Goal: Task Accomplishment & Management: Use online tool/utility

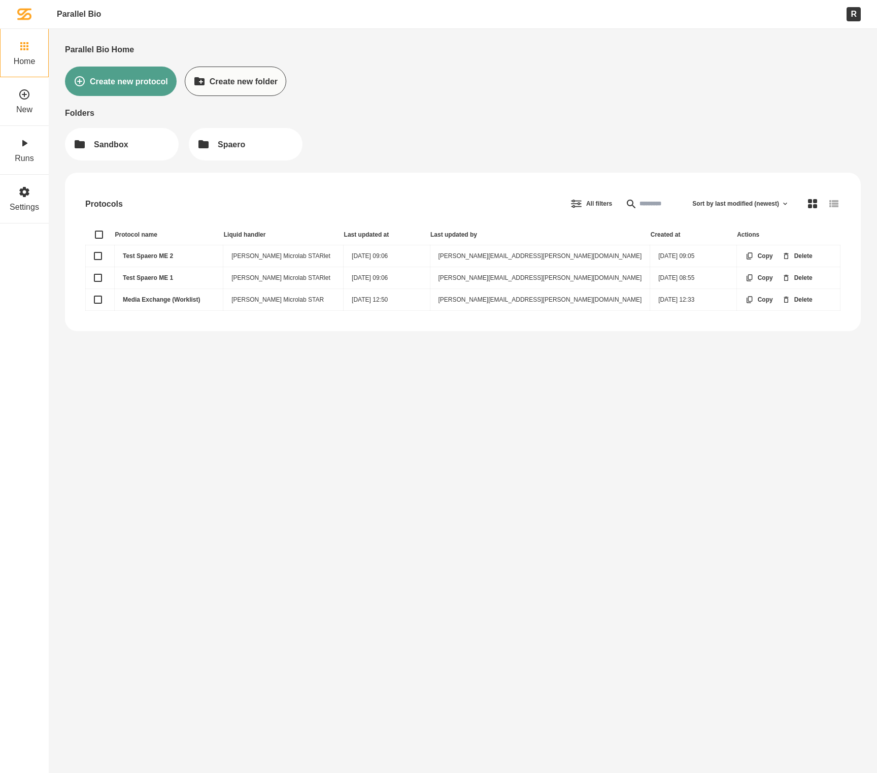
click at [147, 252] on link "Test Spaero ME 2" at bounding box center [148, 255] width 50 height 7
click at [150, 284] on td "Test Spaero ME 1" at bounding box center [169, 278] width 109 height 22
click at [150, 276] on link "Test Spaero ME 1" at bounding box center [148, 277] width 50 height 7
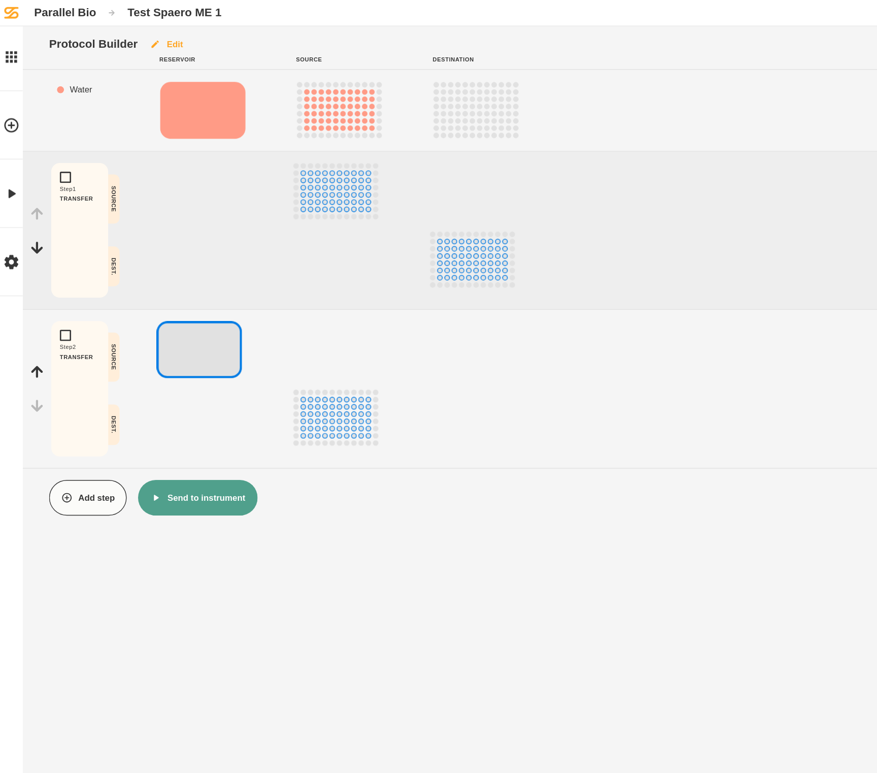
click at [125, 34] on button "Edit" at bounding box center [118, 31] width 41 height 25
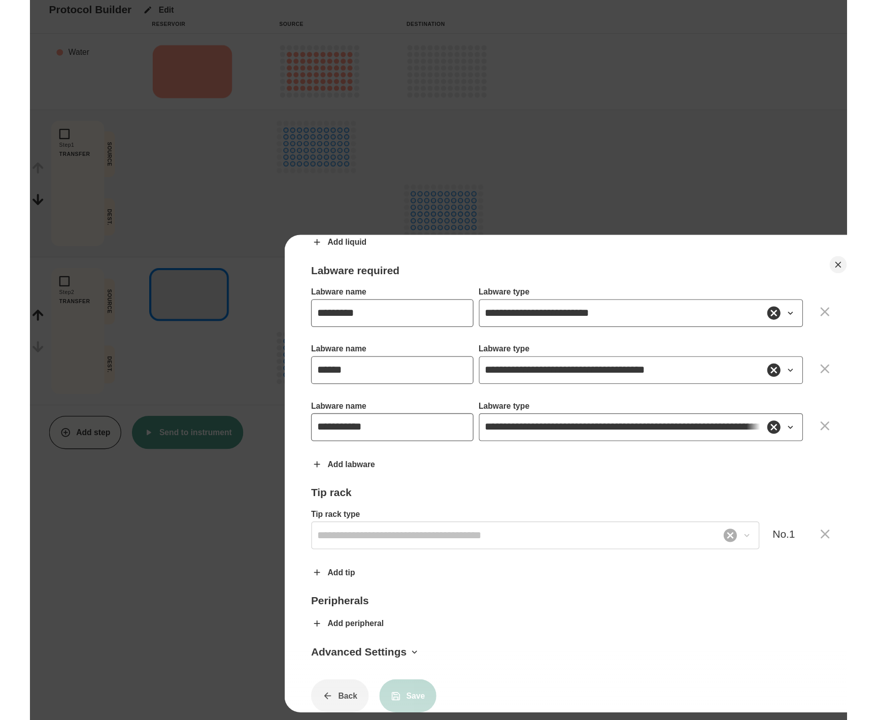
scroll to position [244, 0]
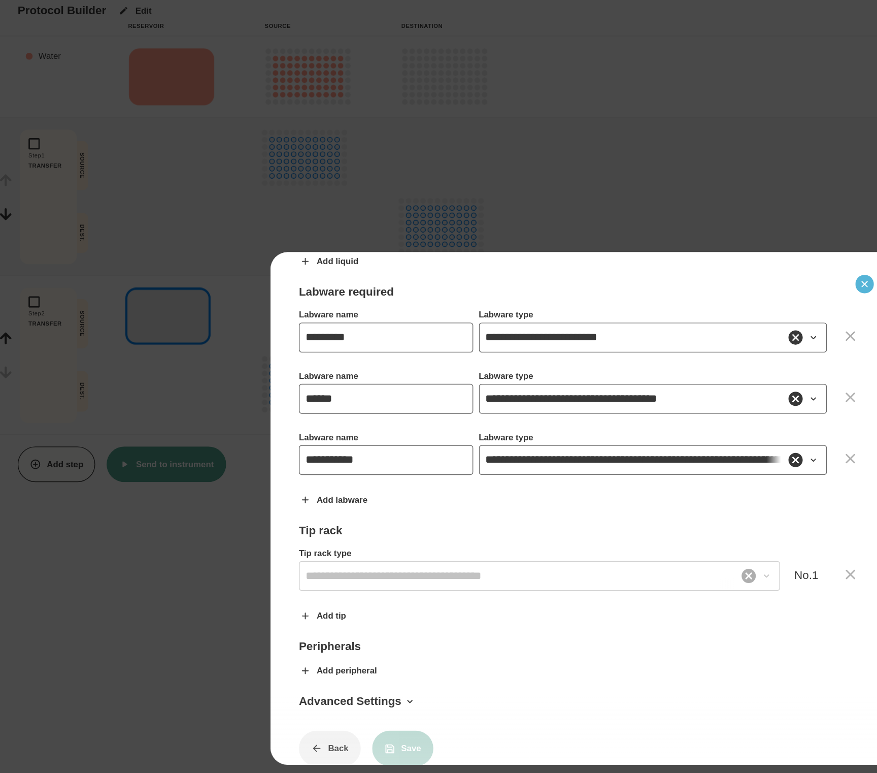
click at [643, 224] on icon "Close" at bounding box center [639, 226] width 8 height 8
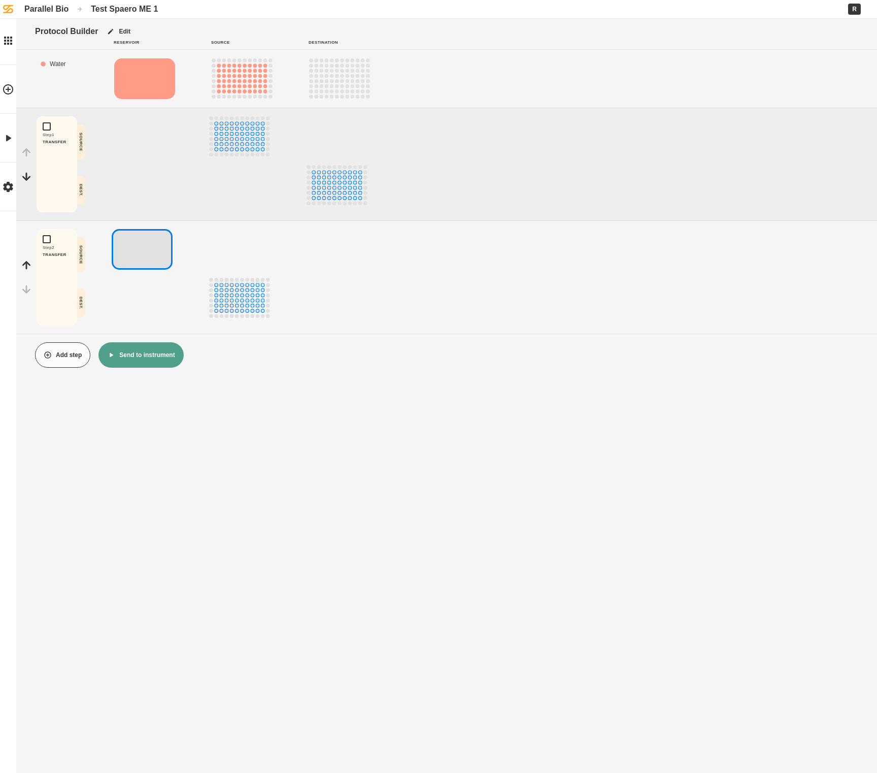
click at [259, 450] on div "Protocol Builder Edit Reservoir Source Destination Liquid Placement Water Add s…" at bounding box center [438, 386] width 877 height 773
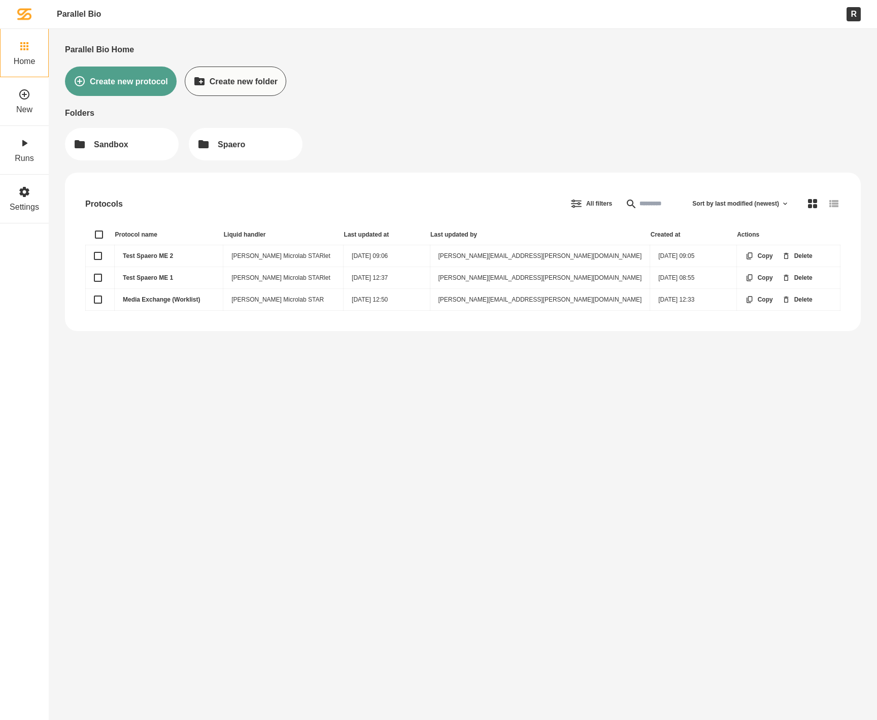
click at [178, 296] on link "Media Exchange (Worklist)" at bounding box center [161, 299] width 77 height 7
click at [157, 277] on link "Test Spaero ME 1" at bounding box center [148, 277] width 50 height 7
click at [153, 296] on link "Media Exchange (Worklist)" at bounding box center [161, 299] width 77 height 7
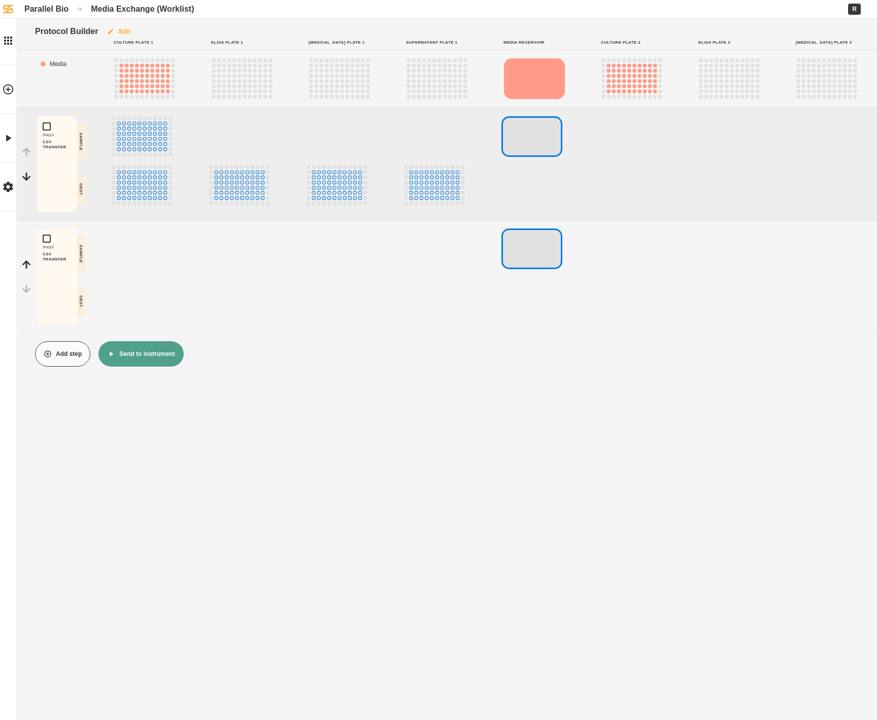
click at [131, 30] on button "Edit" at bounding box center [118, 31] width 41 height 25
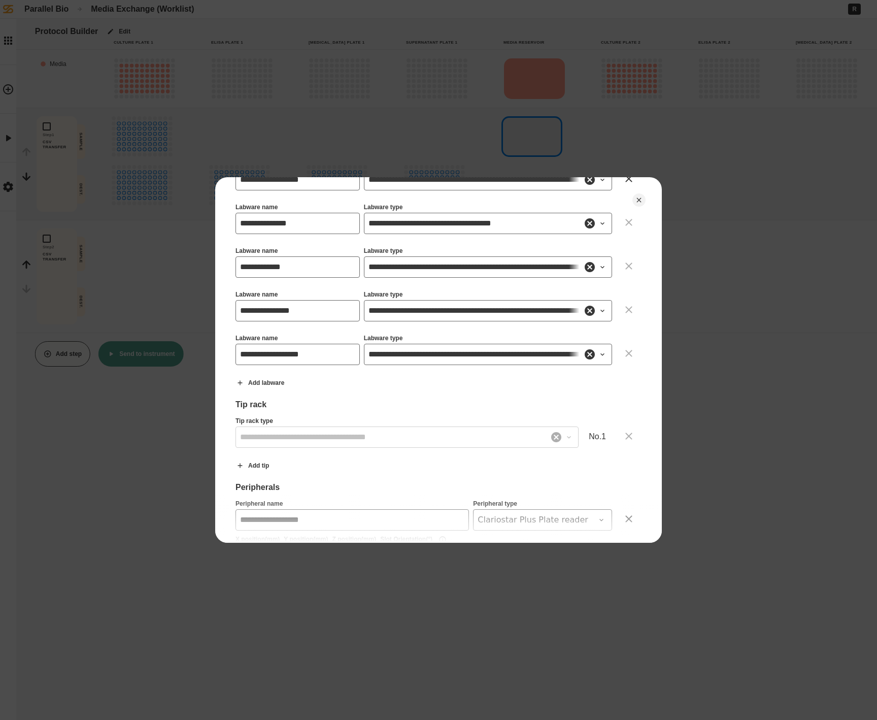
scroll to position [673, 0]
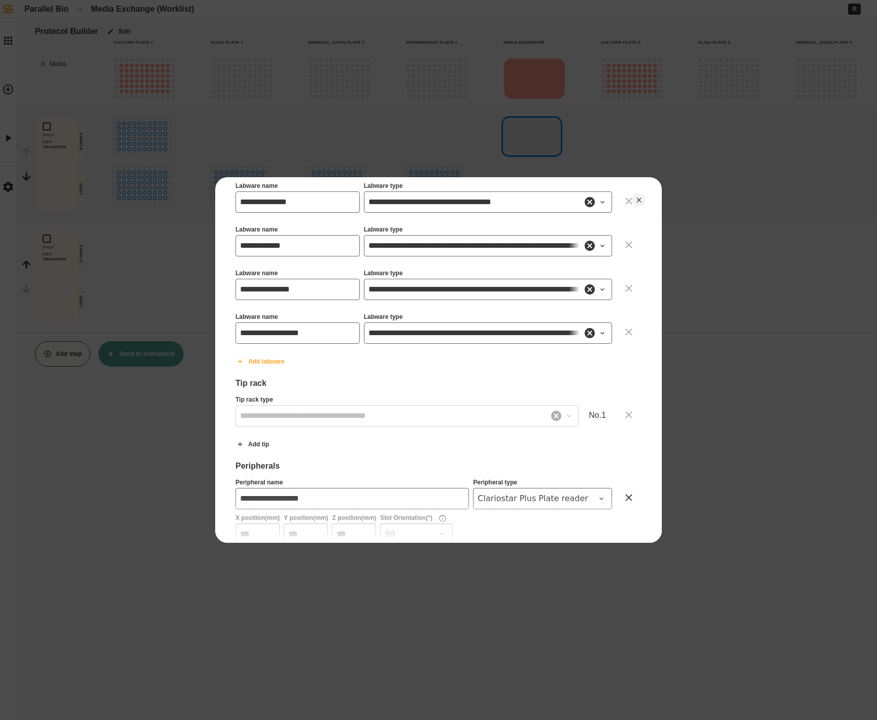
click at [264, 369] on button "Add labware" at bounding box center [259, 361] width 65 height 25
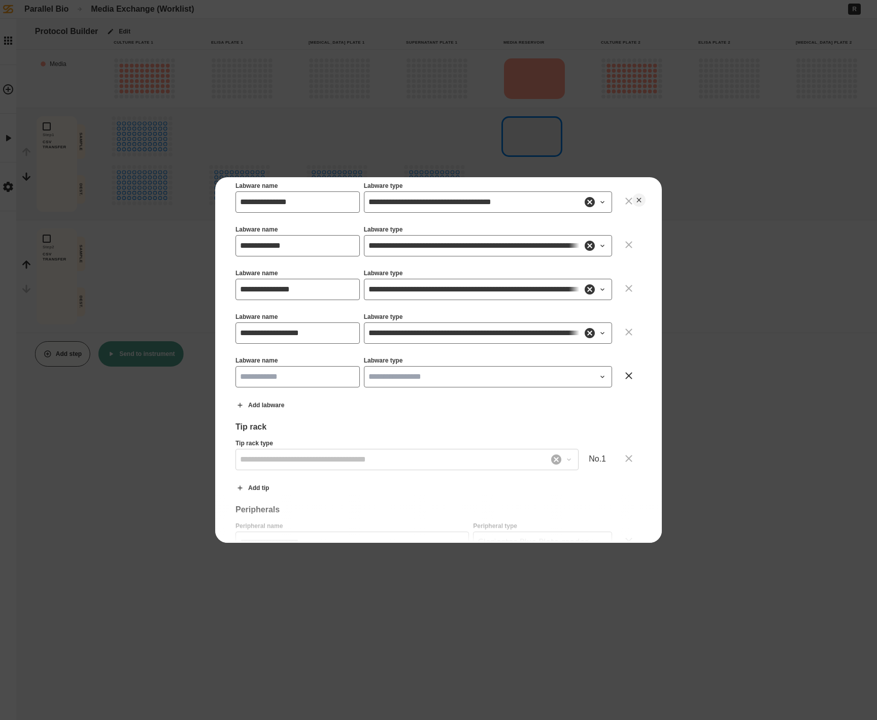
click at [306, 379] on input "Labware name" at bounding box center [298, 376] width 124 height 21
click at [421, 383] on input "Labware type" at bounding box center [488, 376] width 248 height 21
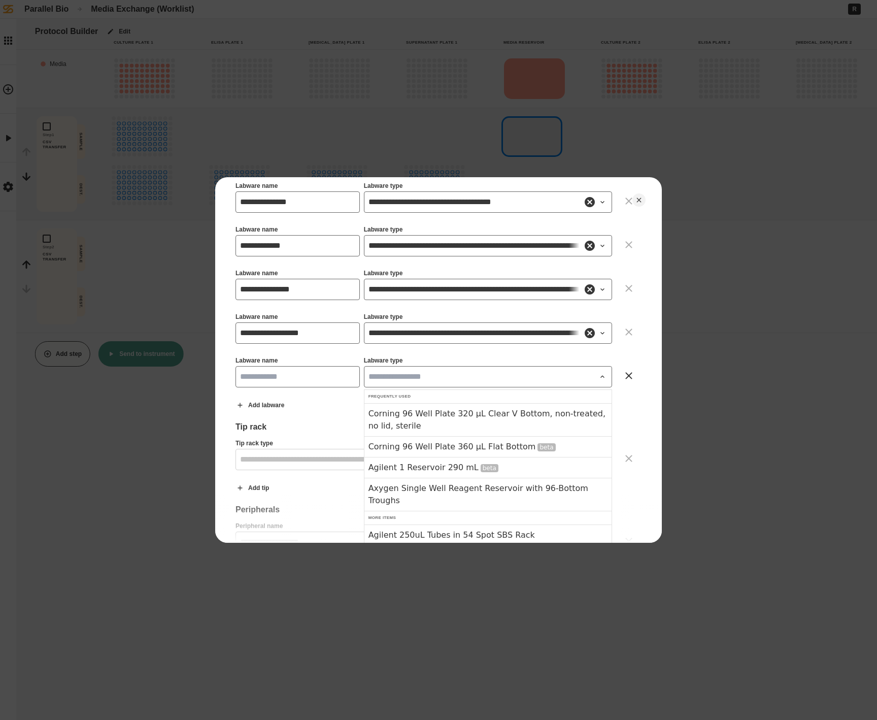
click at [316, 368] on input "Labware name" at bounding box center [298, 376] width 124 height 21
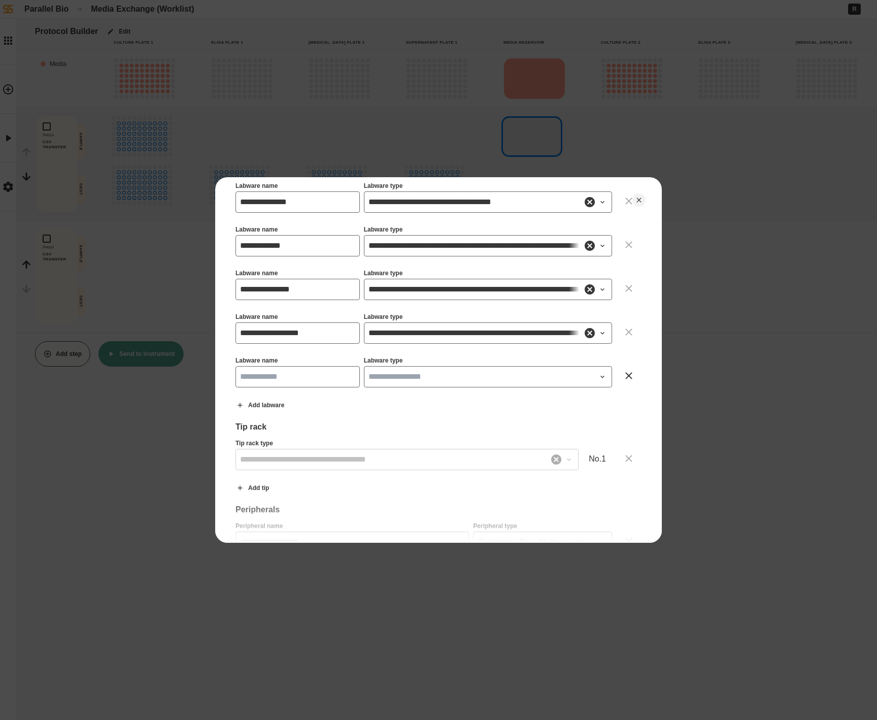
click at [266, 379] on input "Labware name" at bounding box center [298, 376] width 124 height 21
click at [453, 373] on input "Labware type" at bounding box center [488, 376] width 248 height 21
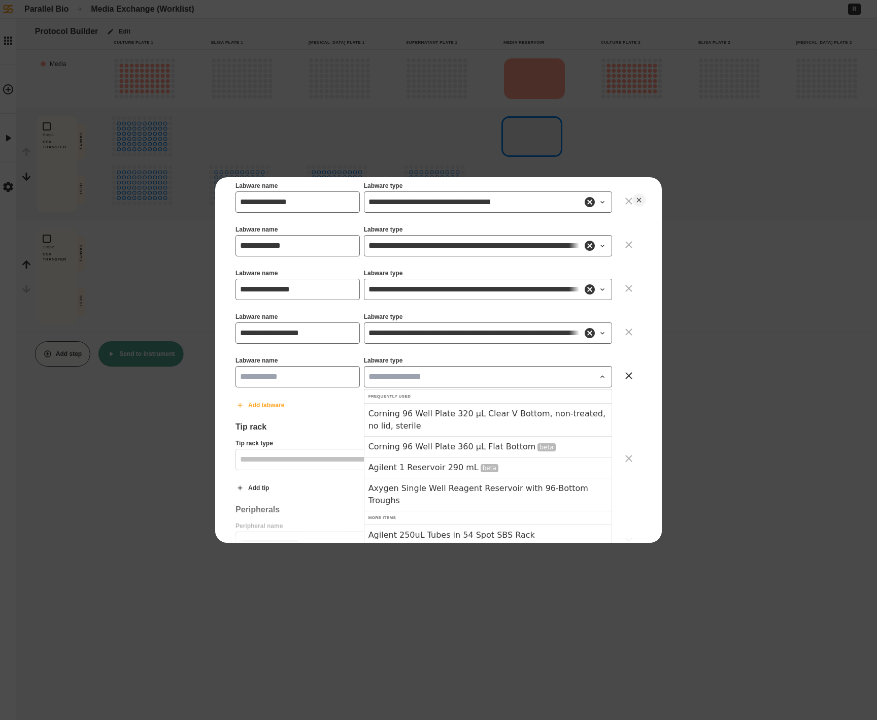
click at [261, 407] on button "Add labware" at bounding box center [259, 404] width 65 height 25
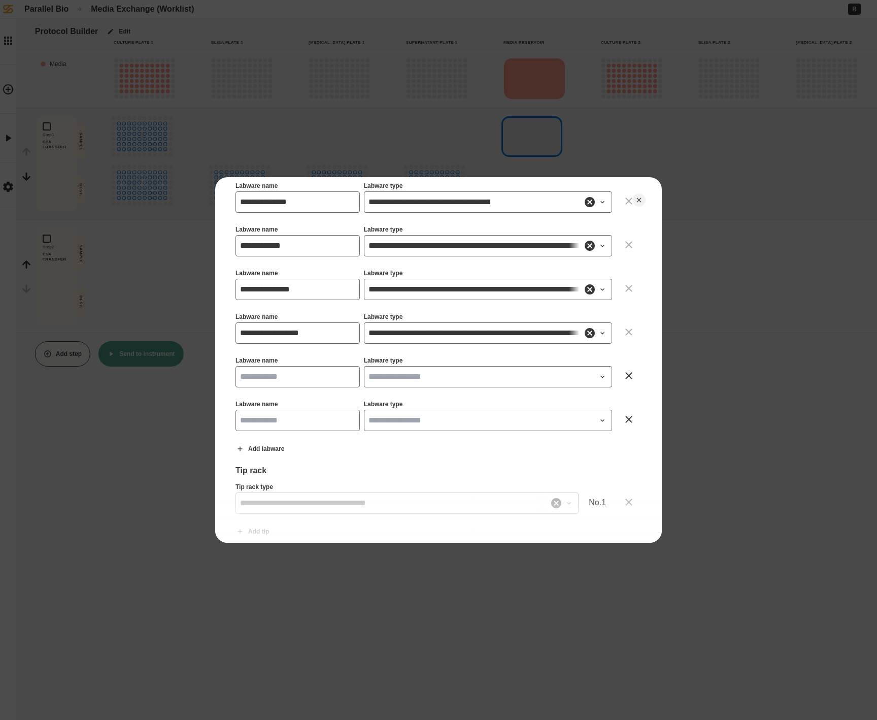
click at [287, 421] on input "Labware name" at bounding box center [298, 420] width 124 height 21
click at [639, 413] on button at bounding box center [628, 419] width 25 height 25
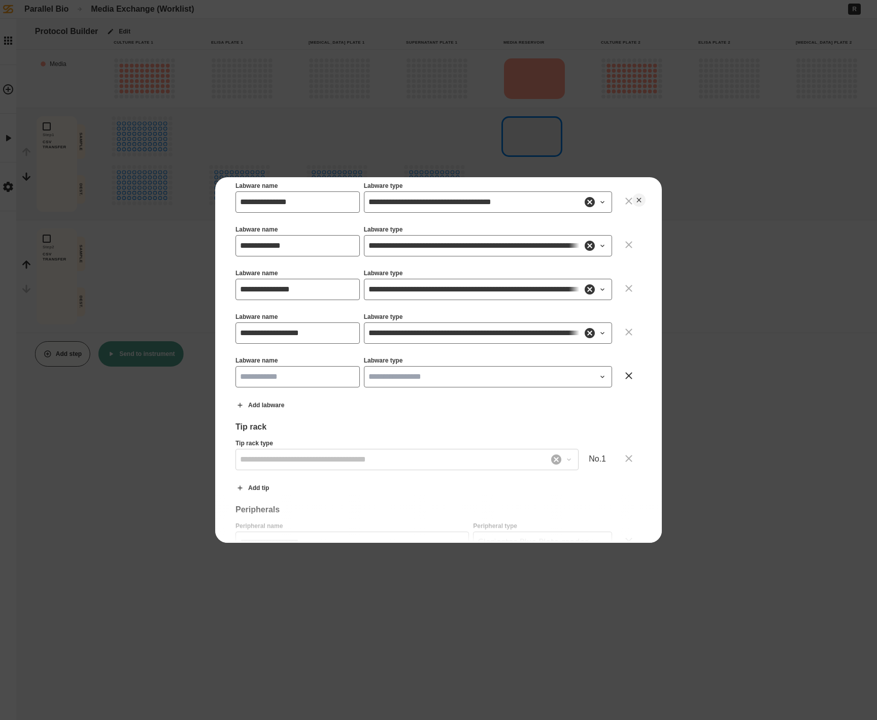
click at [631, 377] on icon at bounding box center [629, 376] width 12 height 12
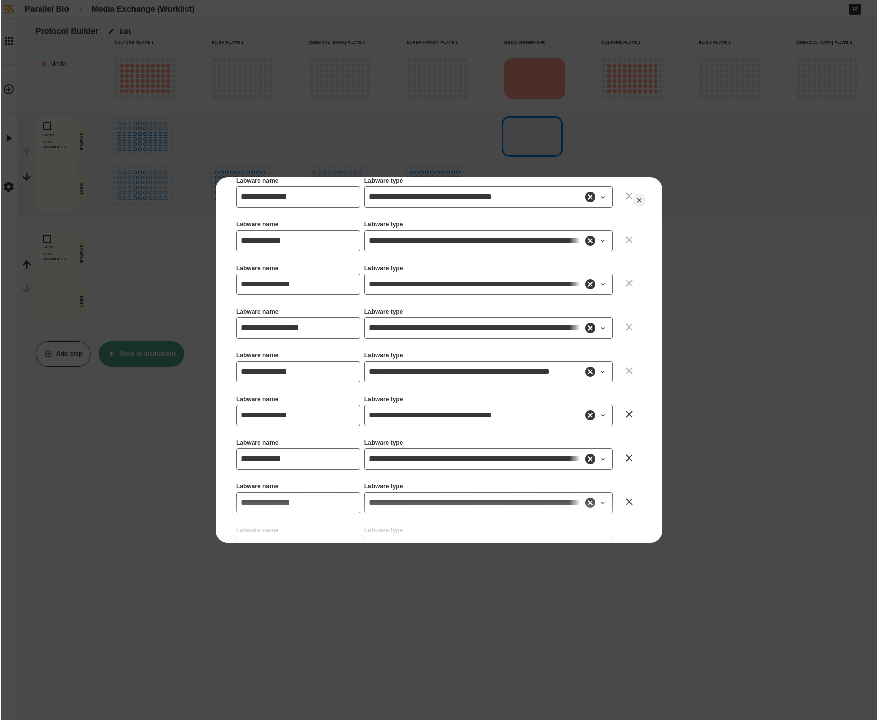
scroll to position [0, 0]
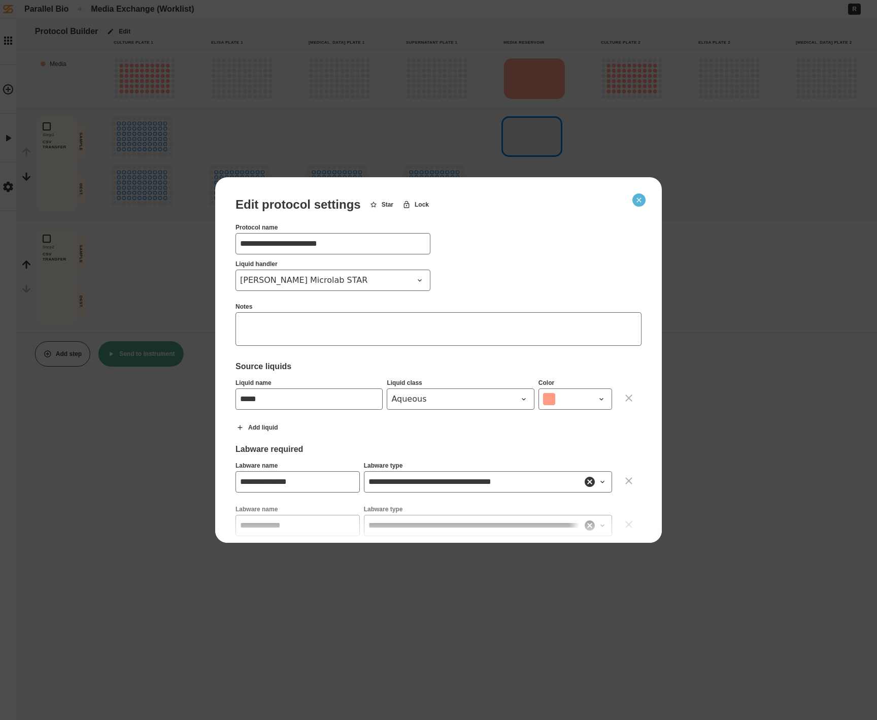
click at [637, 196] on icon "Close" at bounding box center [639, 200] width 8 height 8
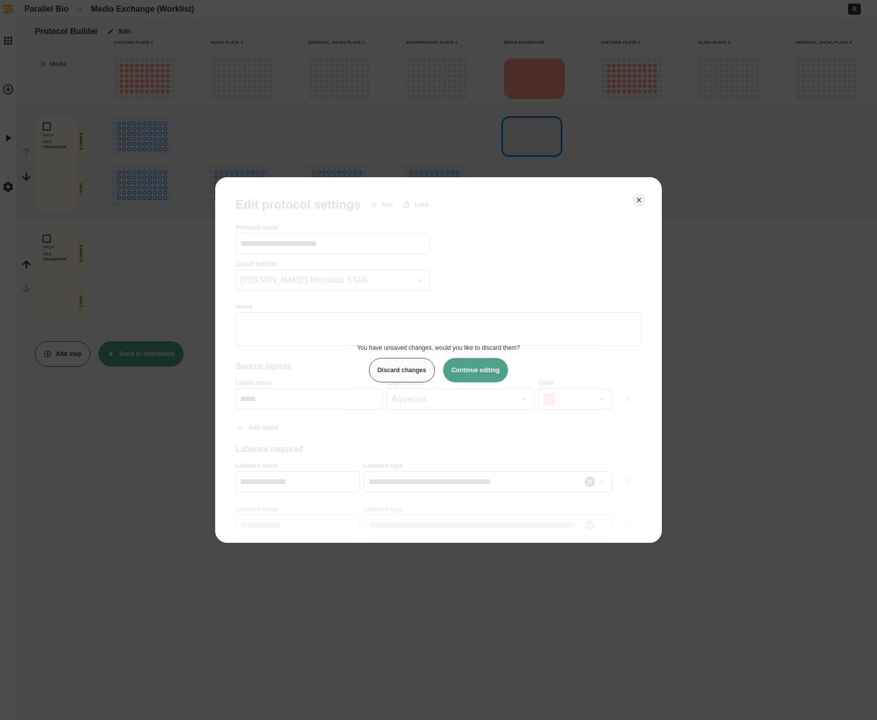
click at [421, 372] on button "Discard changes" at bounding box center [402, 370] width 66 height 24
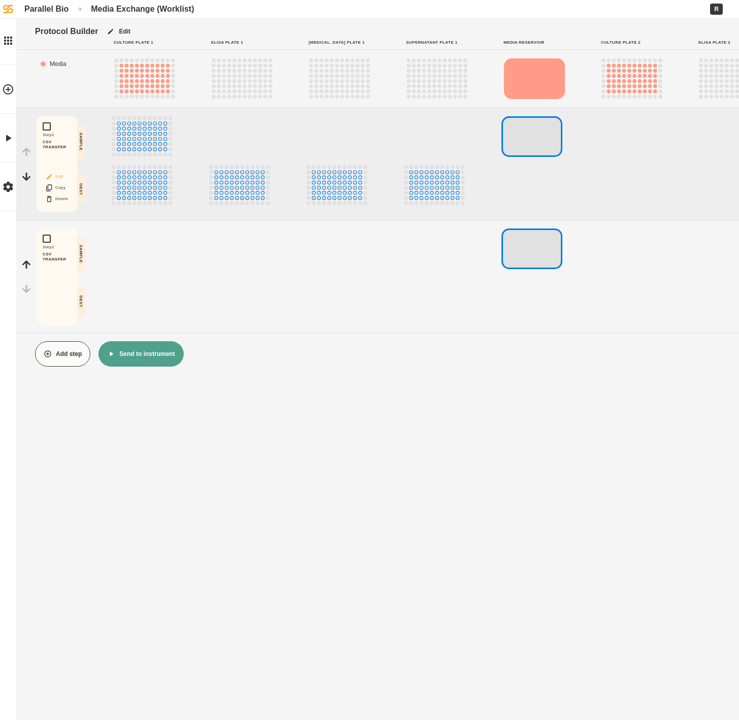
click at [67, 175] on button "Edit" at bounding box center [57, 176] width 32 height 13
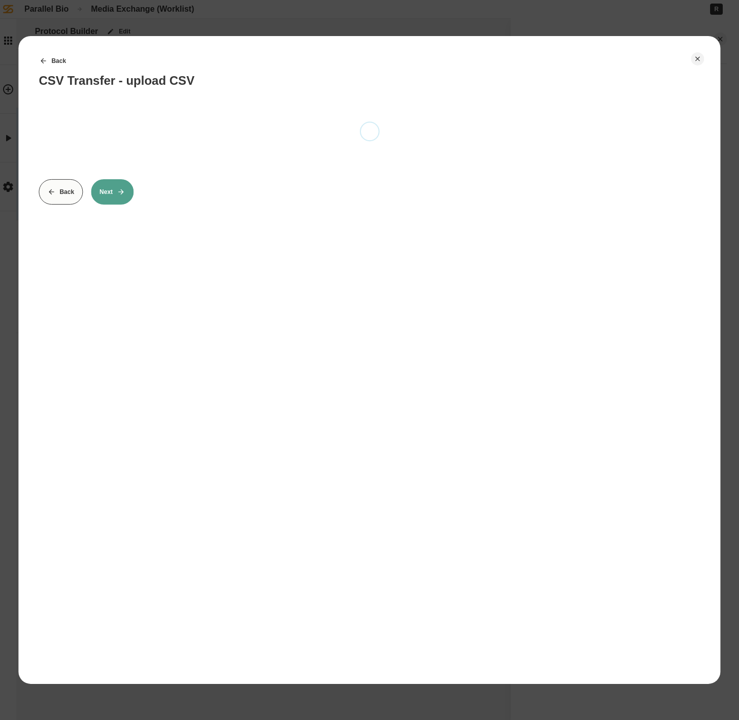
click at [67, 175] on div "Back CSV Transfer - upload CSV Back Next" at bounding box center [369, 126] width 661 height 156
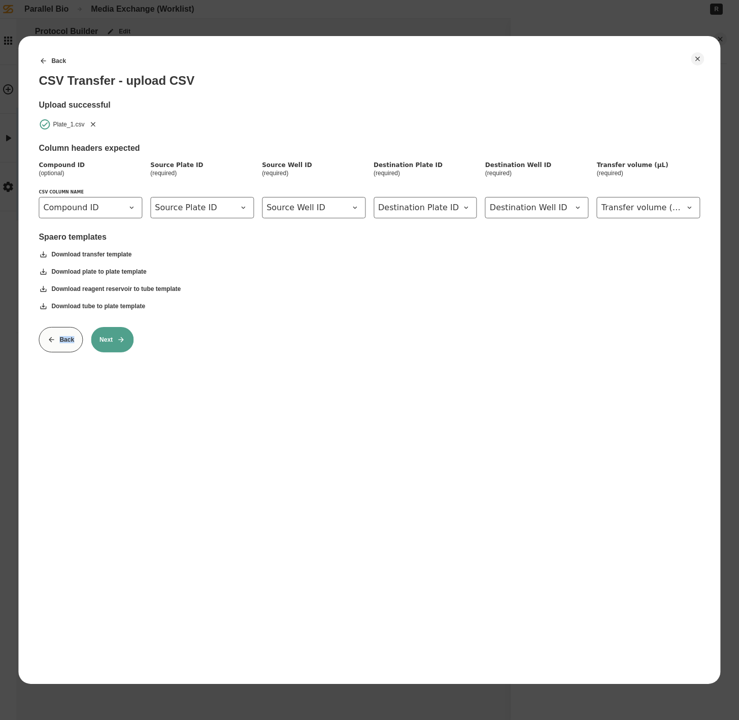
click at [120, 402] on div "Back CSV Transfer - upload CSV Upload successful Plate_1.csv Column headers exp…" at bounding box center [369, 360] width 702 height 648
click at [696, 57] on icon "Close" at bounding box center [697, 59] width 5 height 5
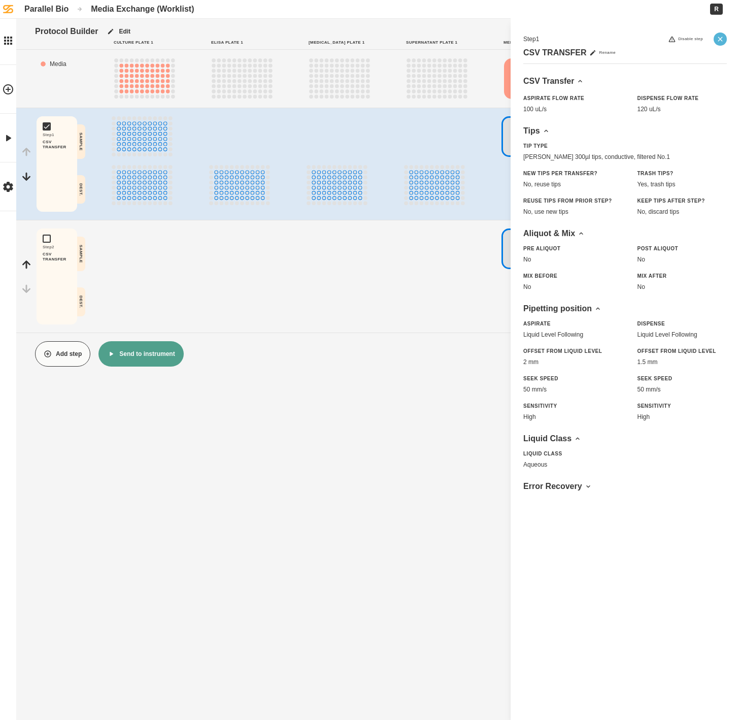
click at [720, 38] on icon "Close" at bounding box center [720, 39] width 8 height 8
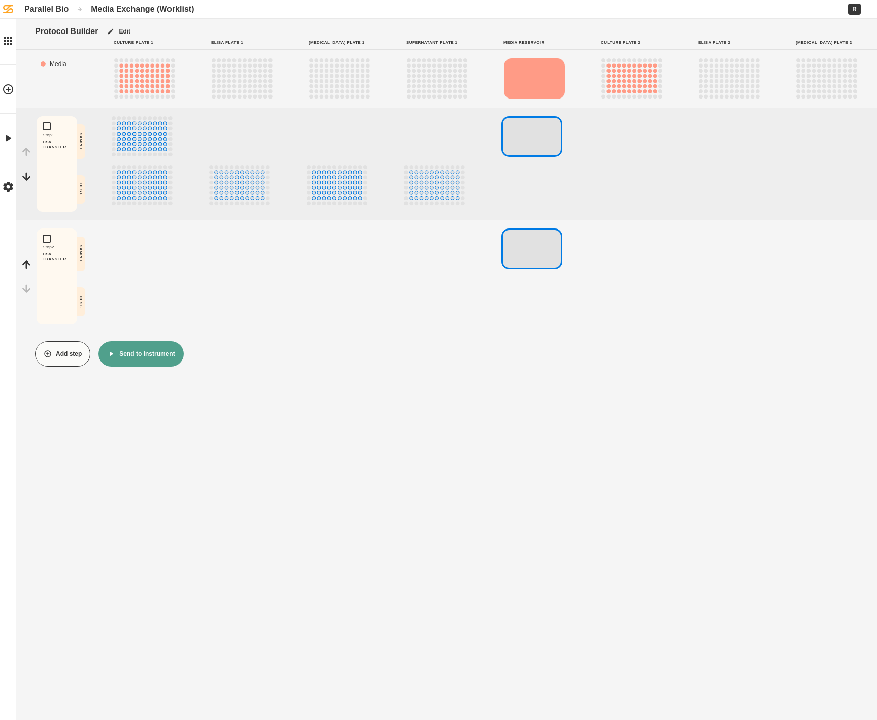
click at [268, 482] on div "Protocol Builder Edit Culture Plate 1 Elisa Plate 1 [MEDICAL_DATA] Plate 1 Supe…" at bounding box center [438, 360] width 877 height 720
click at [121, 28] on button "Edit" at bounding box center [118, 31] width 41 height 25
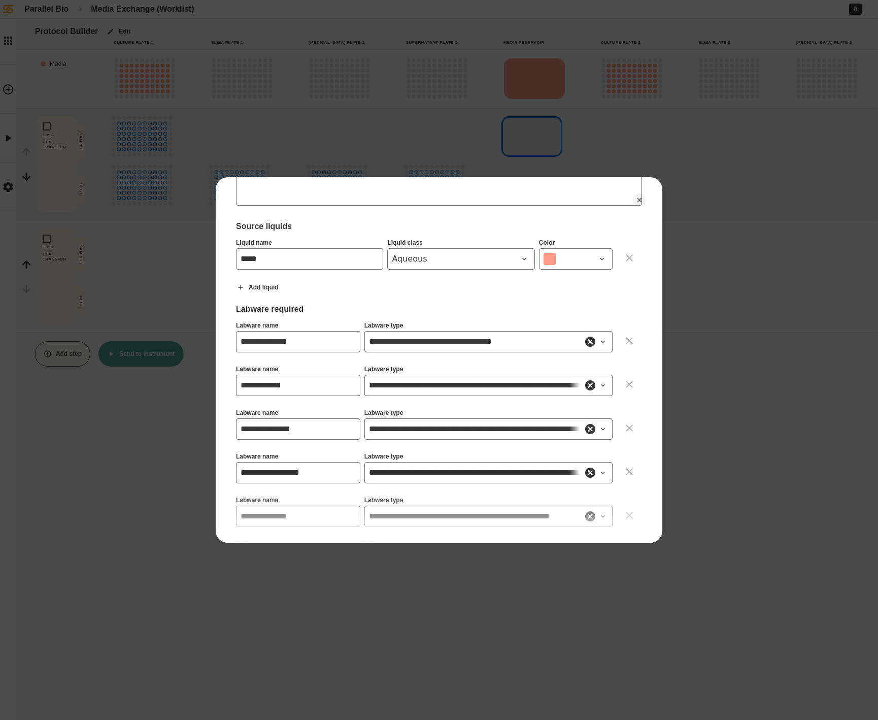
scroll to position [138, 0]
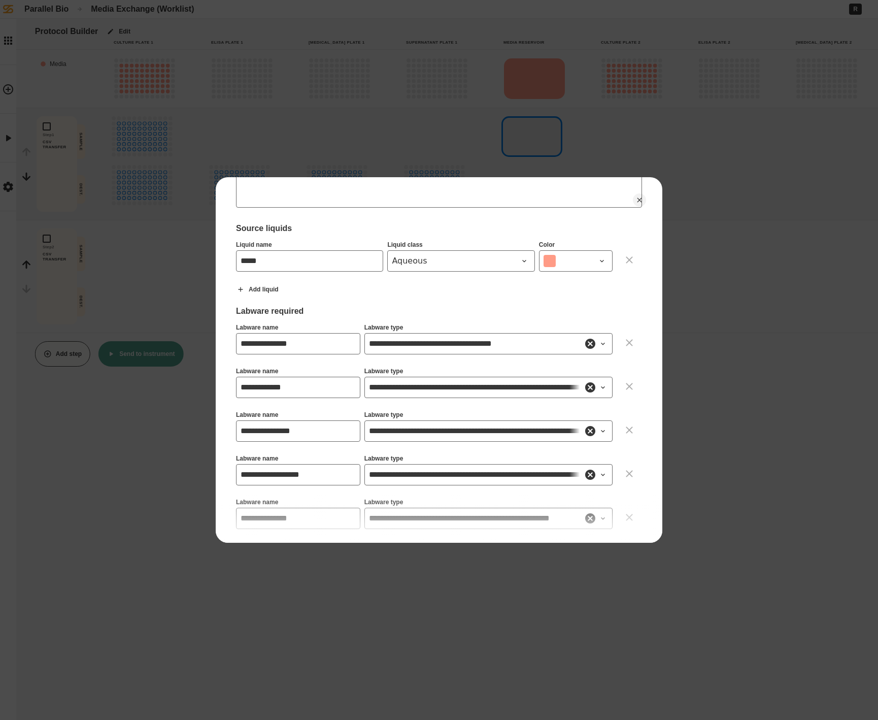
click at [685, 212] on div at bounding box center [439, 360] width 878 height 720
click at [644, 199] on button "Close" at bounding box center [639, 199] width 13 height 13
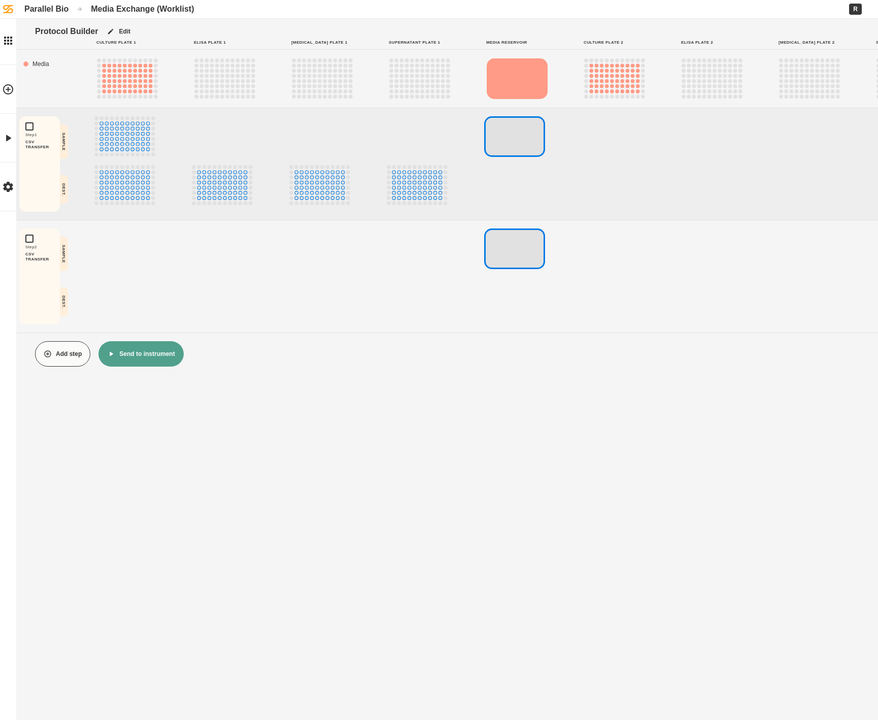
scroll to position [0, 0]
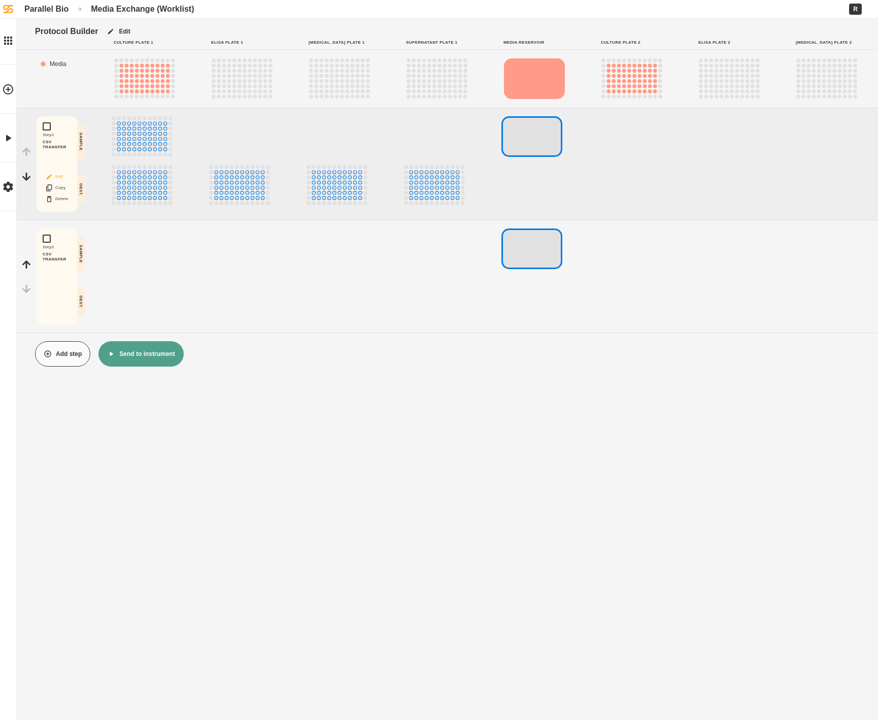
click at [57, 173] on button "Edit" at bounding box center [57, 176] width 32 height 13
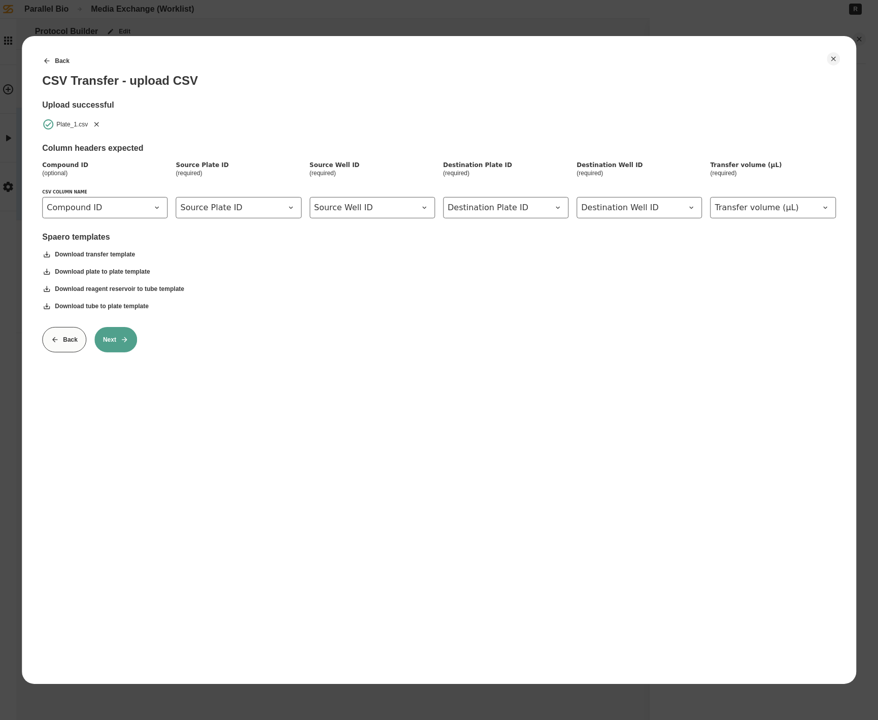
click at [74, 338] on button "Back" at bounding box center [64, 339] width 44 height 25
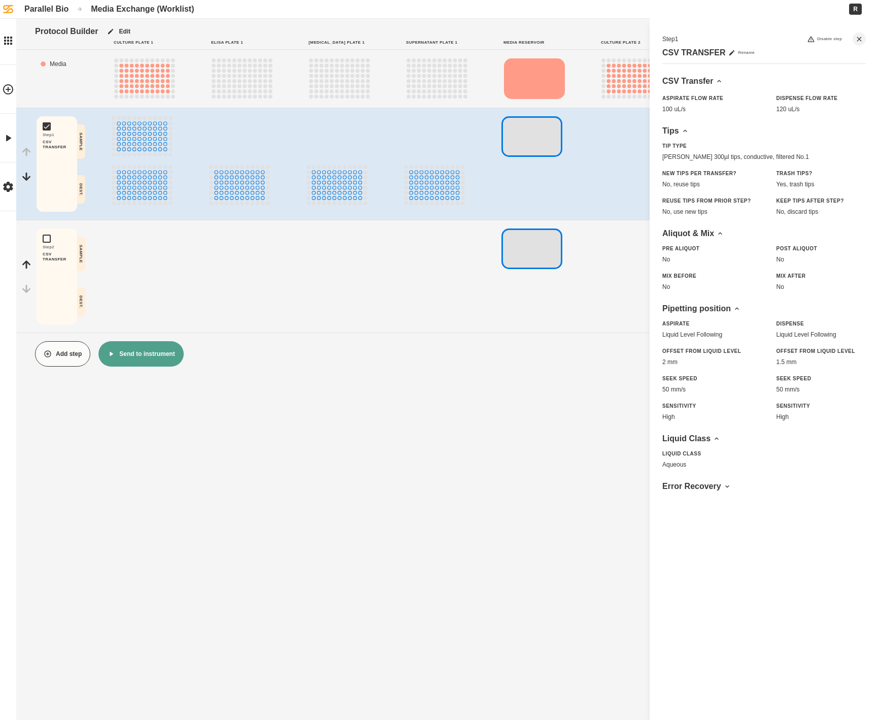
click at [263, 355] on div "Add step Send to instrument" at bounding box center [454, 353] width 838 height 25
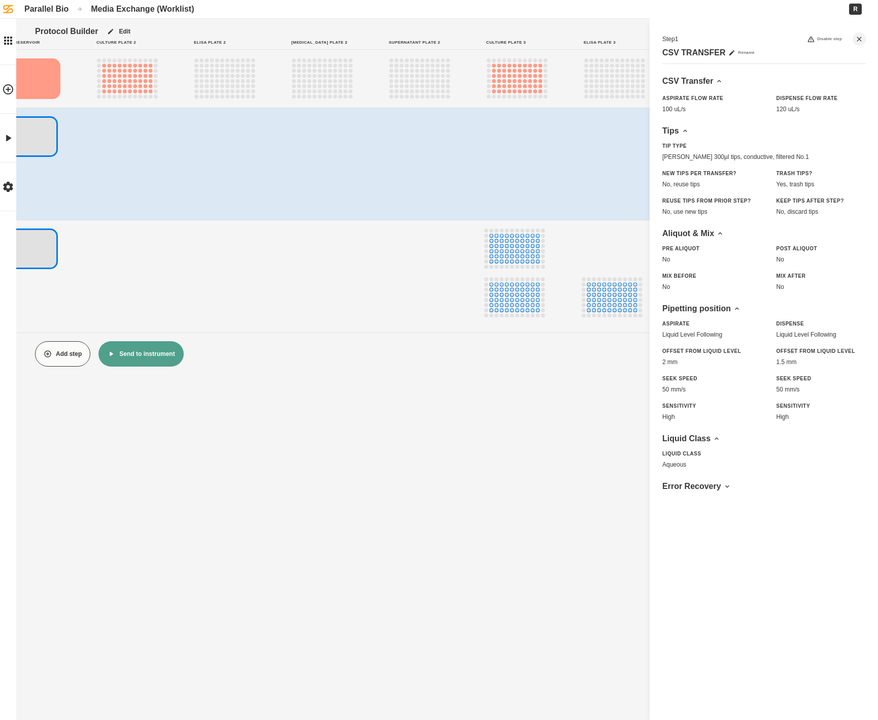
click at [864, 39] on button "Close" at bounding box center [859, 38] width 13 height 13
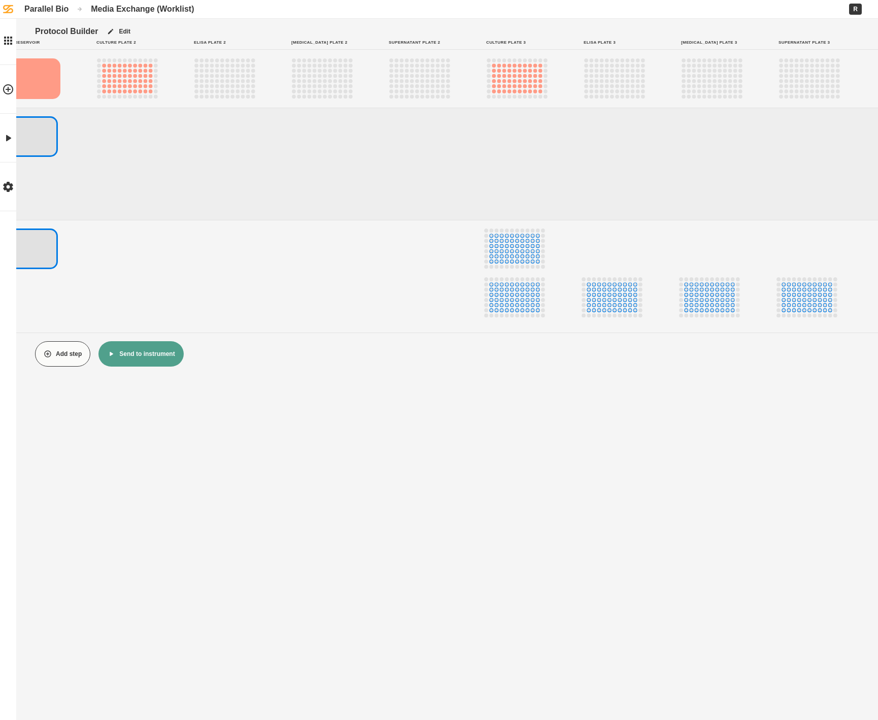
scroll to position [0, 0]
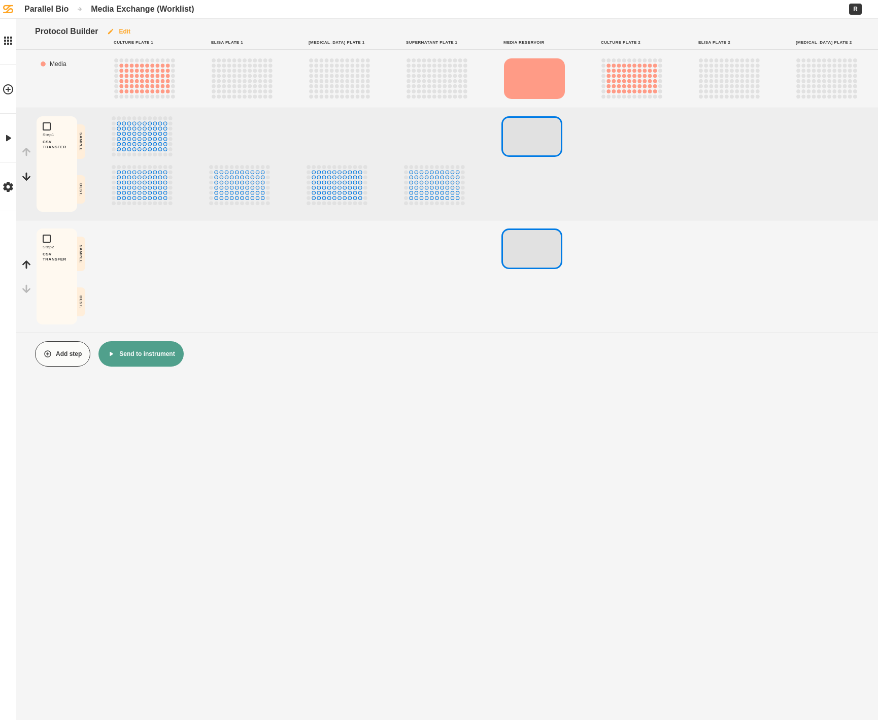
click at [128, 30] on button "Edit" at bounding box center [118, 31] width 41 height 25
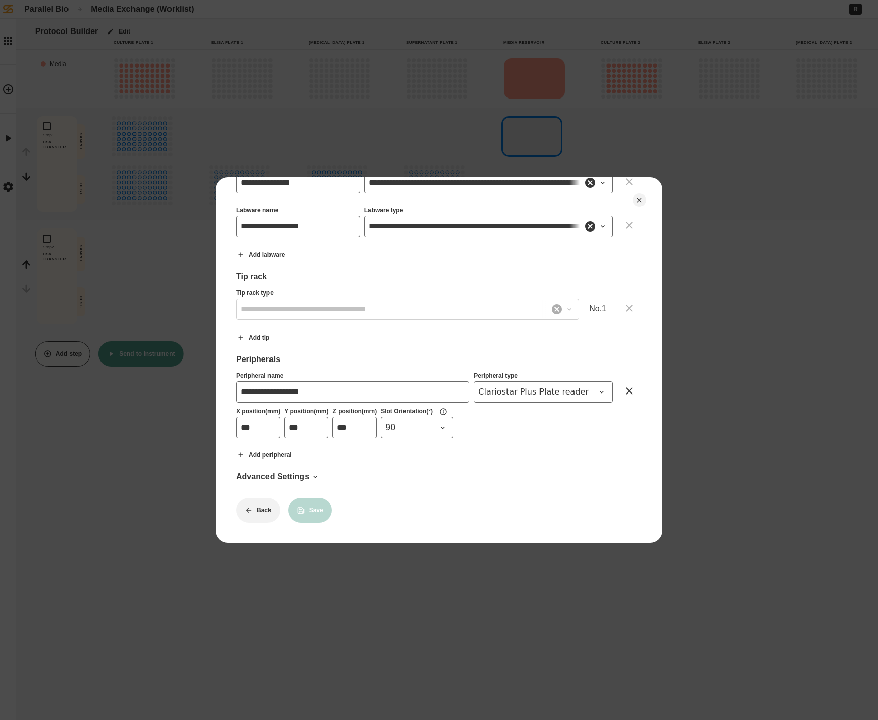
scroll to position [776, 0]
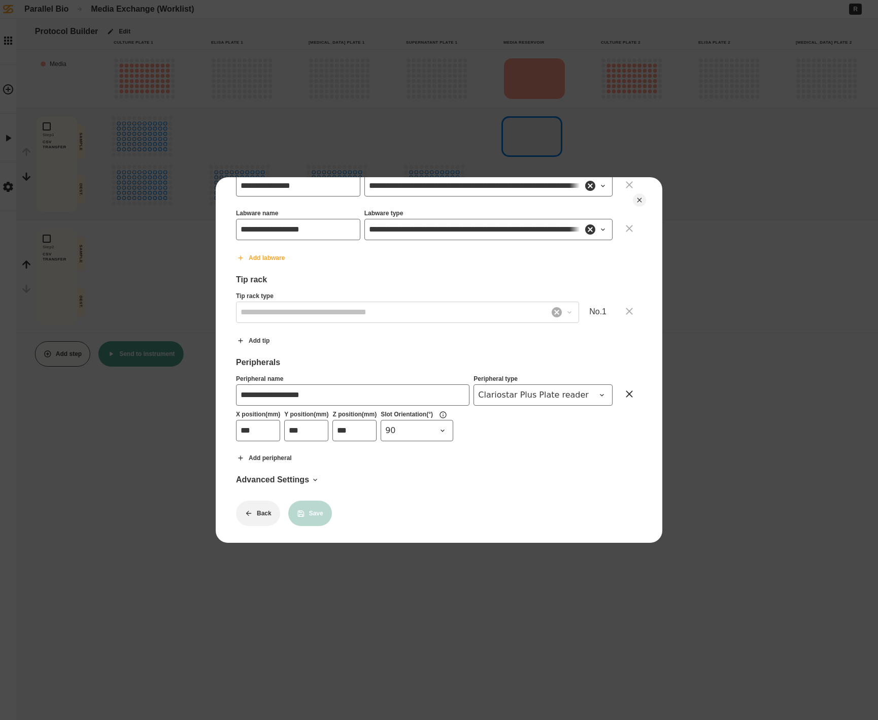
click at [272, 261] on button "Add labware" at bounding box center [260, 257] width 65 height 25
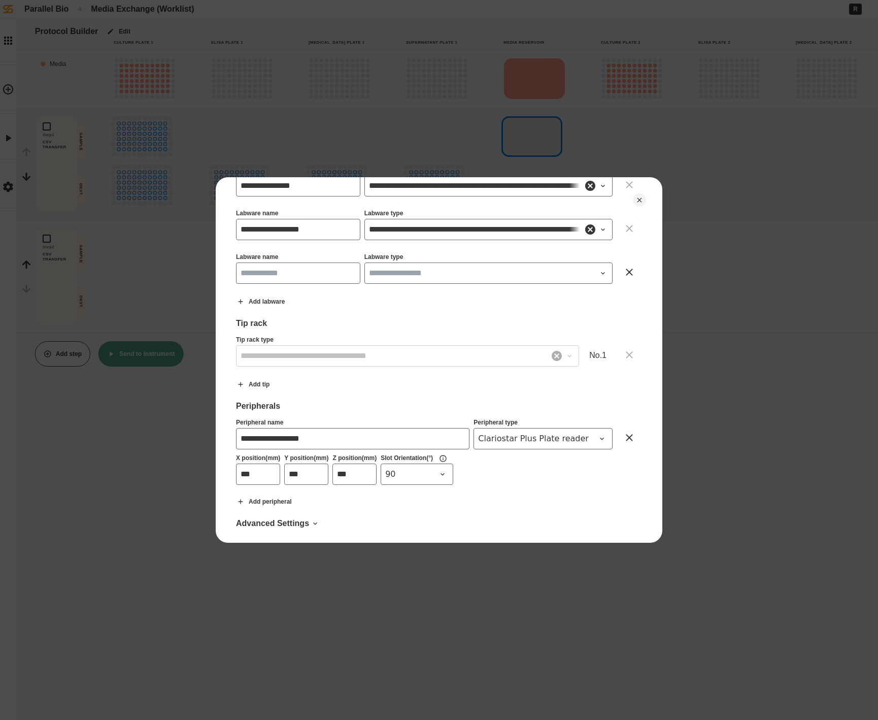
click at [294, 279] on input "Labware name" at bounding box center [298, 272] width 124 height 21
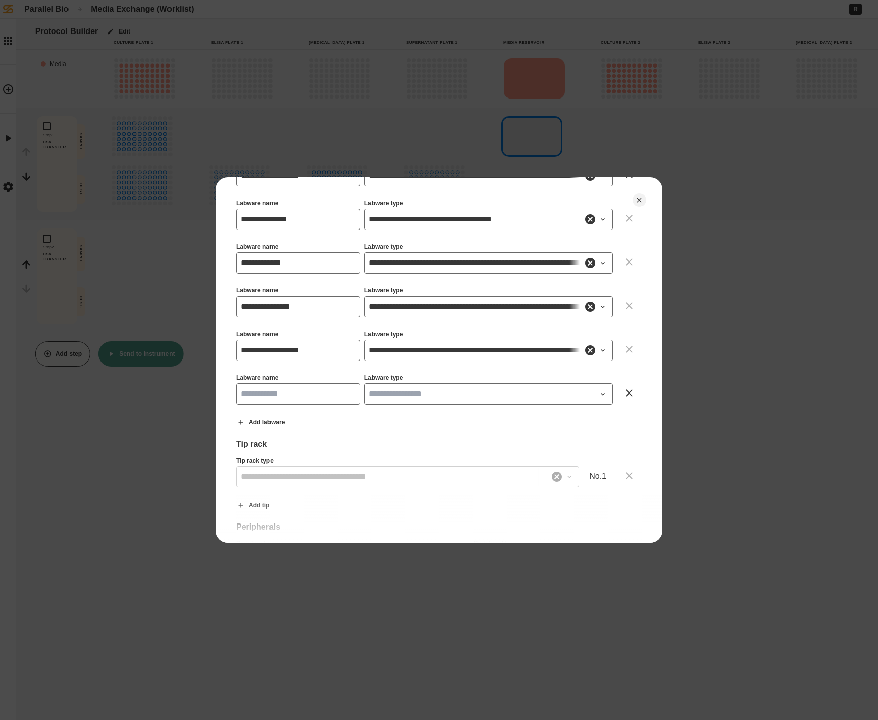
scroll to position [654, 0]
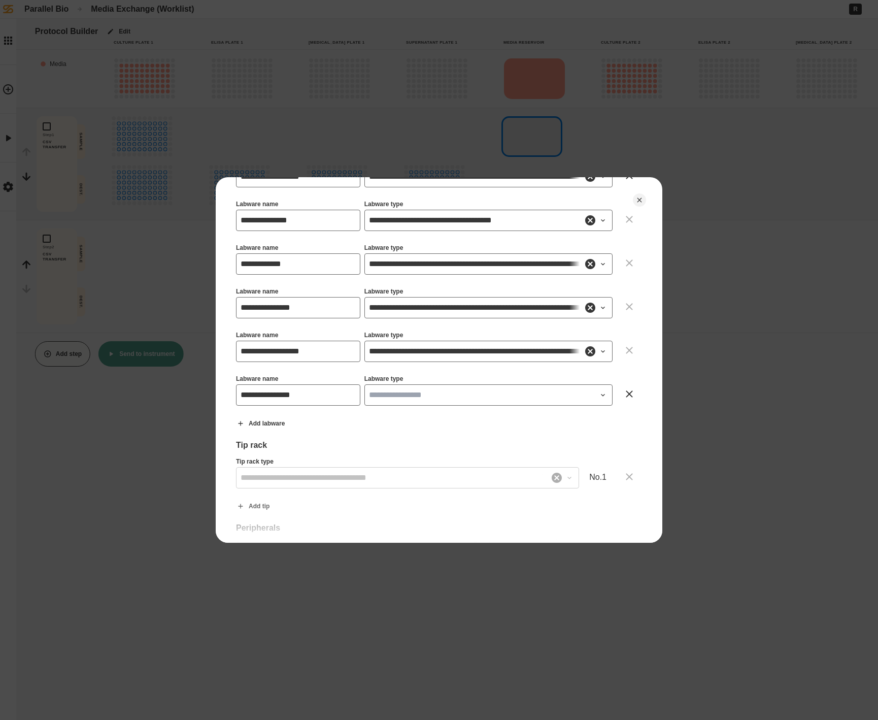
type input "**********"
click at [428, 397] on input "Labware type" at bounding box center [488, 394] width 248 height 21
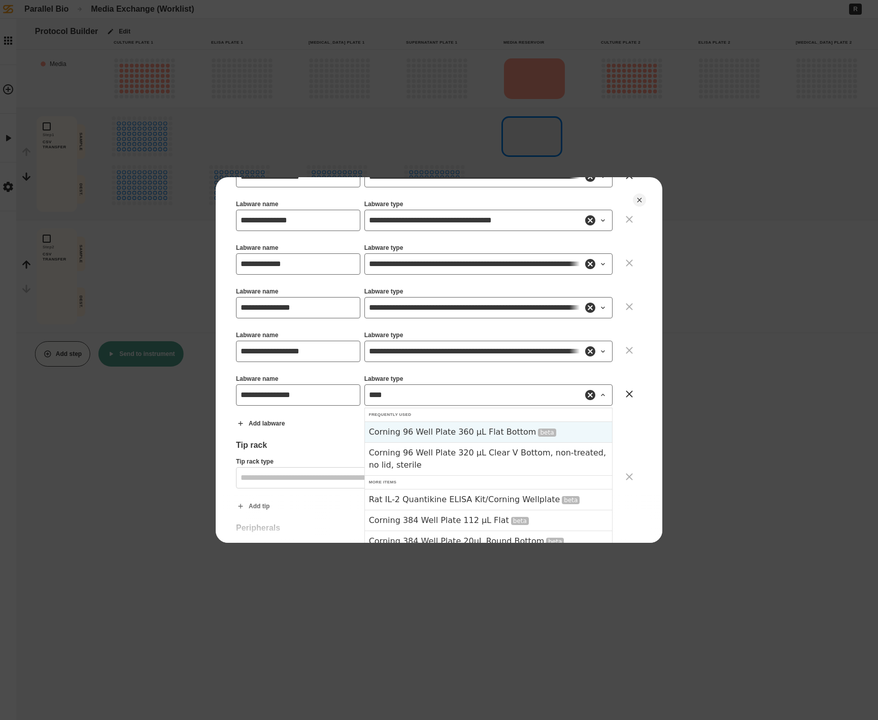
click at [476, 436] on div "Corning 96 Well Plate 360 µL Flat Bottom beta" at bounding box center [488, 431] width 247 height 21
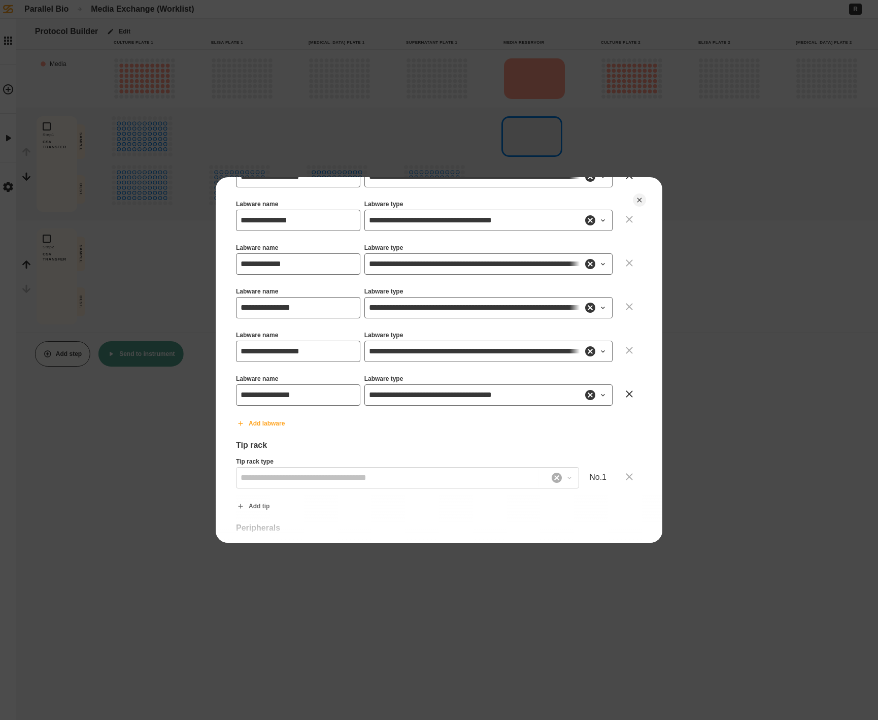
type input "**********"
click at [272, 418] on button "Add labware" at bounding box center [260, 423] width 65 height 25
click at [278, 436] on input "Labware name" at bounding box center [298, 438] width 124 height 21
type input "**********"
click at [411, 442] on input "Labware type" at bounding box center [488, 438] width 248 height 21
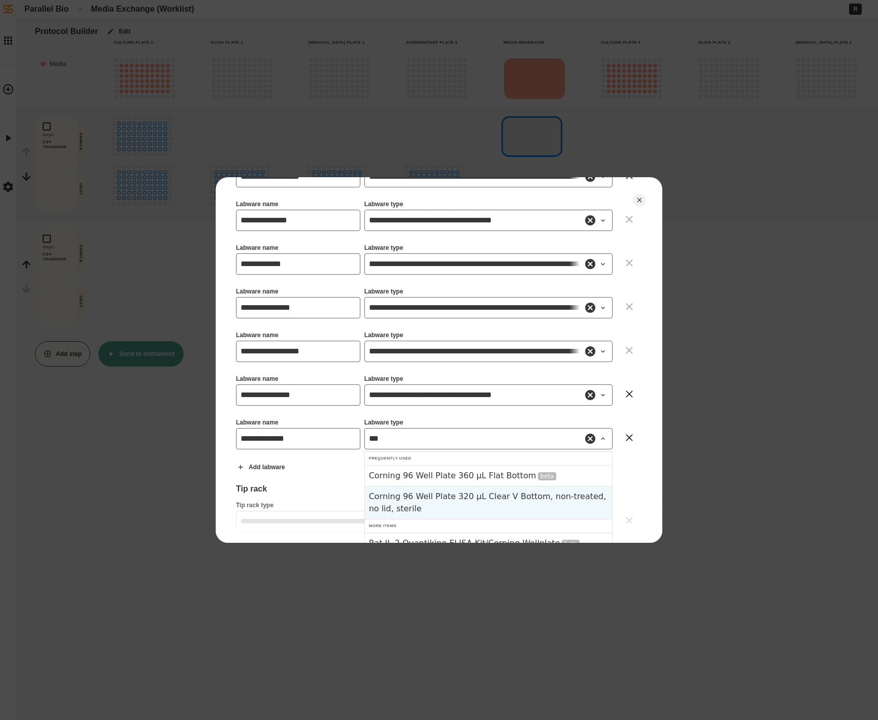
click at [453, 510] on div "Corning 96 Well Plate 320 µL Clear V Bottom, non-treated, no lid, sterile" at bounding box center [488, 502] width 247 height 33
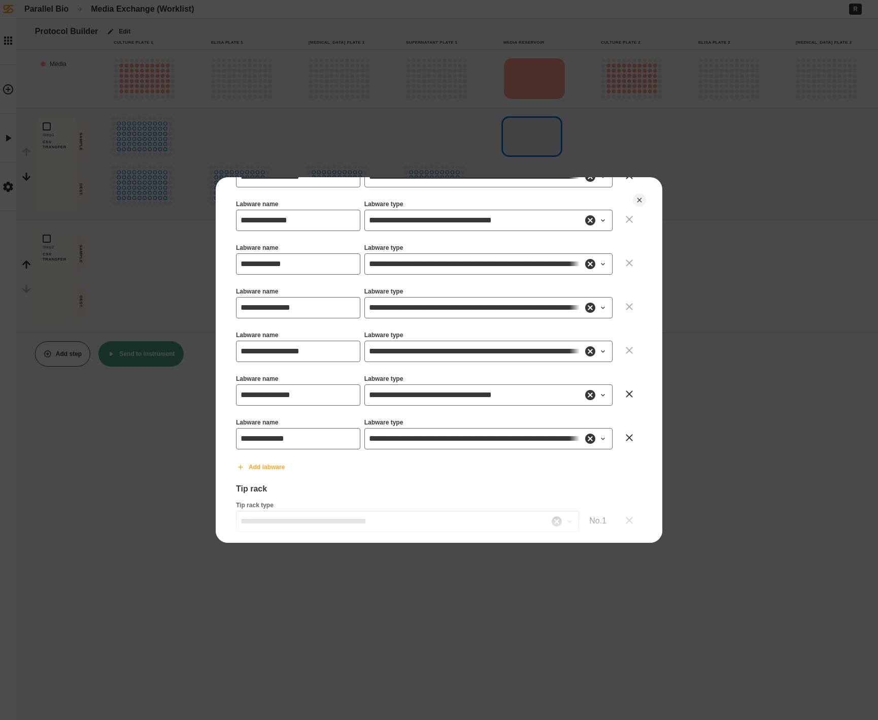
type input "**********"
click at [280, 467] on button "Add labware" at bounding box center [260, 466] width 65 height 25
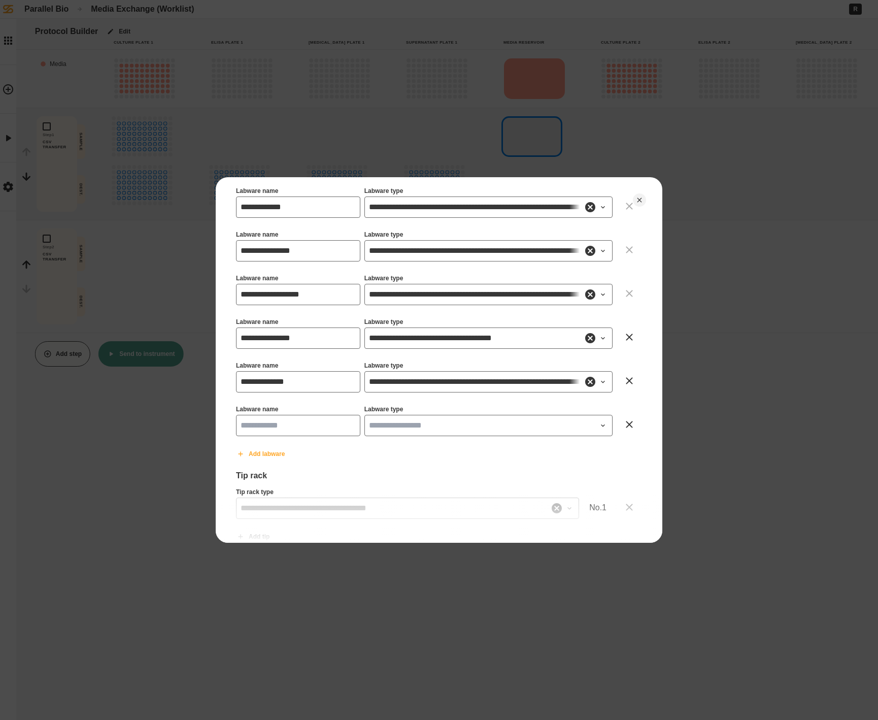
scroll to position [714, 0]
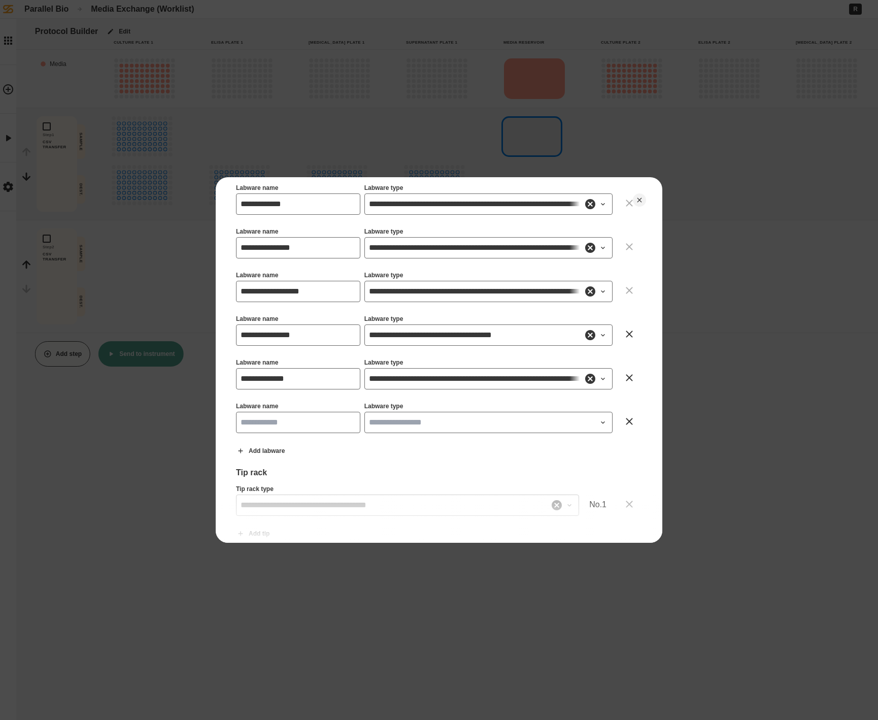
click at [277, 428] on input "Labware name" at bounding box center [298, 422] width 124 height 21
type input "**********"
click at [304, 375] on input "**********" at bounding box center [298, 378] width 124 height 21
click at [304, 366] on div "Labware name" at bounding box center [298, 363] width 124 height 9
click at [305, 372] on input "**********" at bounding box center [298, 378] width 124 height 21
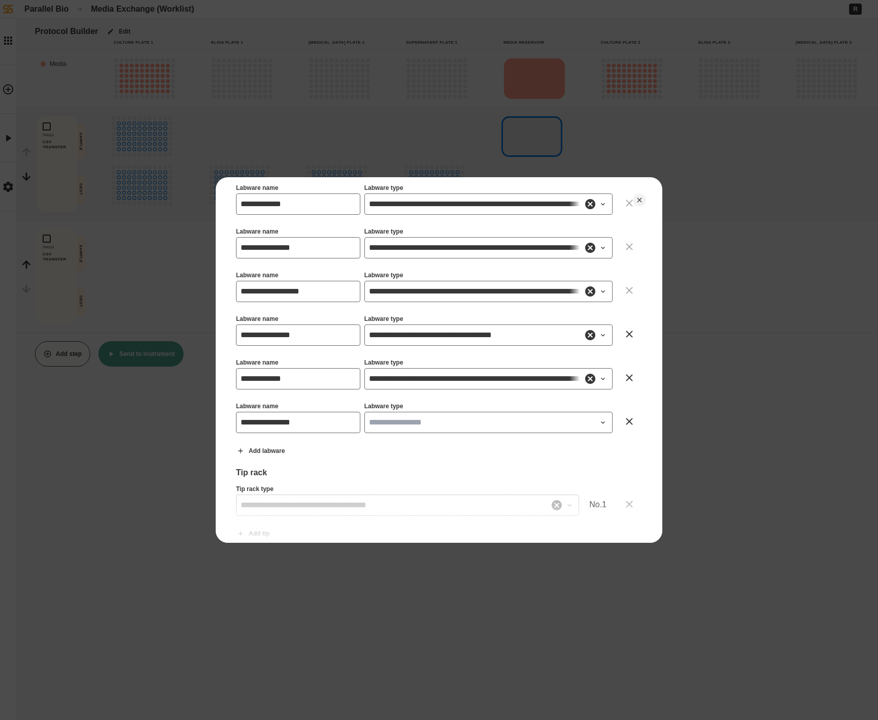
click at [302, 382] on input "**********" at bounding box center [298, 378] width 124 height 21
type input "**********"
click at [458, 431] on input "Labware type" at bounding box center [488, 422] width 248 height 21
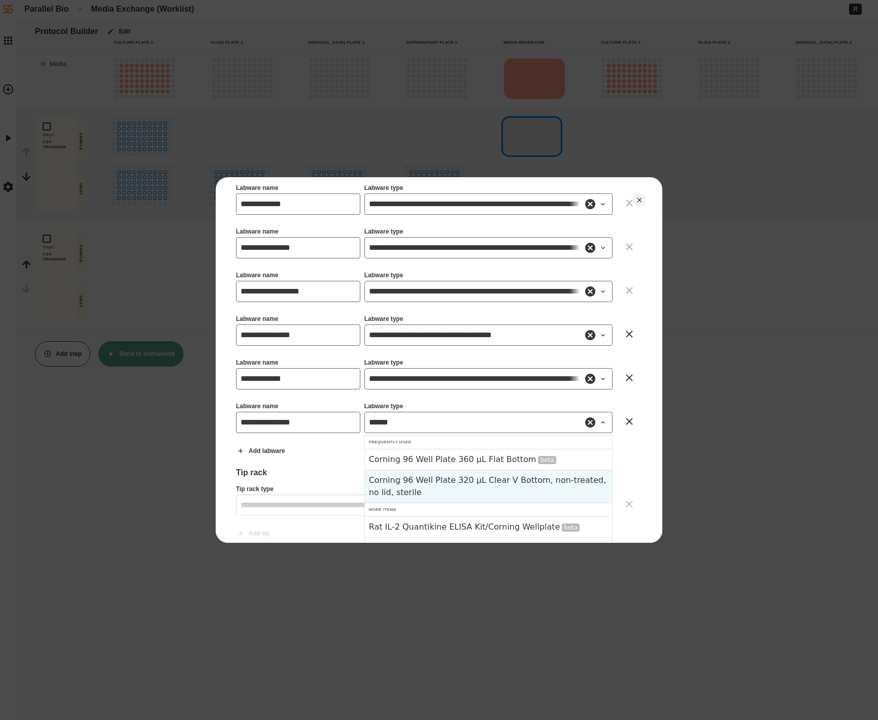
click at [482, 494] on div "Corning 96 Well Plate 320 µL Clear V Bottom, non-treated, no lid, sterile" at bounding box center [488, 486] width 247 height 33
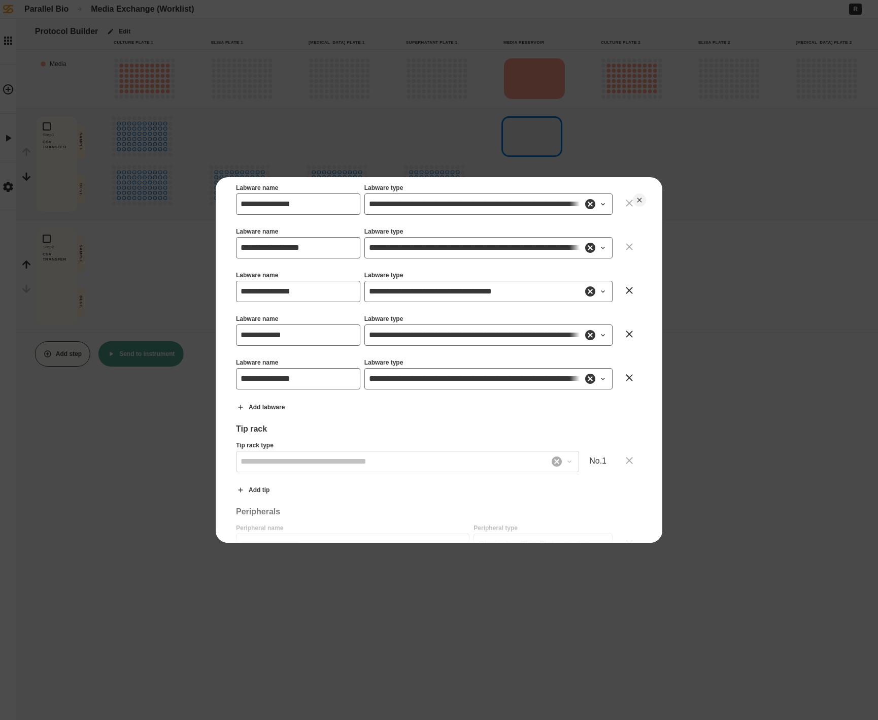
scroll to position [759, 0]
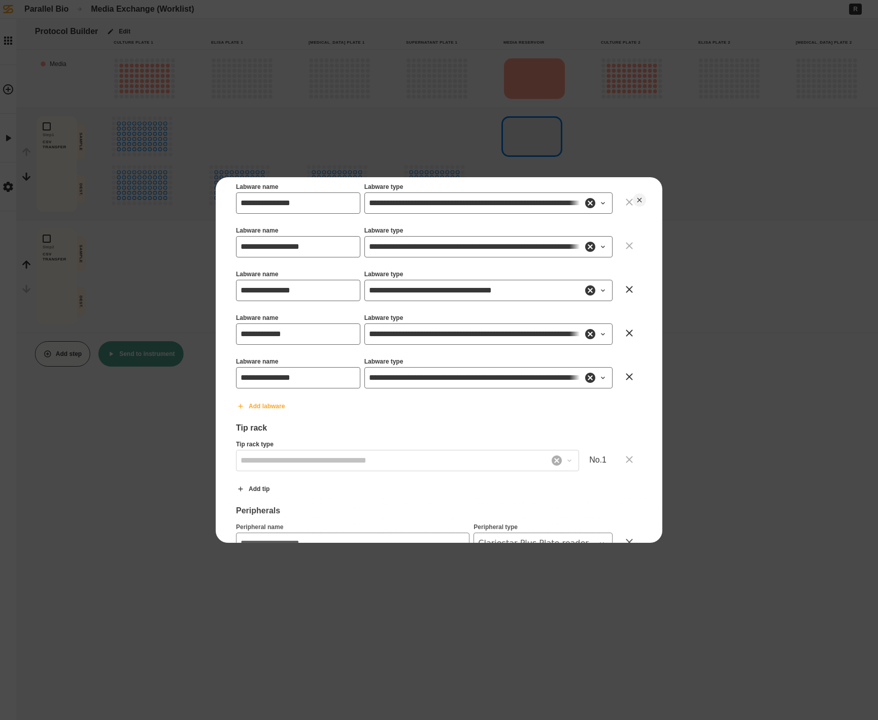
type input "**********"
click at [274, 410] on button "Add labware" at bounding box center [260, 405] width 65 height 25
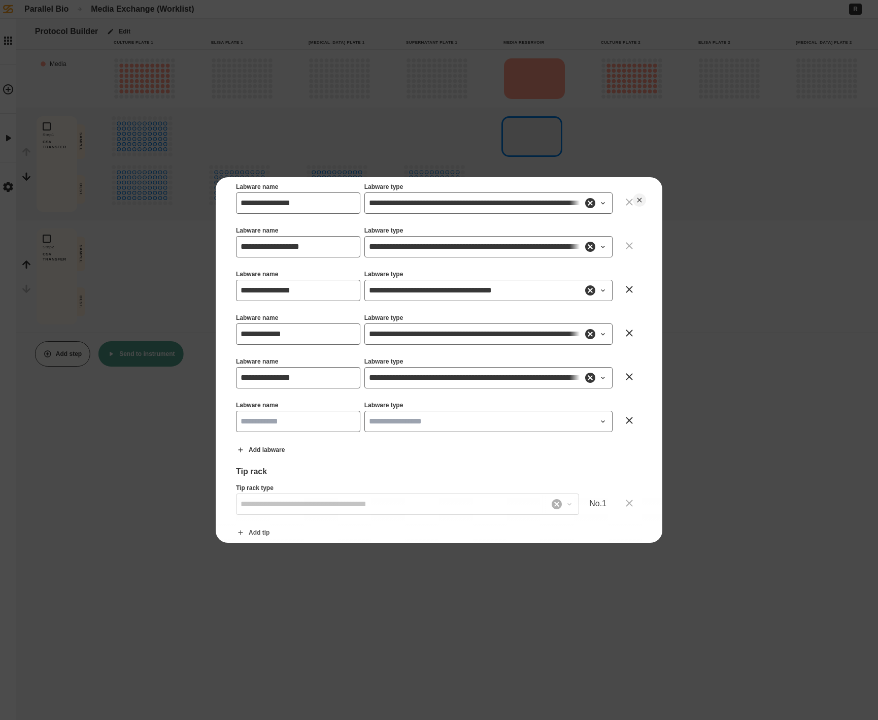
click at [296, 412] on input "Labware name" at bounding box center [298, 421] width 124 height 21
type input "**********"
click at [434, 430] on input "Labware type" at bounding box center [488, 421] width 248 height 21
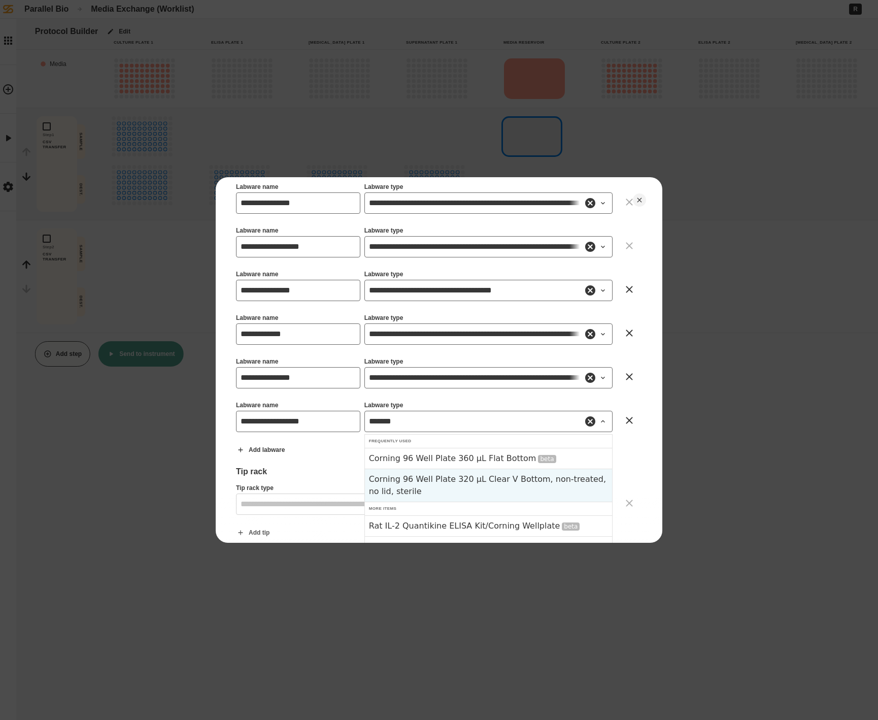
click at [485, 482] on div "Corning 96 Well Plate 320 µL Clear V Bottom, non-treated, no lid, sterile" at bounding box center [488, 485] width 247 height 33
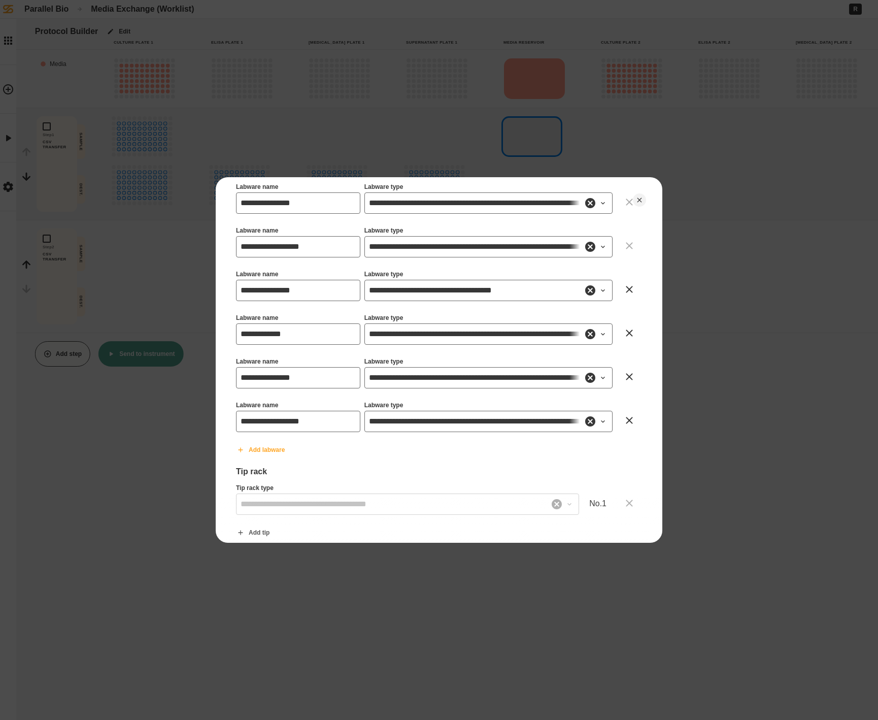
type input "**********"
click at [254, 449] on button "Add labware" at bounding box center [260, 449] width 65 height 25
click at [301, 461] on input "Labware name" at bounding box center [298, 464] width 124 height 21
type input "**********"
click at [408, 469] on input "Labware type" at bounding box center [488, 464] width 248 height 21
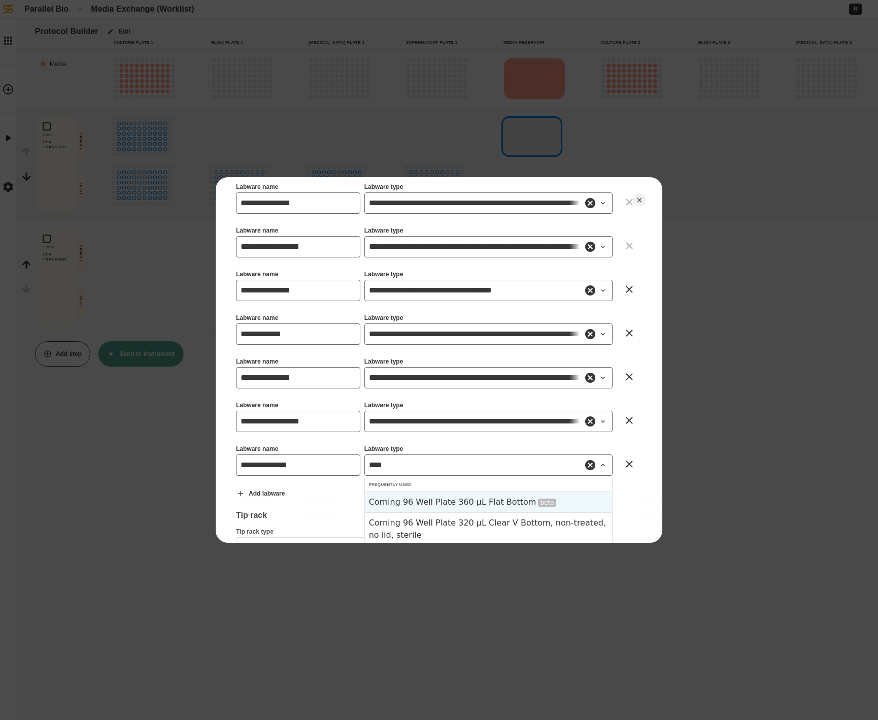
click at [450, 509] on div "Corning 96 Well Plate 360 µL Flat Bottom beta" at bounding box center [488, 501] width 247 height 21
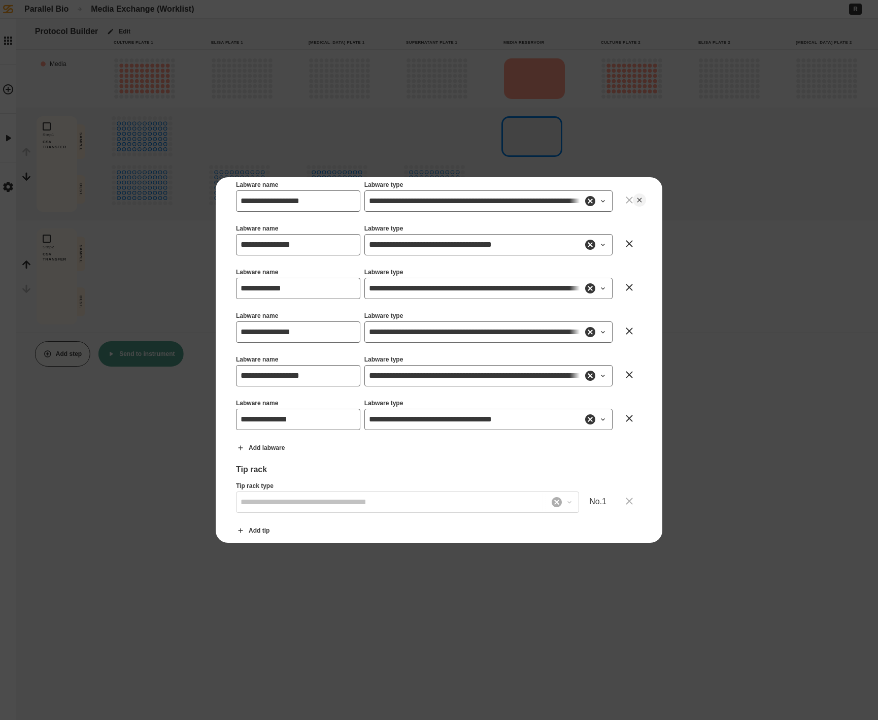
scroll to position [811, 0]
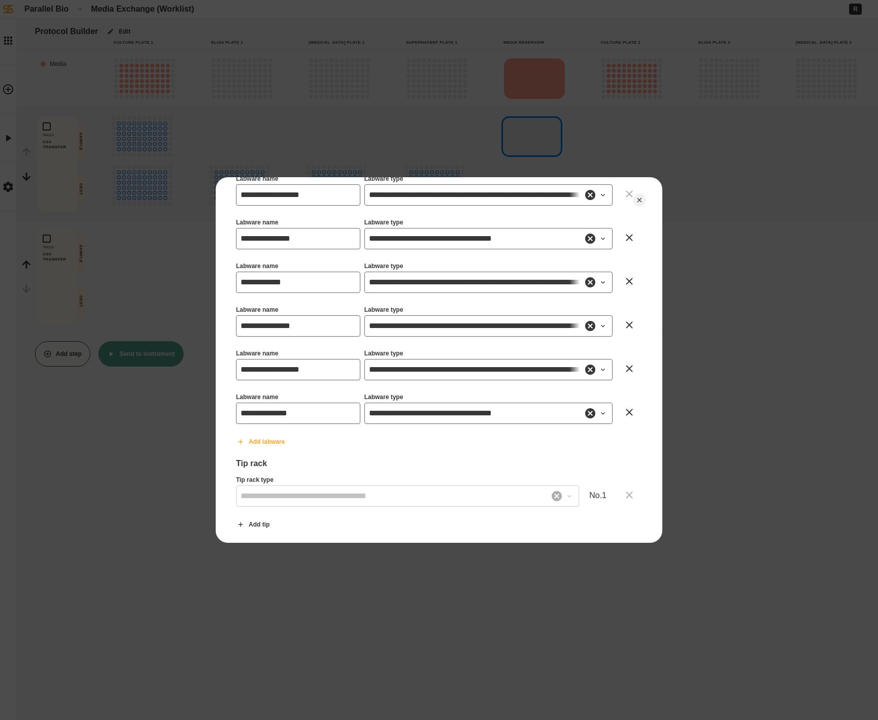
type input "**********"
click at [259, 440] on button "Add labware" at bounding box center [260, 441] width 65 height 25
click at [268, 449] on input "Labware name" at bounding box center [298, 456] width 124 height 21
type input "**********"
click at [426, 460] on input "Labware type" at bounding box center [488, 456] width 248 height 21
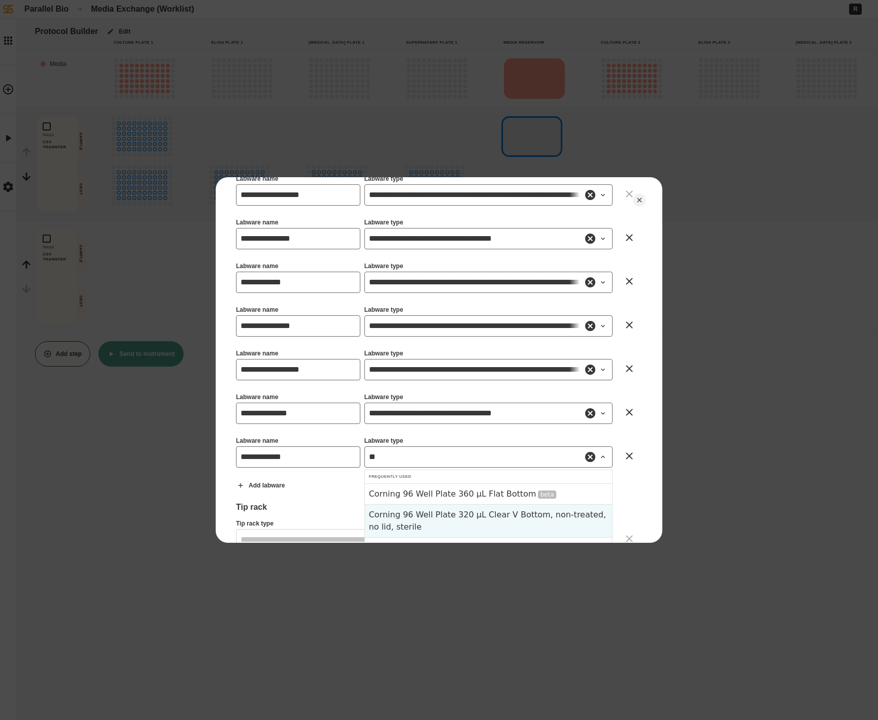
click at [470, 509] on div "Corning 96 Well Plate 320 µL Clear V Bottom, non-treated, no lid, sterile" at bounding box center [488, 520] width 247 height 33
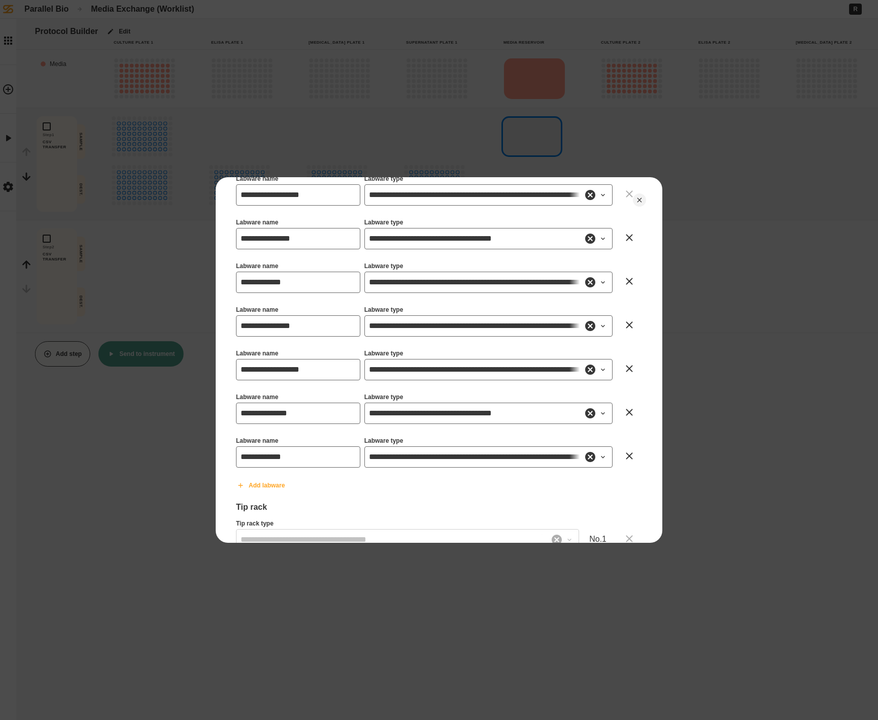
type input "**********"
click at [283, 486] on button "Add labware" at bounding box center [260, 485] width 65 height 25
click at [271, 495] on input "Labware name" at bounding box center [298, 500] width 124 height 21
click at [241, 503] on input "**********" at bounding box center [298, 500] width 124 height 21
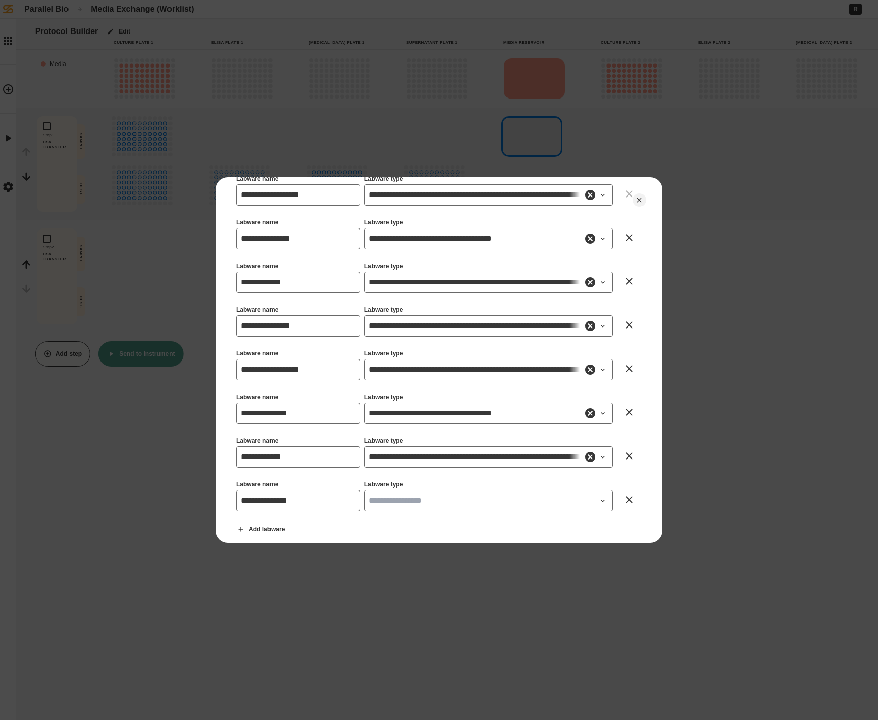
click at [320, 507] on input "**********" at bounding box center [298, 500] width 124 height 21
type input "**********"
click at [434, 501] on input "Labware type" at bounding box center [488, 500] width 248 height 21
click at [448, 532] on div "Corning 96 Well Plate 320 µL Clear V Bottom, non-treated, no lid, sterile" at bounding box center [488, 543] width 247 height 33
type input "**********"
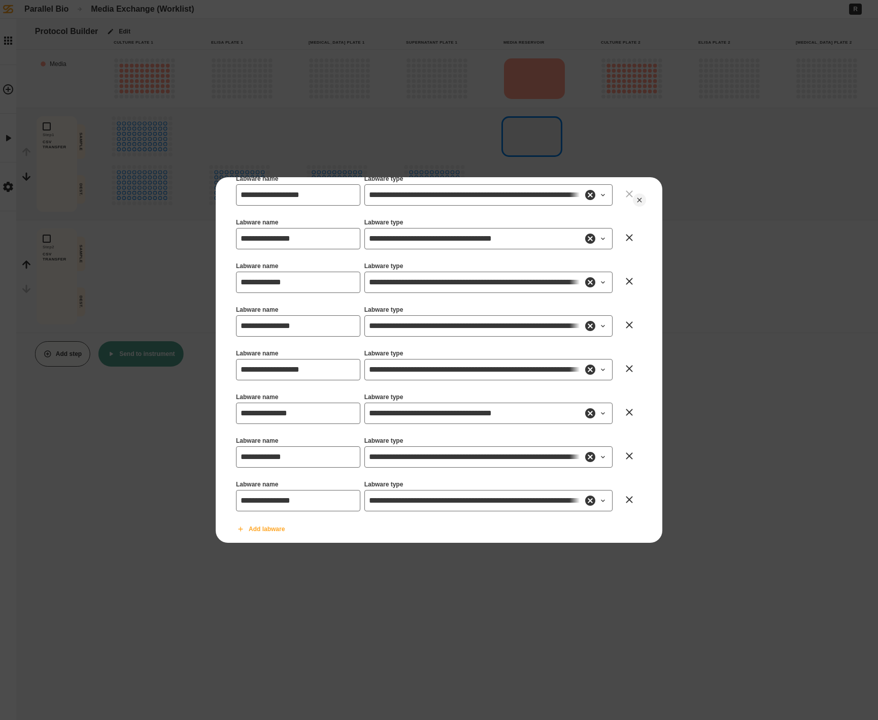
click at [269, 526] on button "Add labware" at bounding box center [260, 528] width 65 height 25
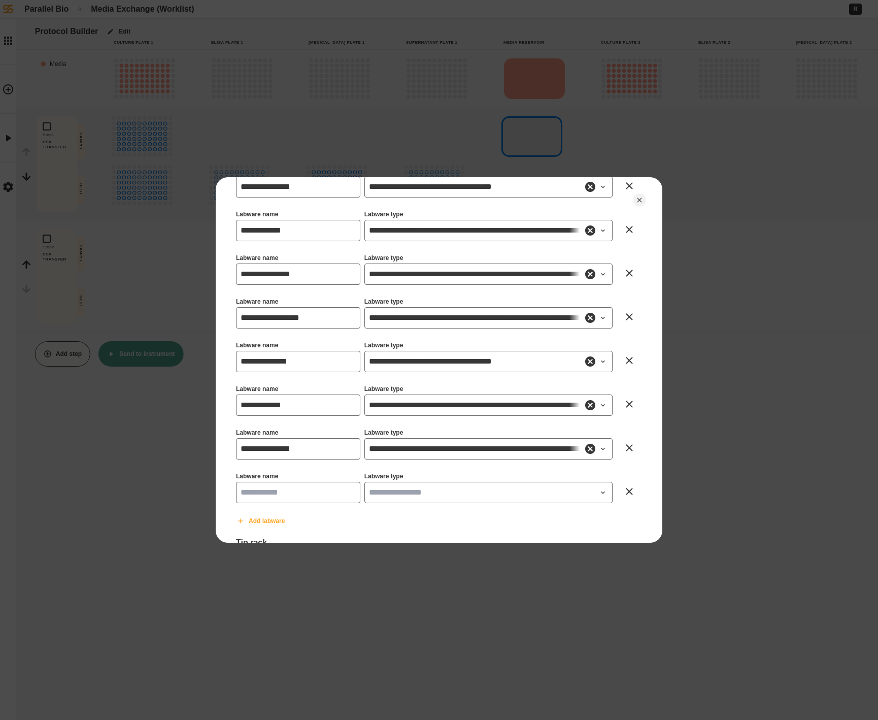
scroll to position [875, 0]
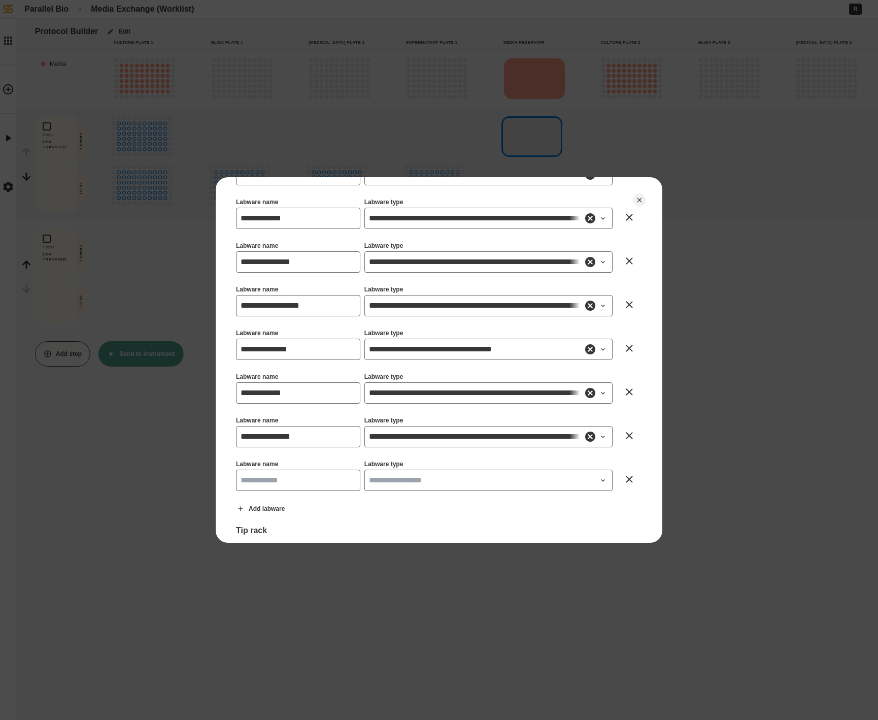
click at [252, 479] on input "Labware name" at bounding box center [298, 480] width 124 height 21
type input "**********"
click at [388, 486] on input "Labware type" at bounding box center [488, 480] width 248 height 21
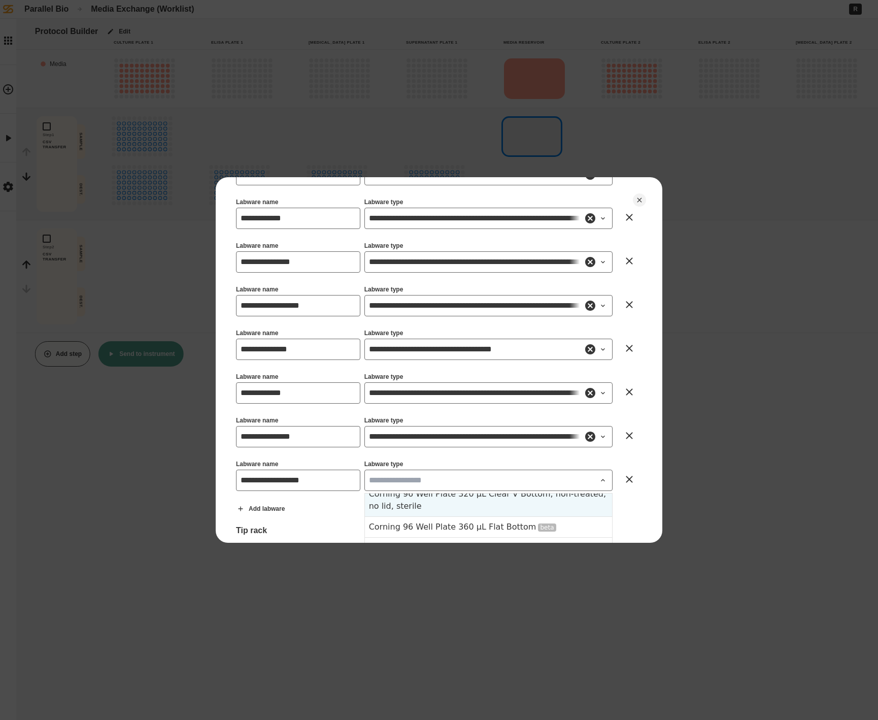
scroll to position [0, 0]
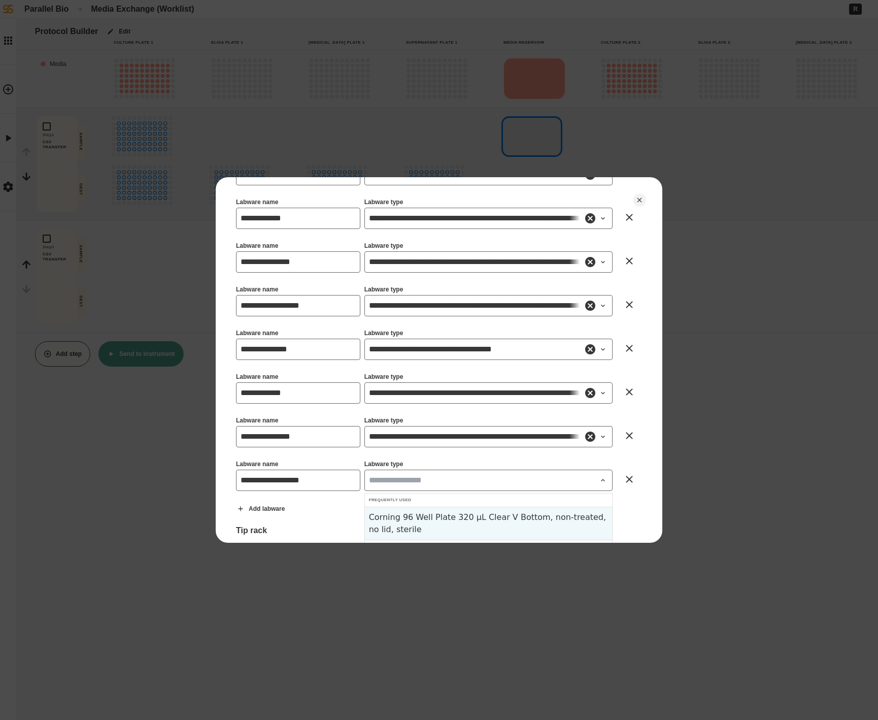
click at [405, 515] on div "Corning 96 Well Plate 320 µL Clear V Bottom, non-treated, no lid, sterile" at bounding box center [488, 523] width 247 height 33
type input "**********"
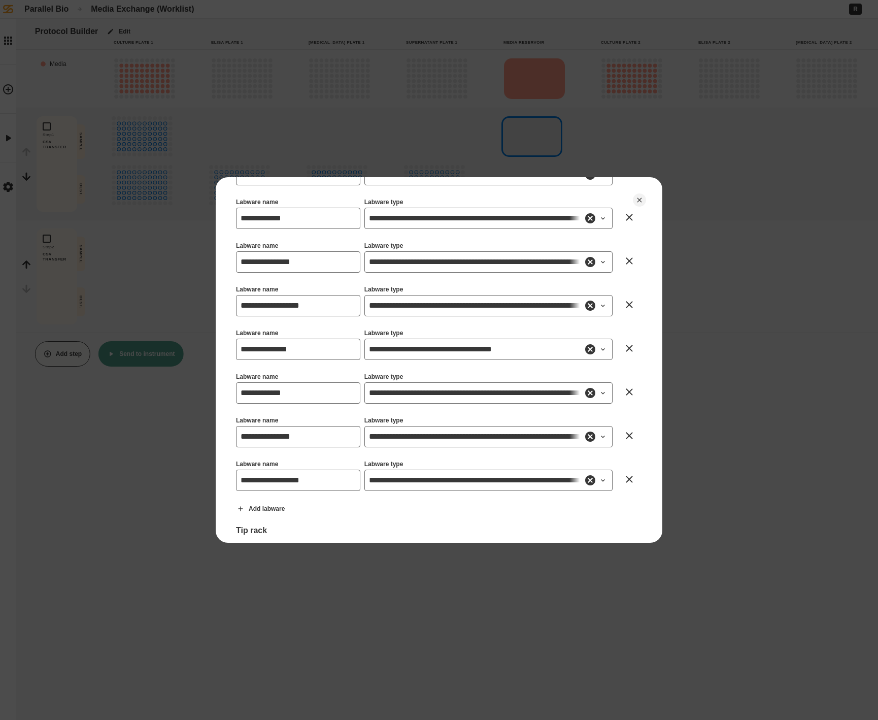
scroll to position [1128, 0]
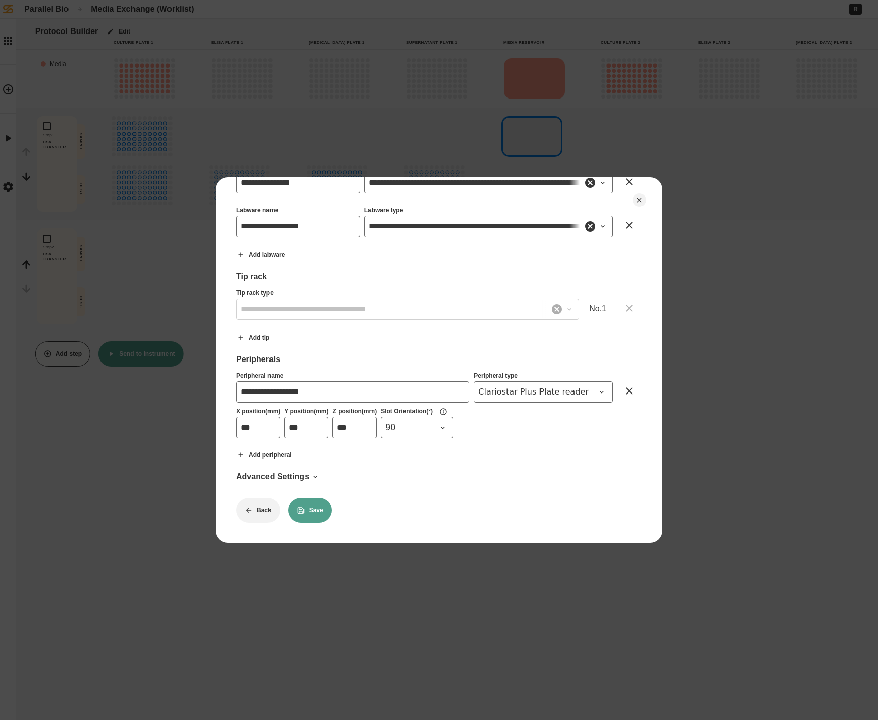
click at [318, 514] on button "Save" at bounding box center [310, 509] width 44 height 25
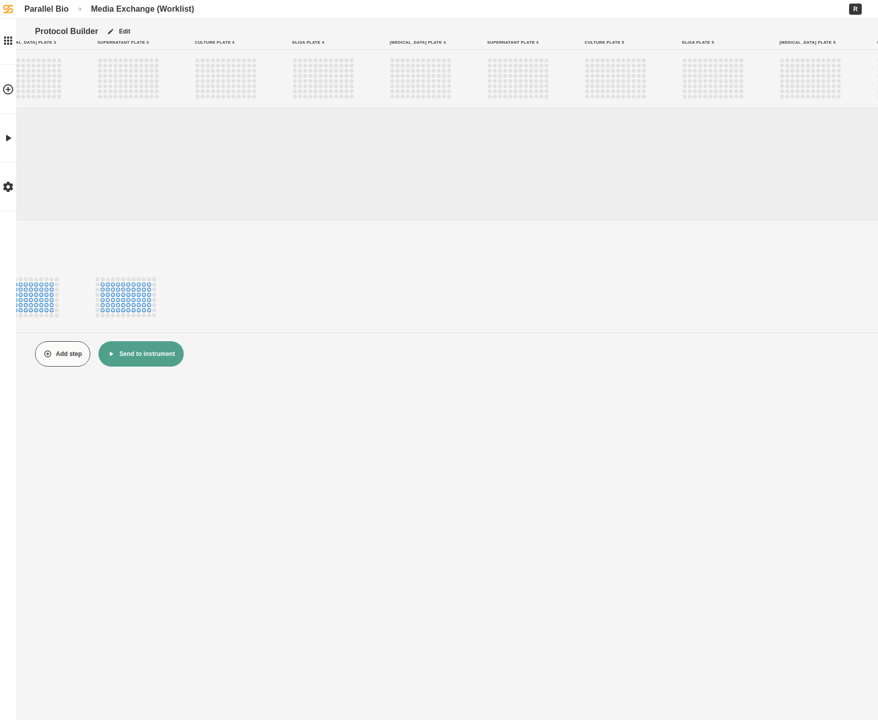
scroll to position [0, 1189]
click at [208, 85] on circle "F4" at bounding box center [210, 86] width 4 height 4
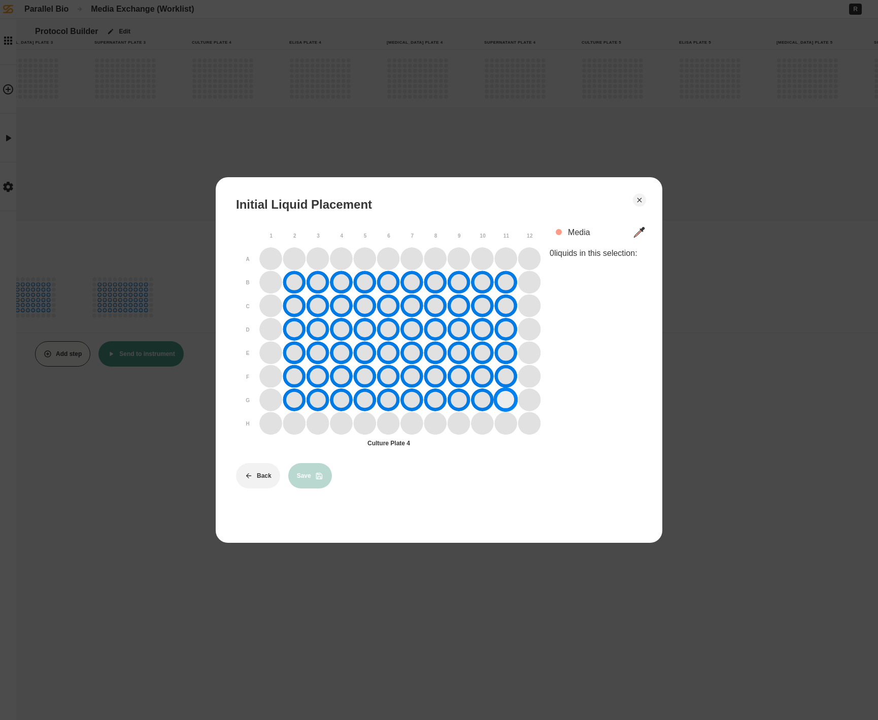
drag, startPoint x: 297, startPoint y: 278, endPoint x: 498, endPoint y: 399, distance: 234.8
click at [498, 399] on div at bounding box center [399, 340] width 281 height 187
click at [576, 242] on div "Media 0 liquids in this selection:" at bounding box center [601, 335] width 102 height 223
click at [575, 217] on div "Initial Liquid Placement 1 2 3 4 5 6 7 8 9 10 11 12 A B C D E F G H Culture Pla…" at bounding box center [439, 342] width 406 height 291
click at [575, 229] on div "Media" at bounding box center [597, 232] width 59 height 10
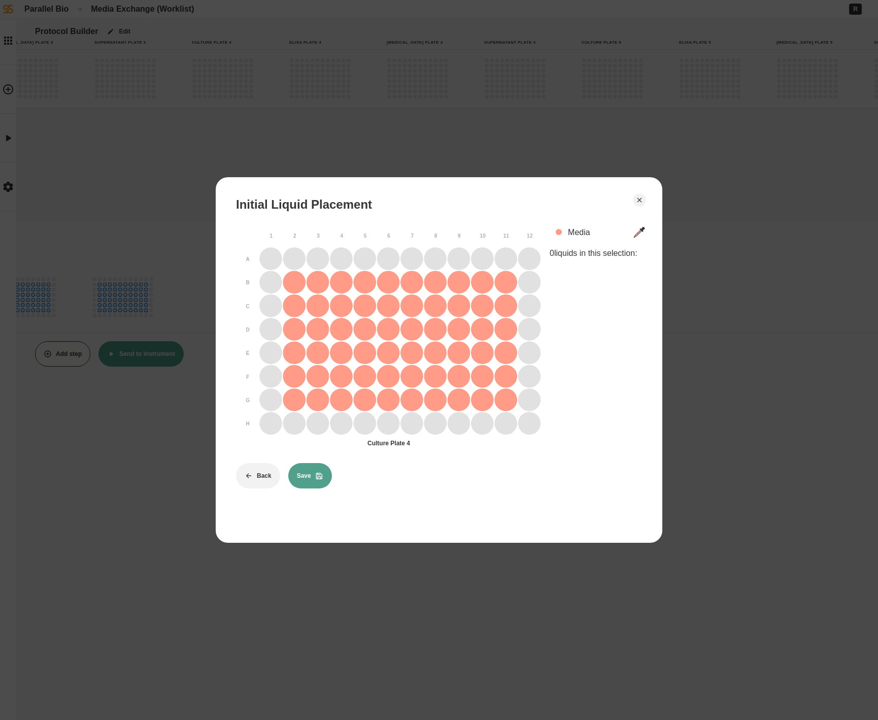
click at [322, 477] on icon at bounding box center [319, 476] width 6 height 6
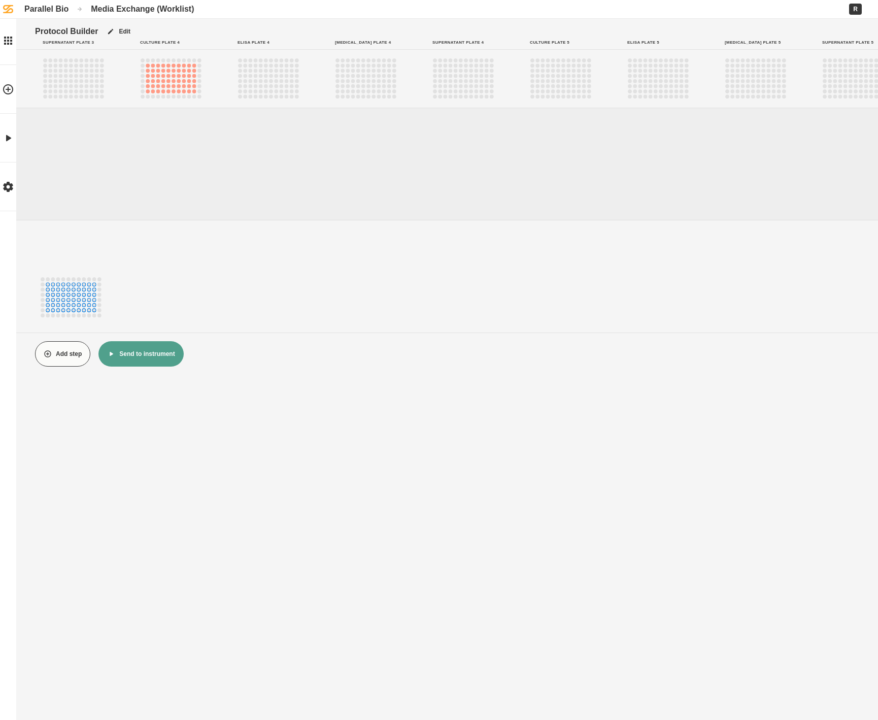
scroll to position [0, 1284]
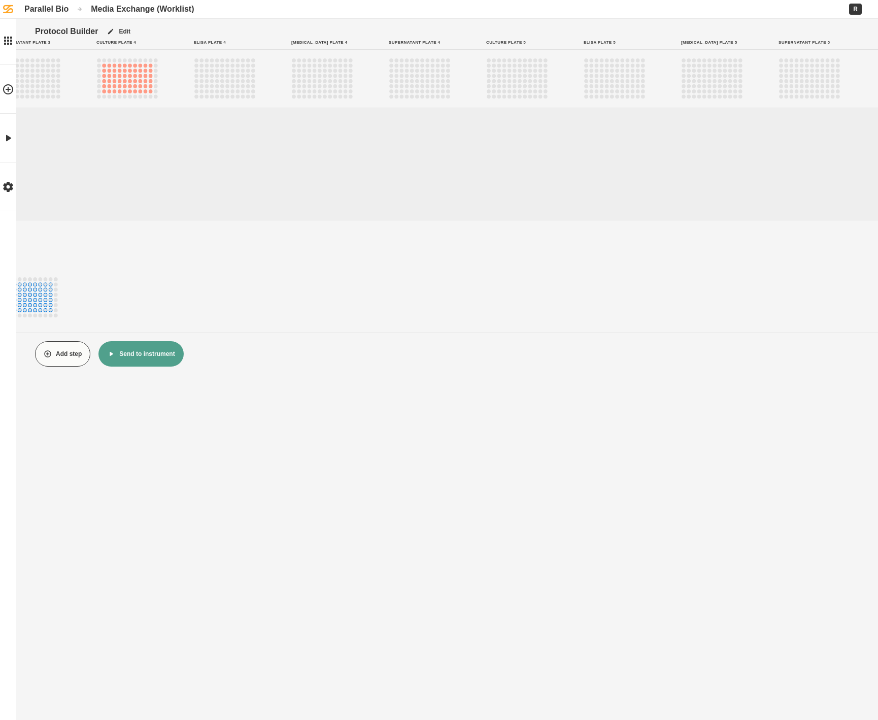
click at [516, 86] on circle "F6" at bounding box center [515, 86] width 4 height 4
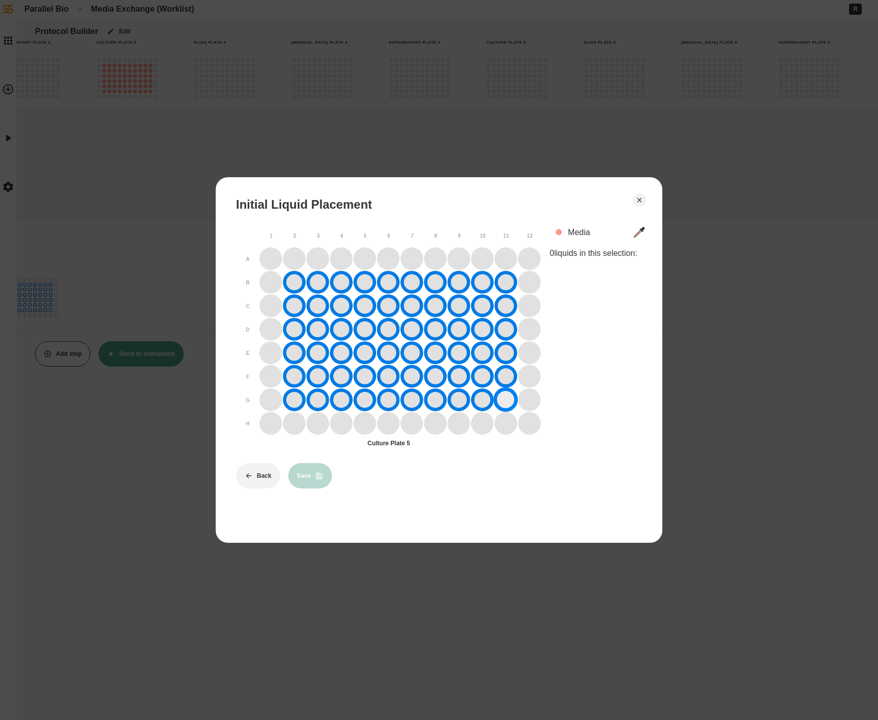
drag, startPoint x: 299, startPoint y: 276, endPoint x: 495, endPoint y: 403, distance: 234.1
click at [495, 403] on div at bounding box center [399, 340] width 281 height 187
click at [579, 237] on div "Media" at bounding box center [597, 232] width 59 height 10
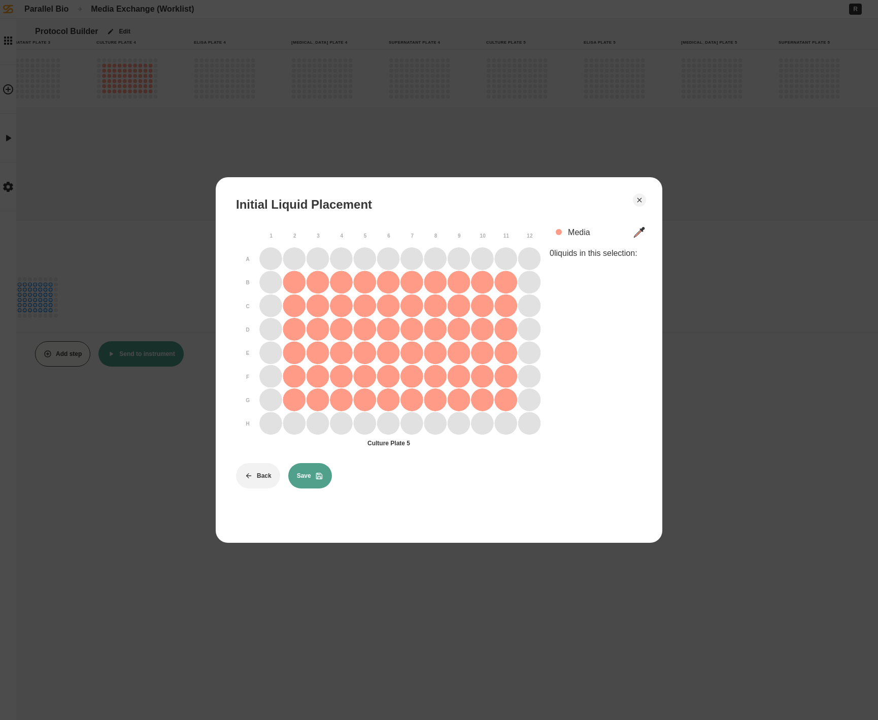
click at [320, 484] on button "Save" at bounding box center [310, 475] width 44 height 25
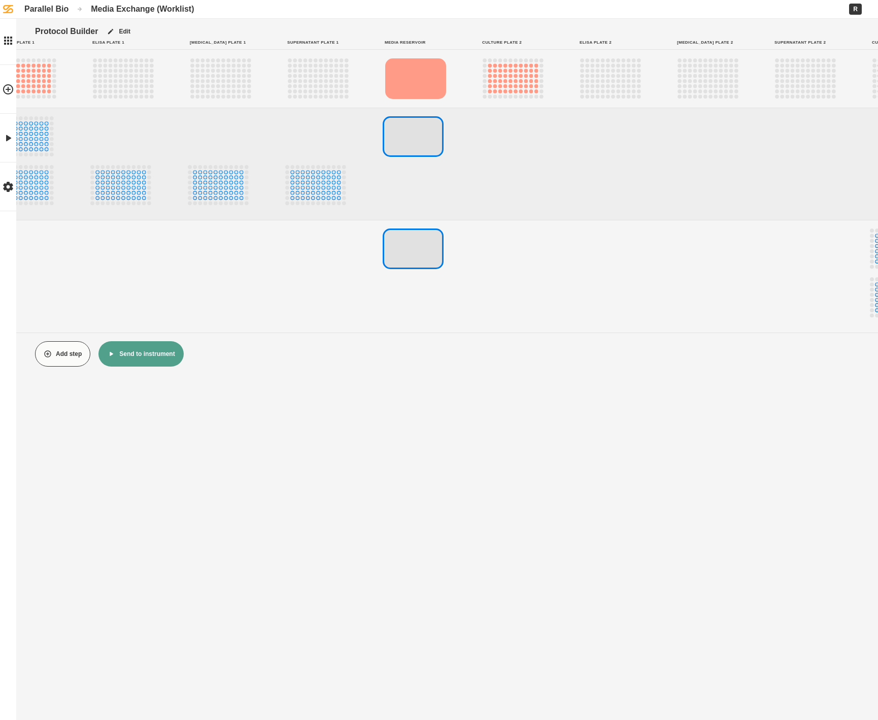
scroll to position [0, 0]
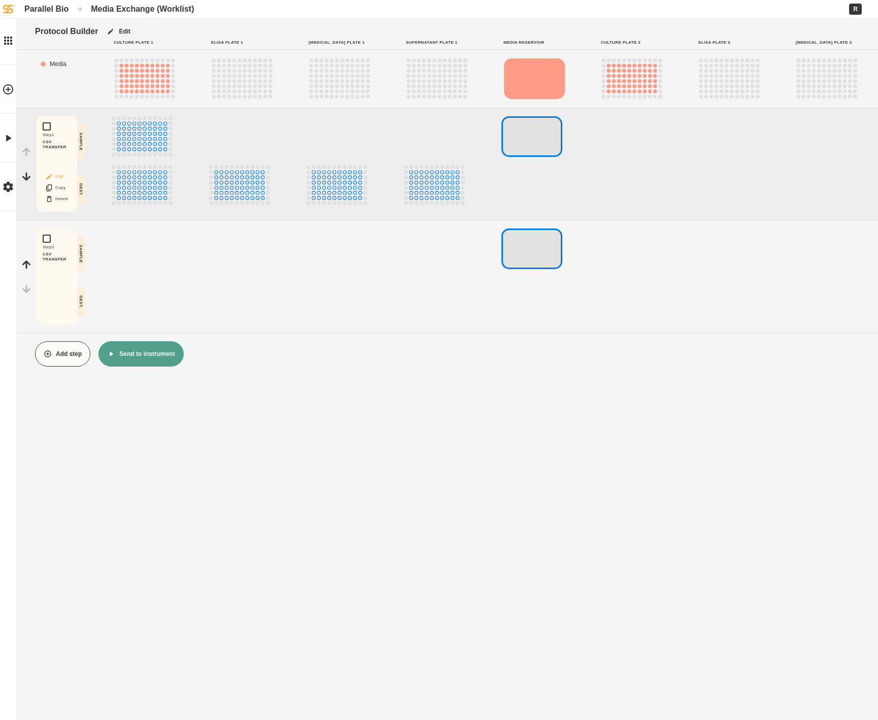
click at [63, 171] on button "Edit" at bounding box center [57, 176] width 32 height 13
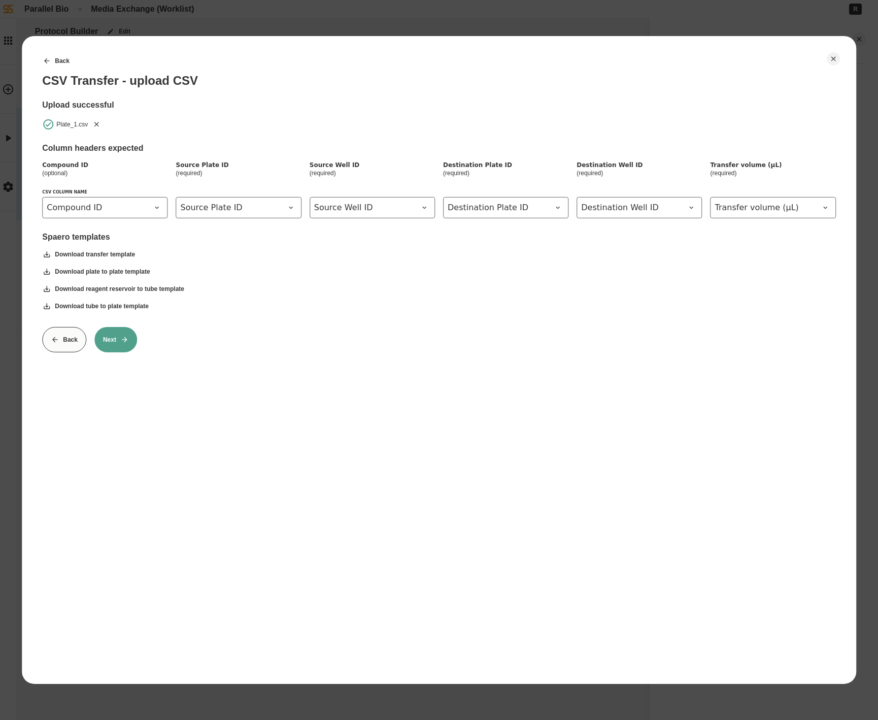
click at [100, 126] on icon "Remove" at bounding box center [96, 124] width 8 height 8
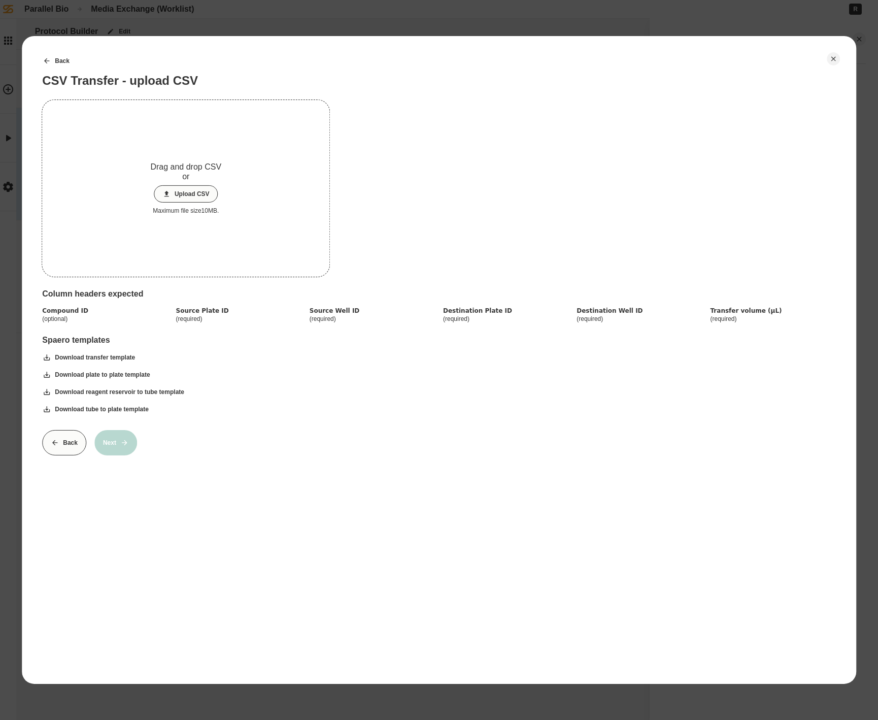
click at [202, 197] on button "Upload CSV" at bounding box center [186, 193] width 64 height 17
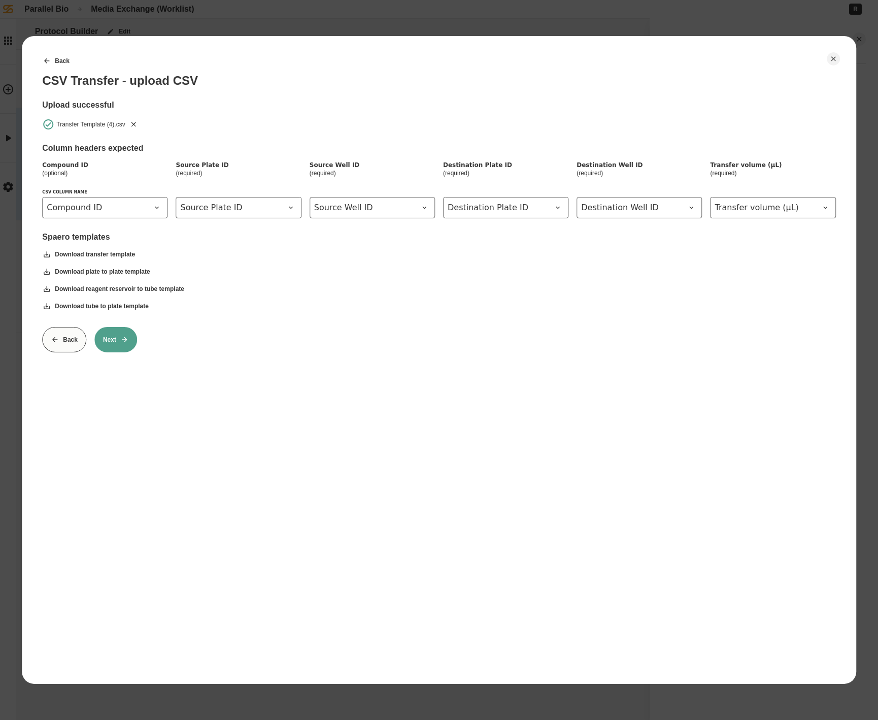
click at [123, 336] on icon at bounding box center [124, 340] width 8 height 8
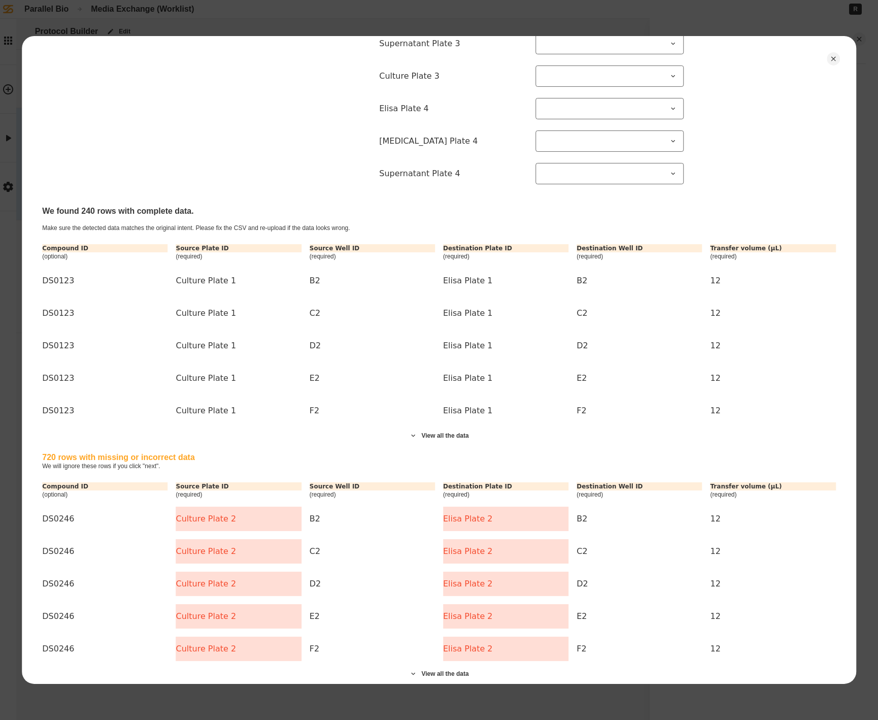
scroll to position [519, 0]
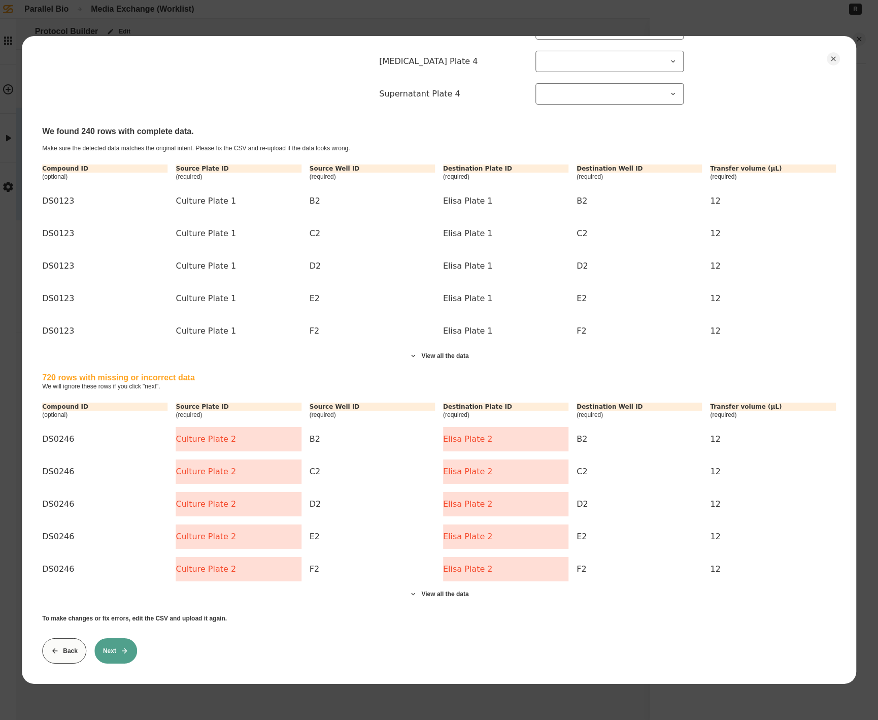
click at [121, 656] on button "Next" at bounding box center [115, 650] width 43 height 25
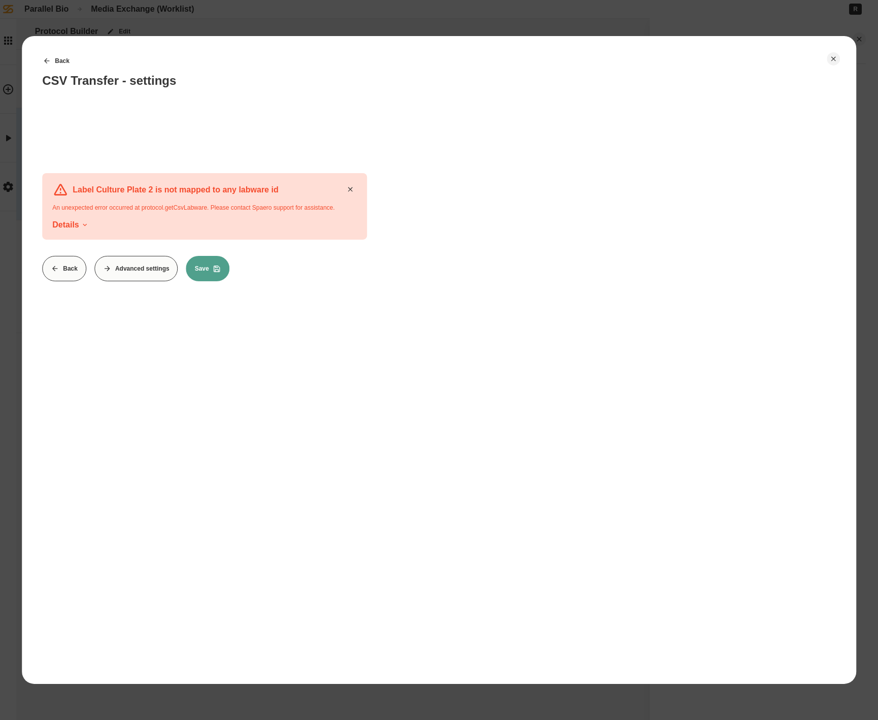
click at [56, 273] on button "Back" at bounding box center [64, 268] width 44 height 25
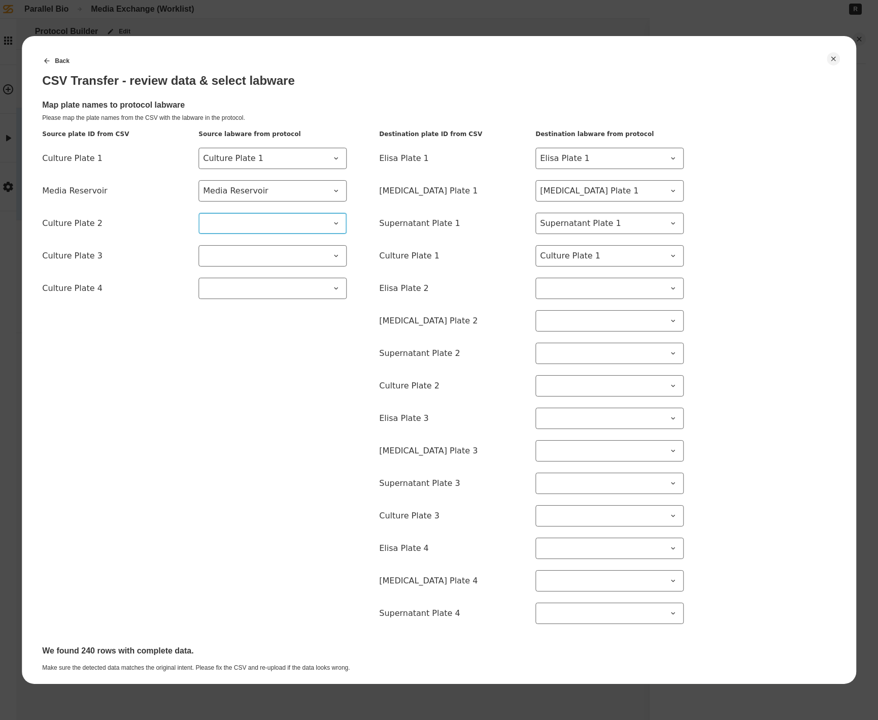
click at [264, 221] on span at bounding box center [266, 223] width 127 height 12
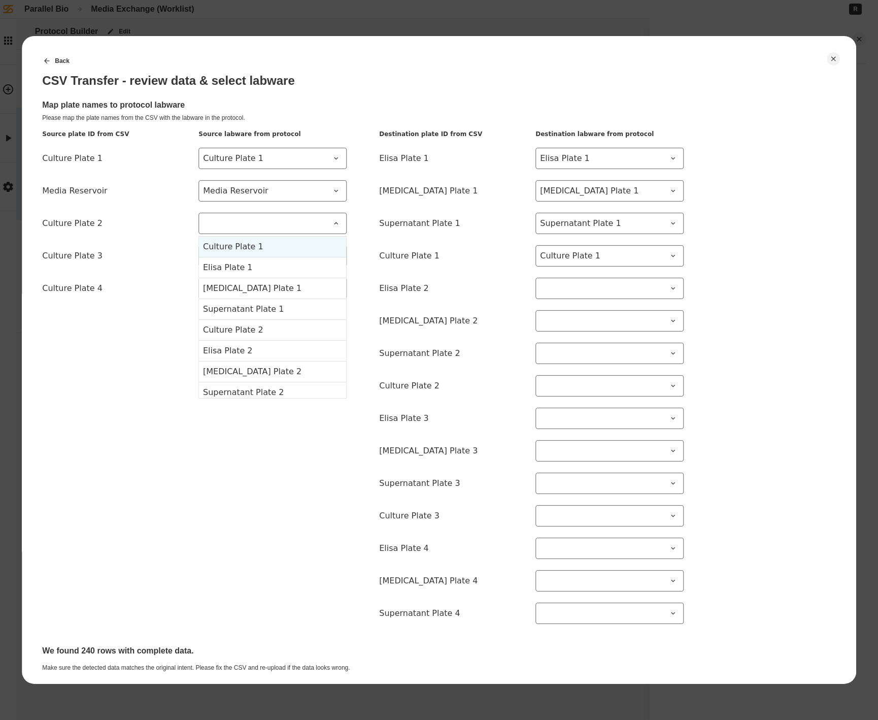
click at [264, 244] on 2-item-0 "Culture Plate 1" at bounding box center [272, 247] width 147 height 20
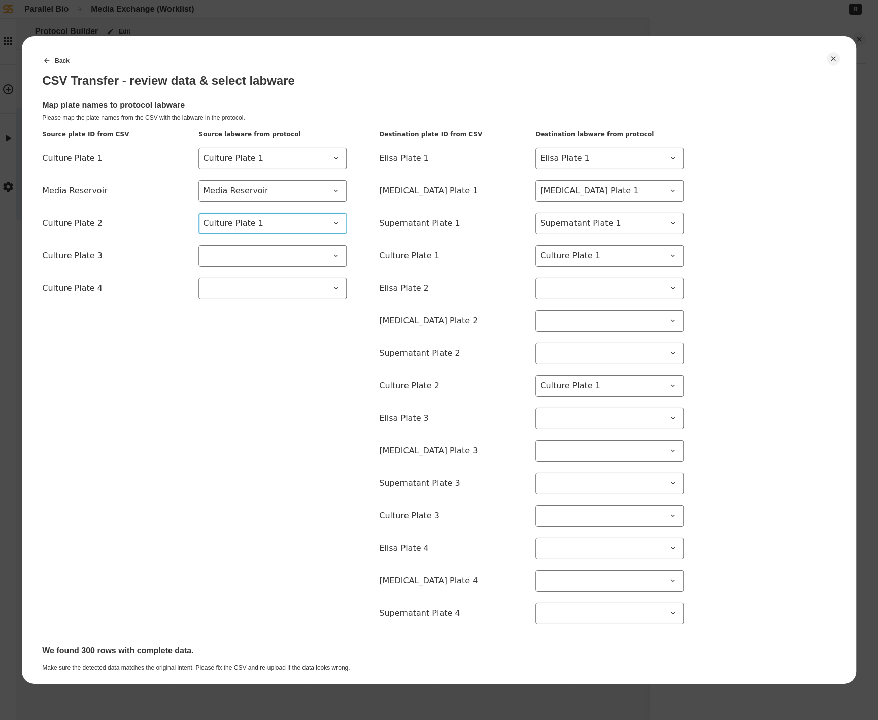
click at [225, 228] on span "Culture Plate 1" at bounding box center [266, 223] width 127 height 12
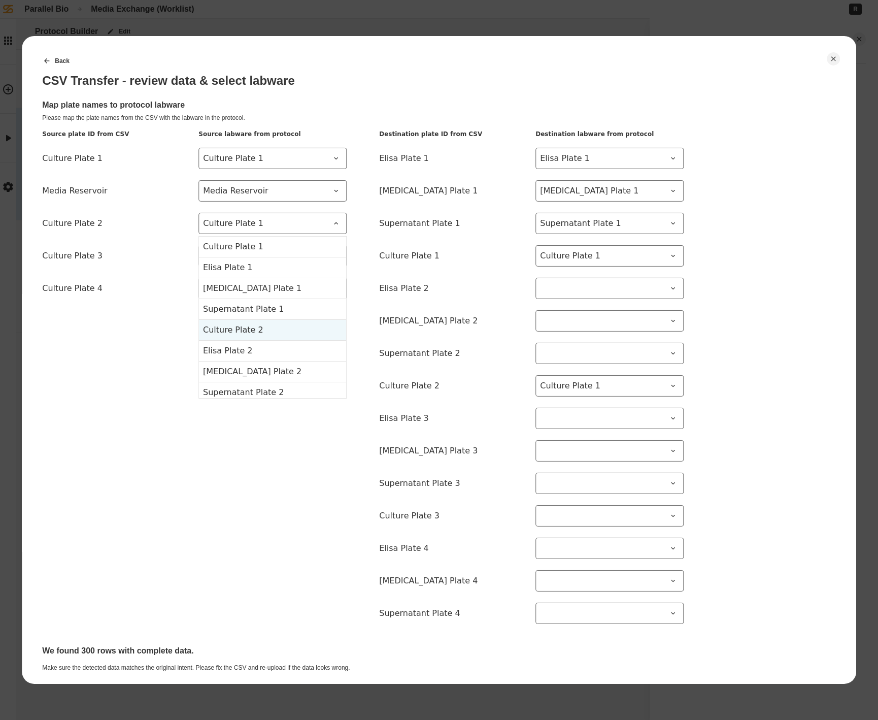
click at [264, 330] on 2-item-4 "Culture Plate 2" at bounding box center [272, 329] width 147 height 21
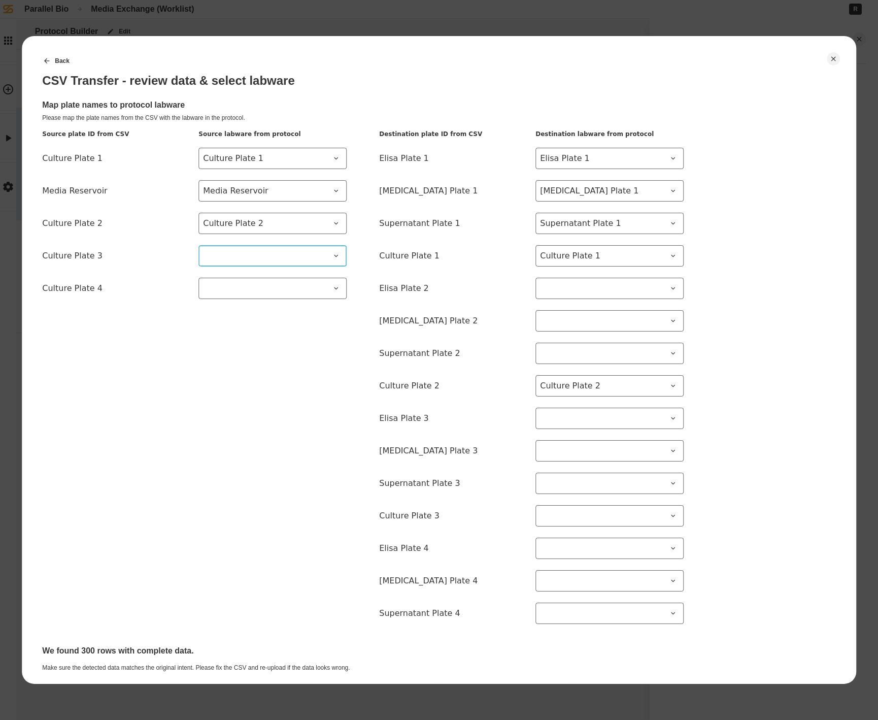
click at [234, 257] on span at bounding box center [266, 256] width 127 height 12
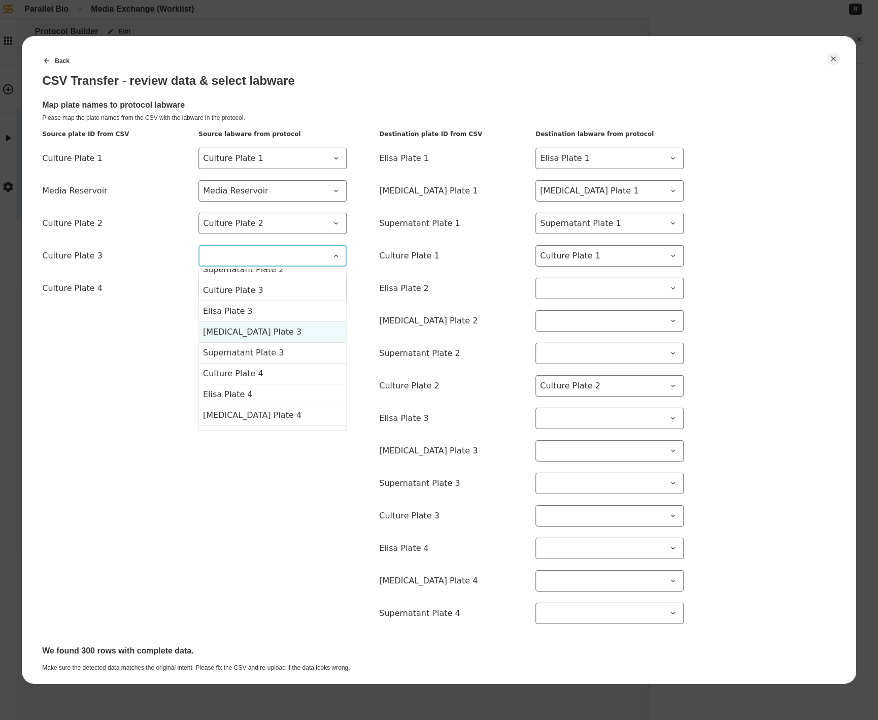
scroll to position [143, 0]
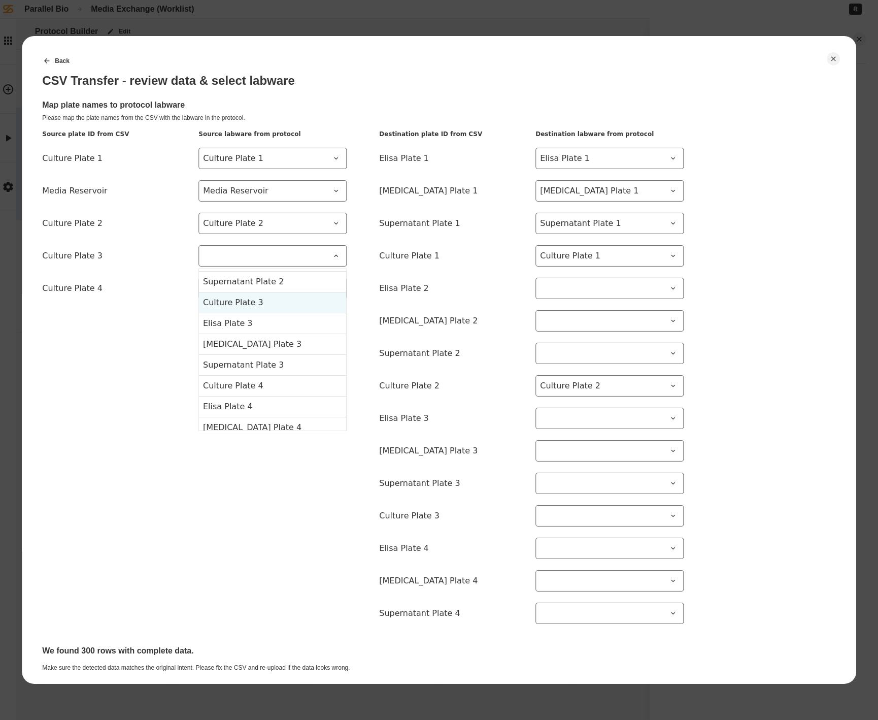
click at [261, 306] on 3-item-8 "Culture Plate 3" at bounding box center [272, 302] width 147 height 21
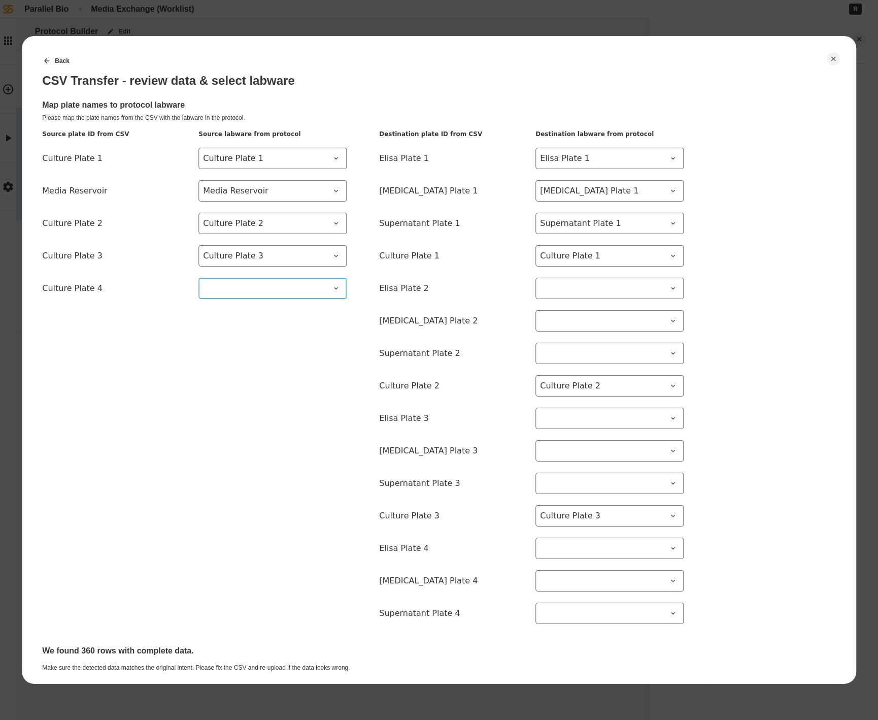
click at [245, 291] on span at bounding box center [266, 288] width 127 height 12
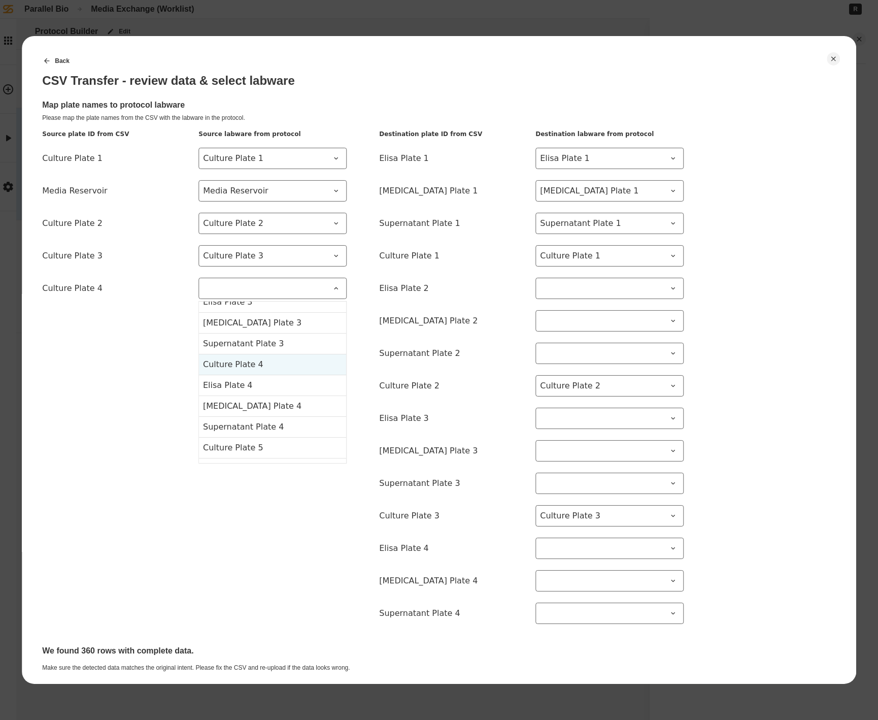
click at [271, 369] on 4-item-12 "Culture Plate 4" at bounding box center [272, 364] width 147 height 21
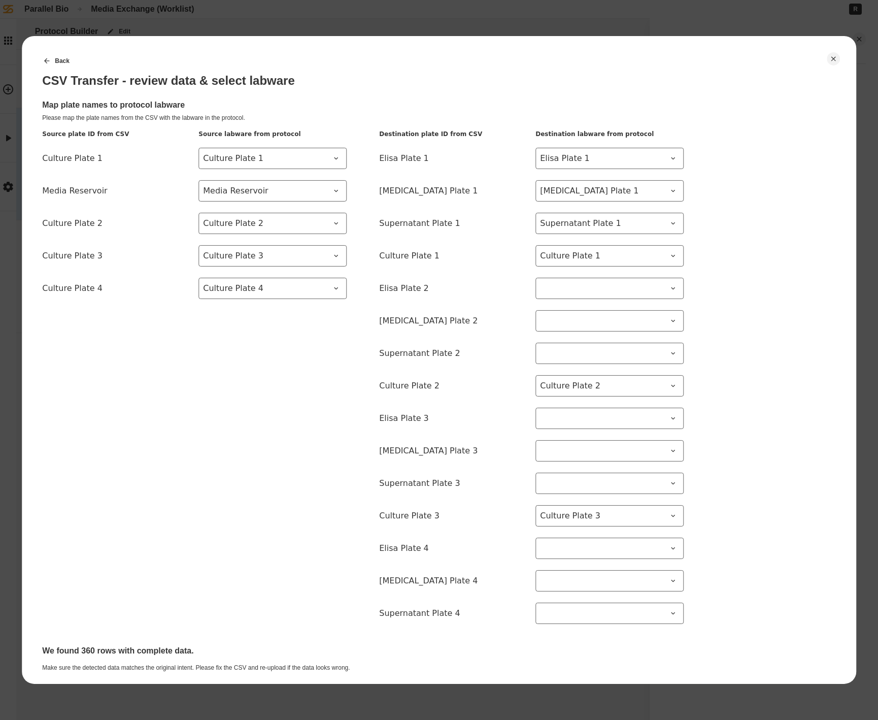
click at [306, 397] on div "Source plate ID from CSV Source labware from protocol Culture Plate 1 Culture P…" at bounding box center [194, 382] width 305 height 504
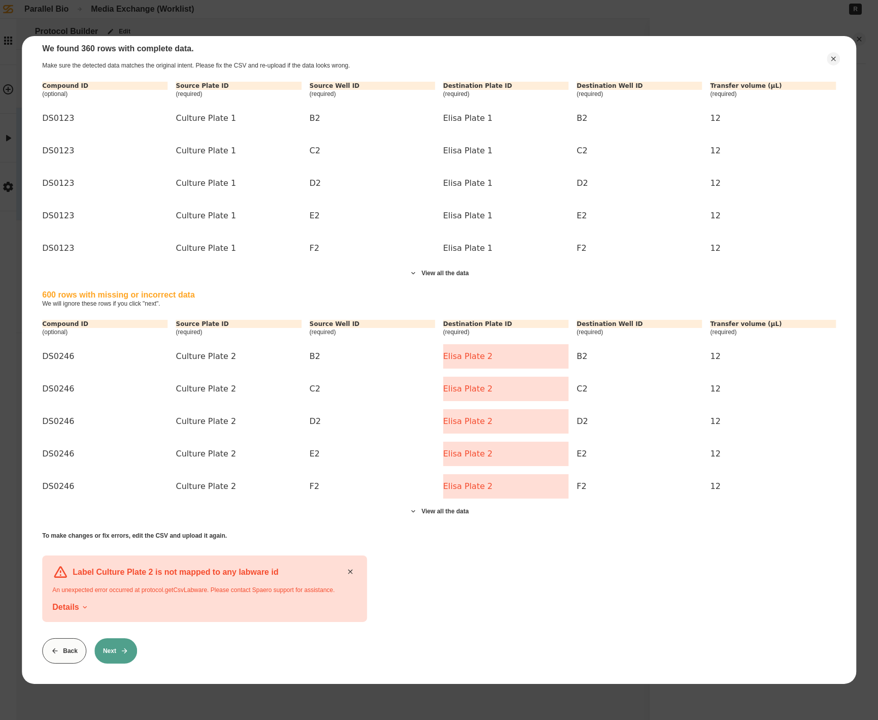
scroll to position [0, 0]
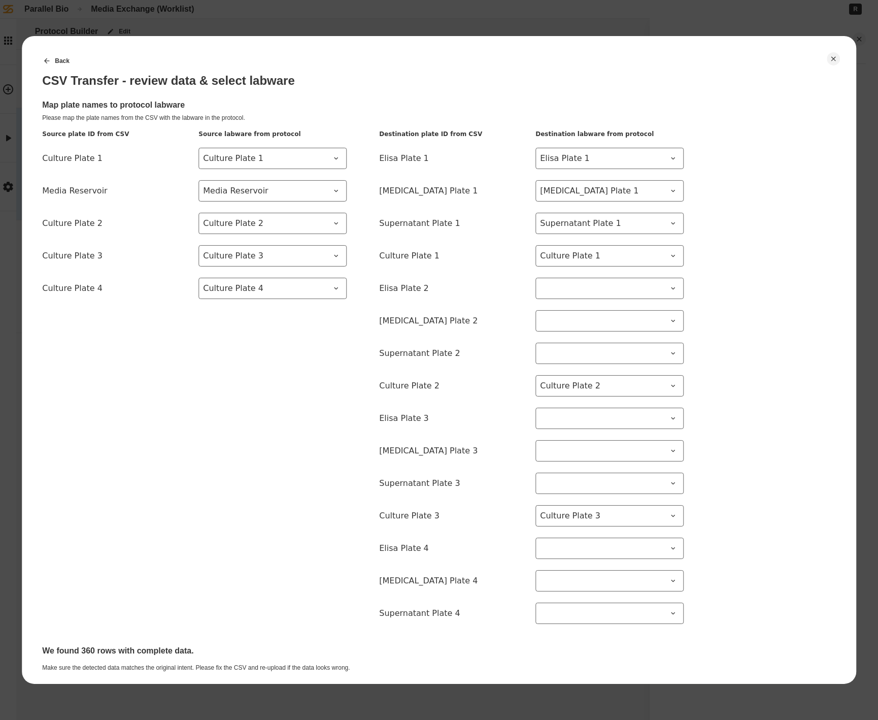
click at [566, 287] on span at bounding box center [603, 288] width 127 height 12
click at [624, 391] on 2-item-4 "Culture Plate 2" at bounding box center [609, 394] width 147 height 21
click at [578, 329] on 2 at bounding box center [610, 320] width 148 height 21
click at [609, 468] on 2-item-6 "[MEDICAL_DATA] Plate 2" at bounding box center [609, 468] width 147 height 21
click at [606, 350] on span at bounding box center [603, 353] width 127 height 12
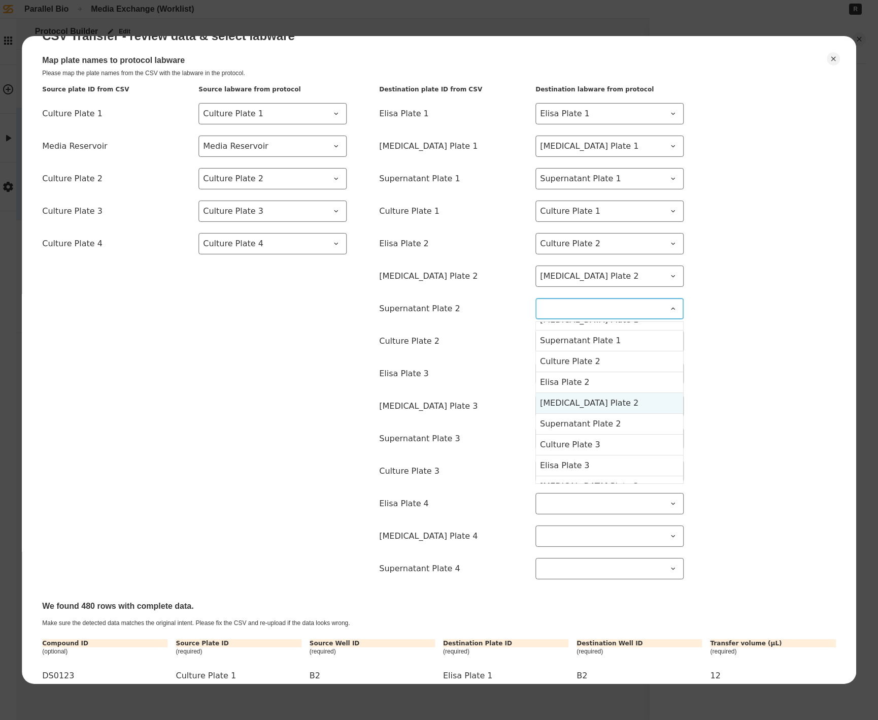
scroll to position [55, 0]
click at [625, 425] on 2-item-7 "Supernatant Plate 2" at bounding box center [609, 422] width 147 height 21
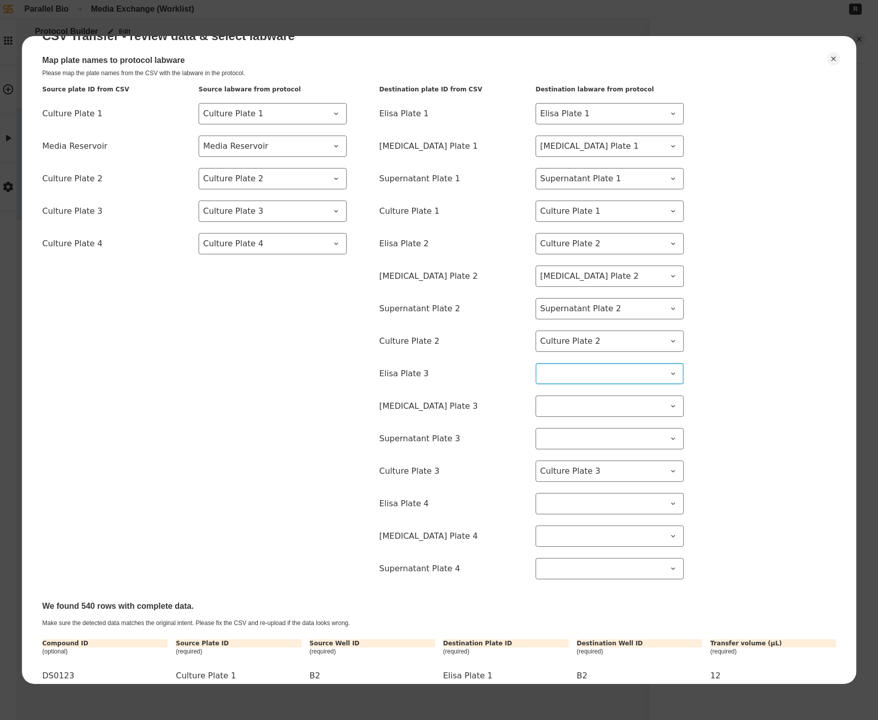
click at [607, 378] on span at bounding box center [603, 374] width 127 height 12
click at [616, 465] on 3-item-9 "Elisa Plate 3" at bounding box center [609, 468] width 147 height 21
click at [586, 413] on 3 at bounding box center [610, 405] width 148 height 21
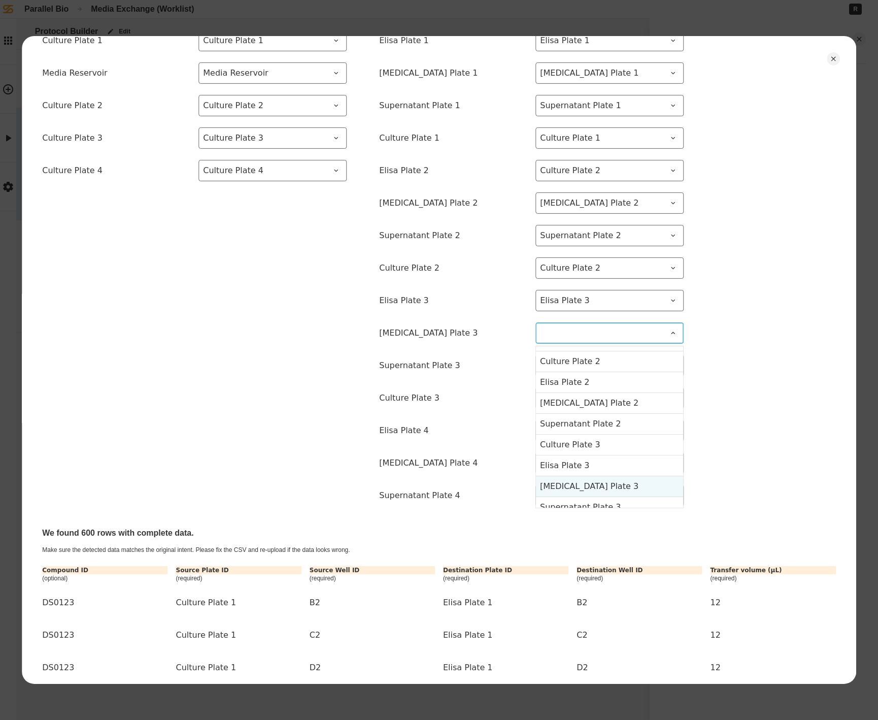
scroll to position [104, 0]
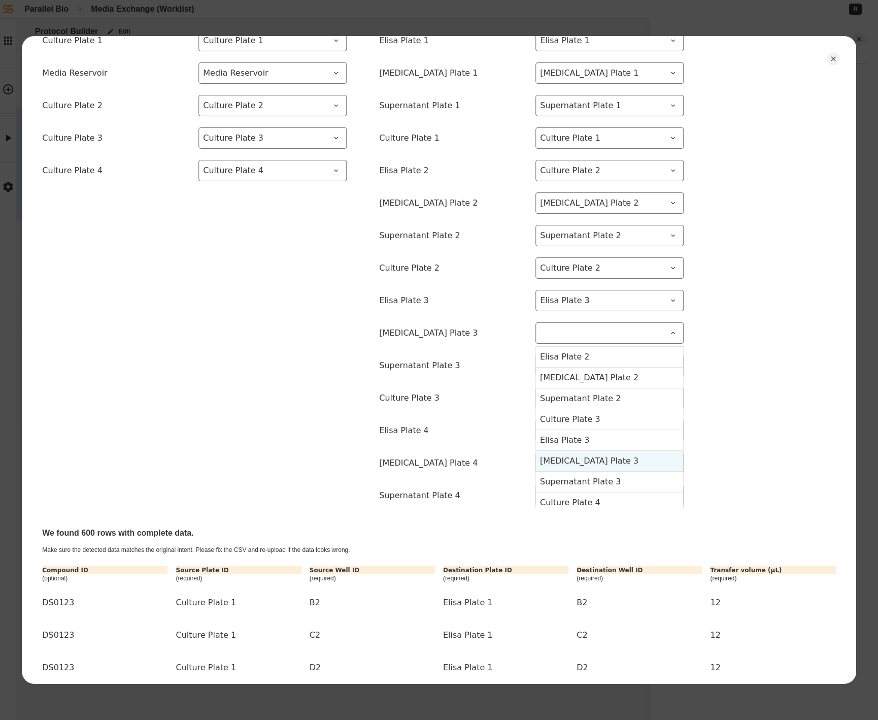
click at [605, 465] on 3-item-10 "[MEDICAL_DATA] Plate 3" at bounding box center [609, 460] width 147 height 21
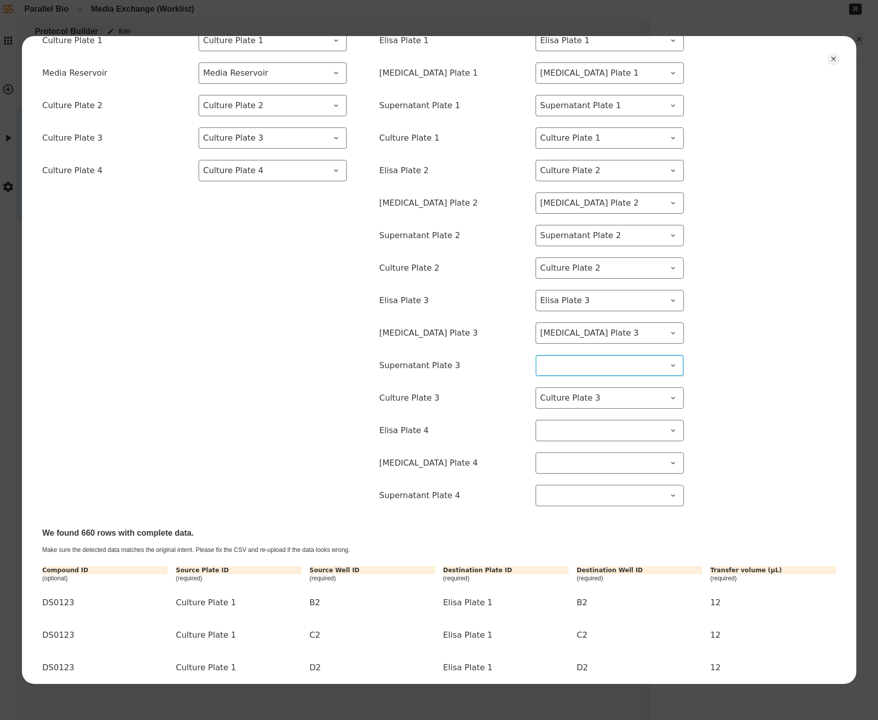
click at [578, 363] on span at bounding box center [603, 365] width 127 height 12
click at [614, 482] on 3-item-11 "Supernatant Plate 3" at bounding box center [609, 480] width 147 height 21
click at [570, 440] on 4 at bounding box center [610, 430] width 148 height 21
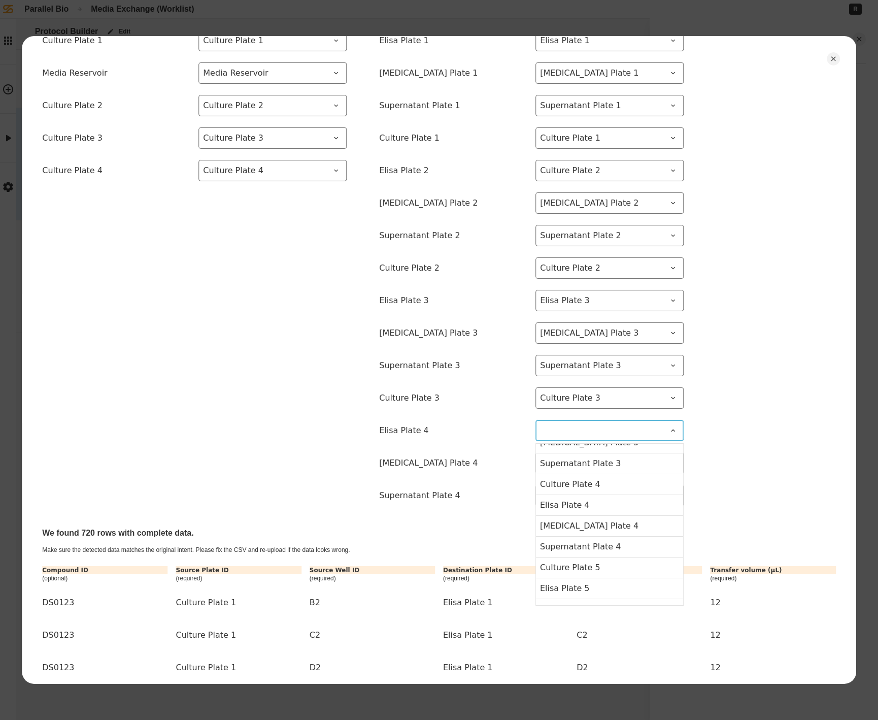
scroll to position [201, 0]
click at [593, 516] on 4-item-13 "Elisa Plate 4" at bounding box center [609, 523] width 147 height 21
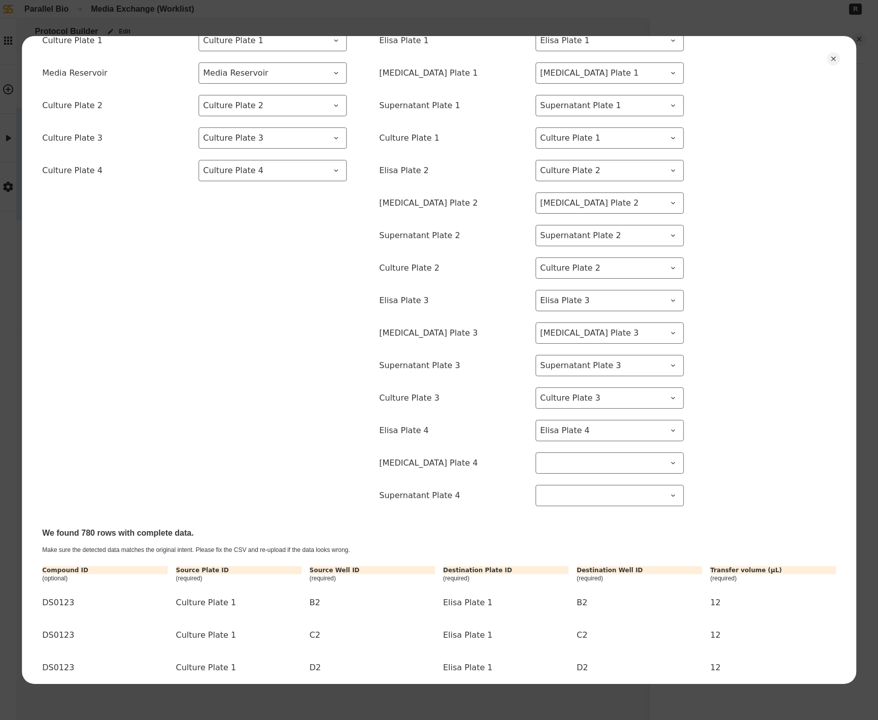
scroll to position [193, 0]
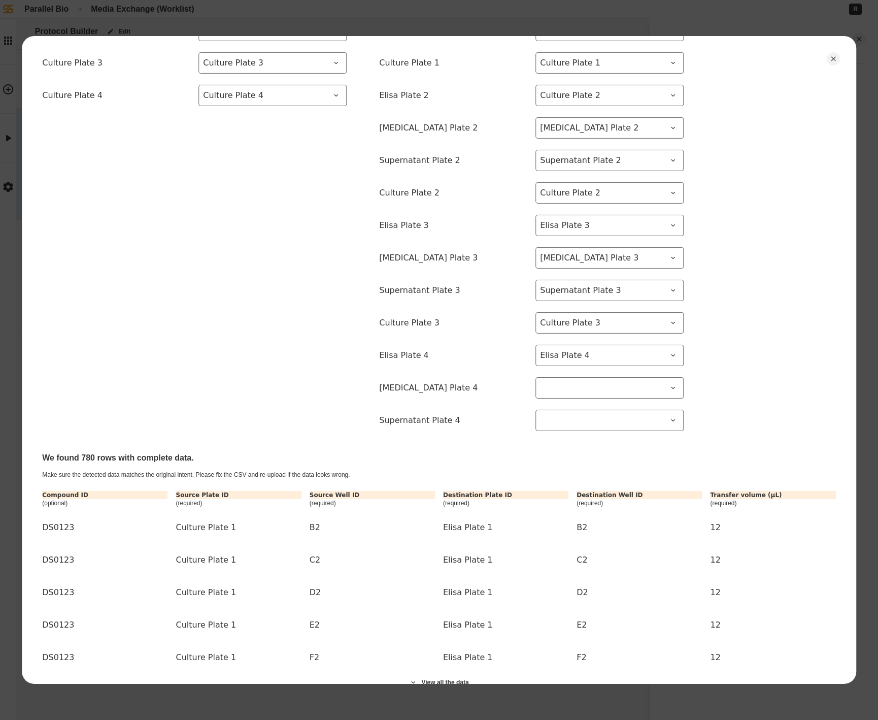
click at [567, 390] on span at bounding box center [603, 388] width 127 height 12
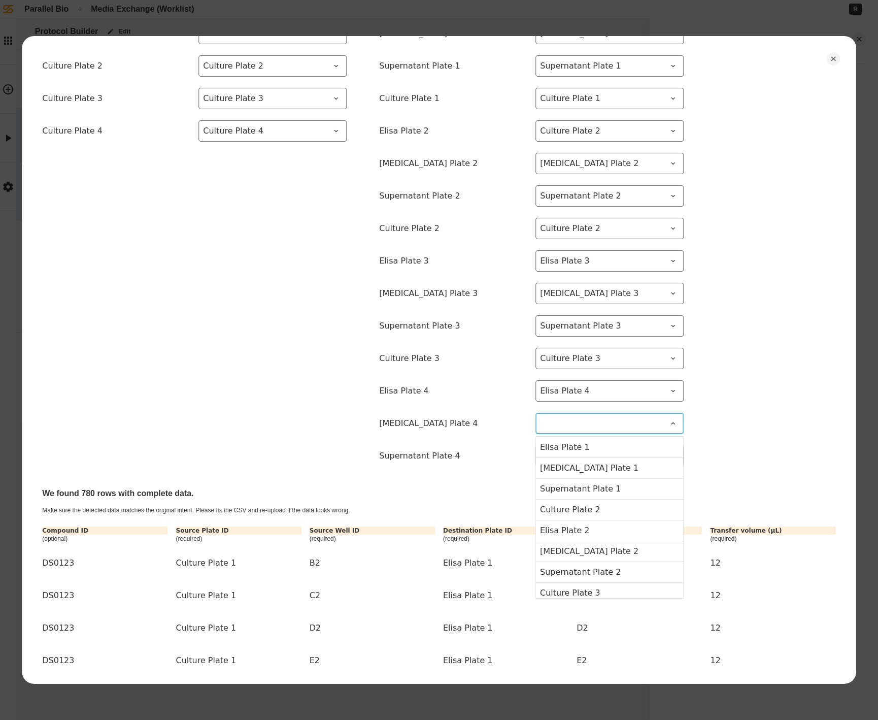
scroll to position [155, 0]
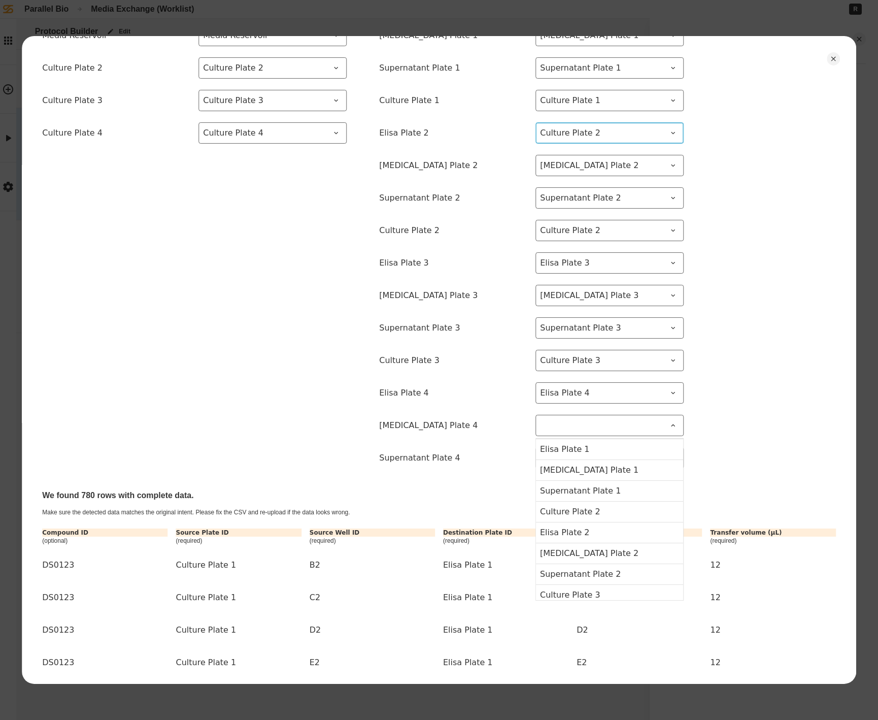
click at [651, 138] on span "Culture Plate 2" at bounding box center [603, 133] width 127 height 12
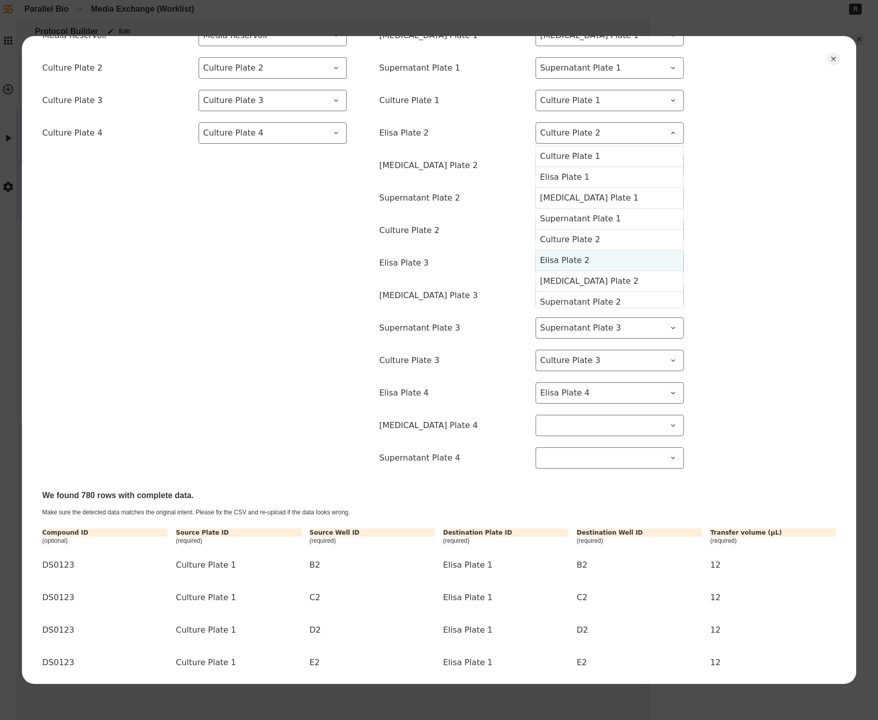
click at [645, 259] on 2-item-5 "Elisa Plate 2" at bounding box center [609, 260] width 147 height 21
click at [723, 287] on div "Source plate ID from CSV Source labware from protocol Culture Plate 1 Culture P…" at bounding box center [439, 227] width 794 height 504
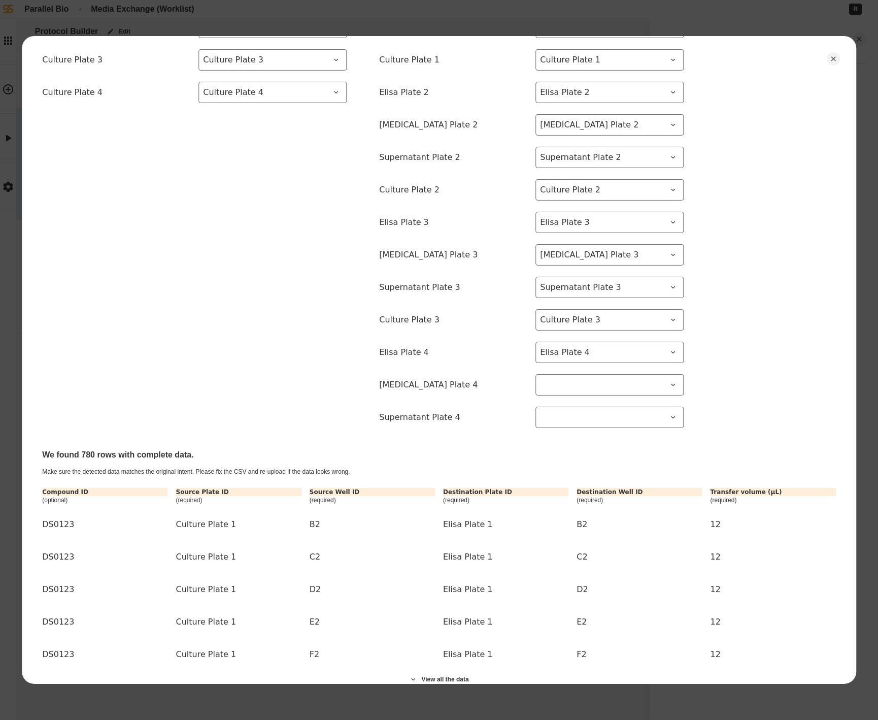
scroll to position [197, 0]
click at [592, 382] on span at bounding box center [603, 384] width 127 height 12
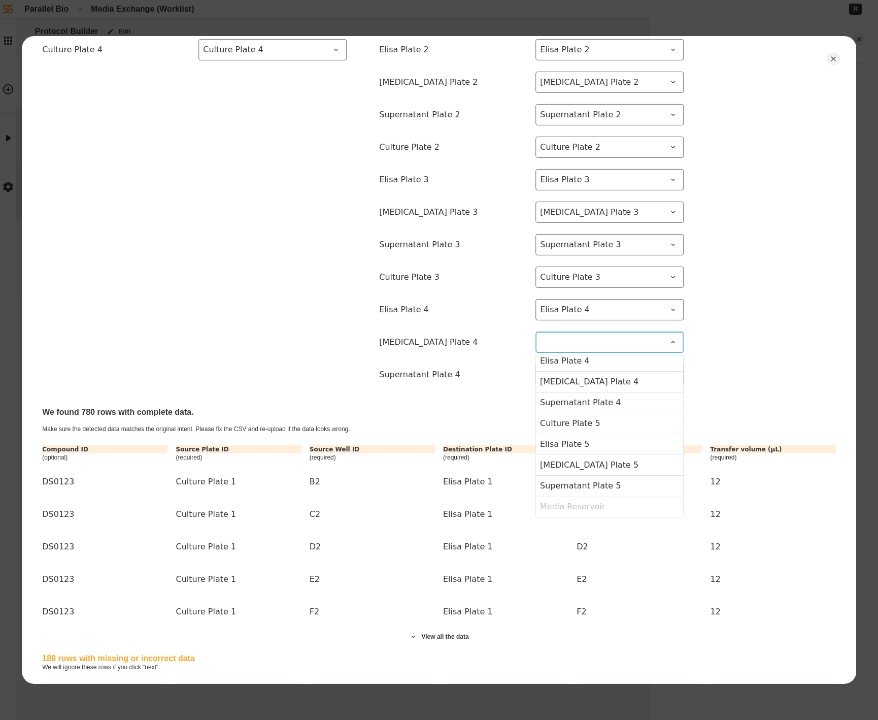
scroll to position [271, 0]
click at [593, 392] on 4-item-14 "[MEDICAL_DATA] Plate 4" at bounding box center [609, 385] width 147 height 21
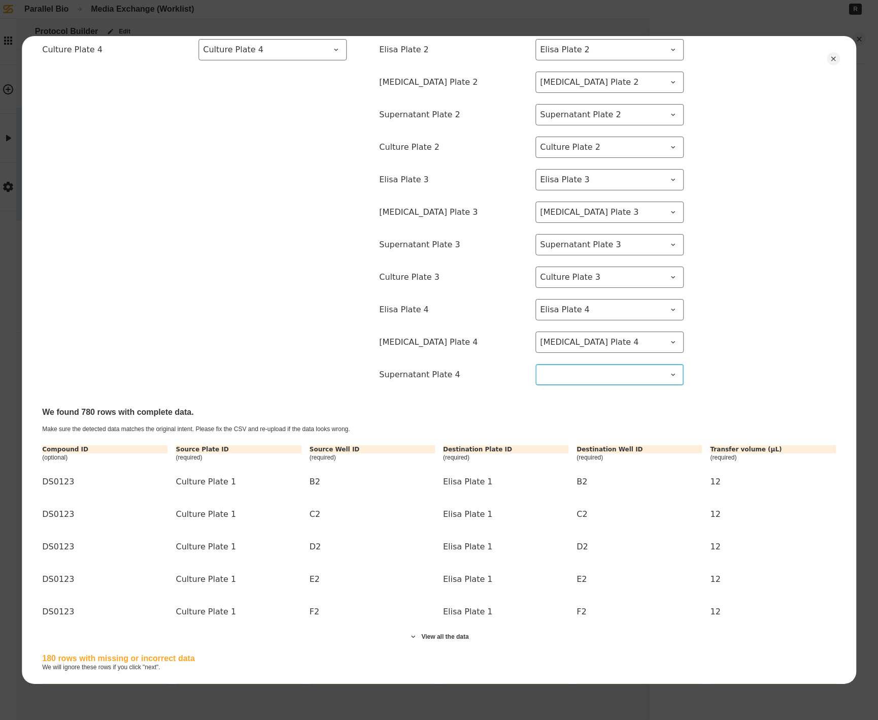
click at [561, 377] on span at bounding box center [603, 375] width 127 height 12
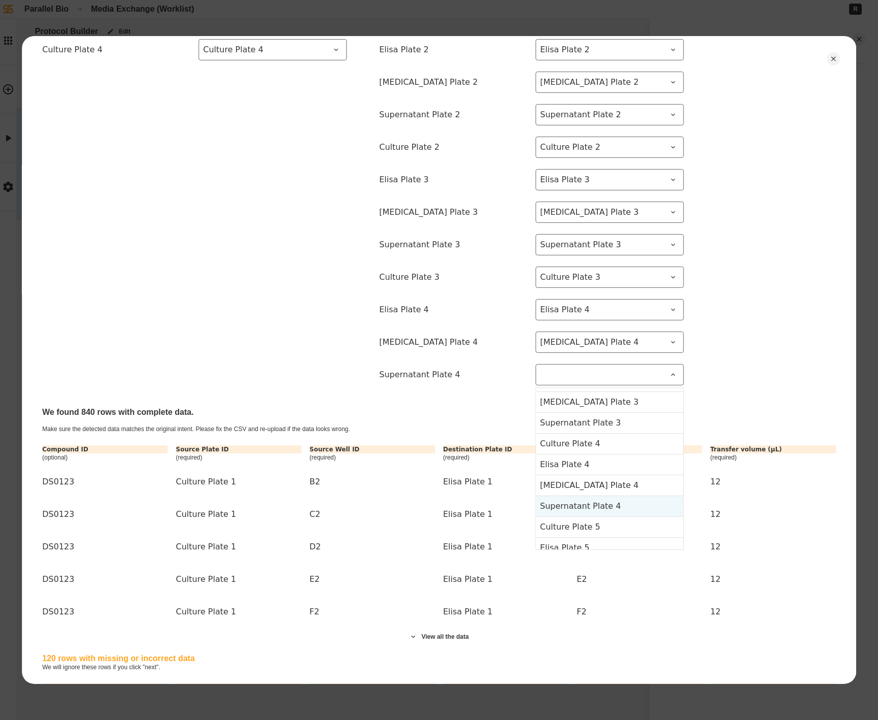
click at [623, 509] on 4-item-15 "Supernatant Plate 4" at bounding box center [609, 505] width 147 height 21
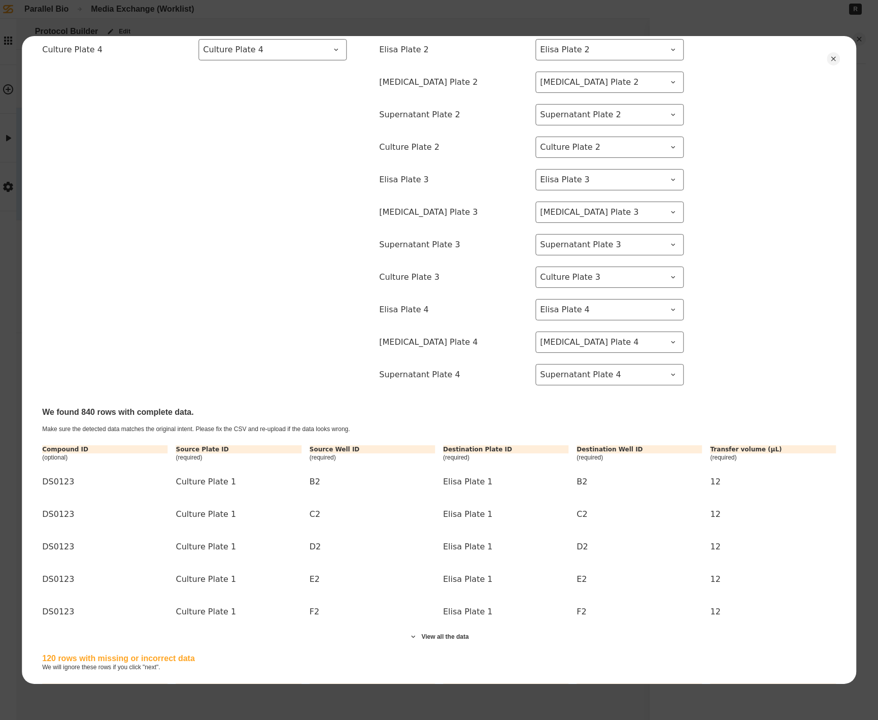
click at [719, 394] on div "Source plate ID from CSV Source labware from protocol Culture Plate 1 Culture P…" at bounding box center [439, 143] width 794 height 504
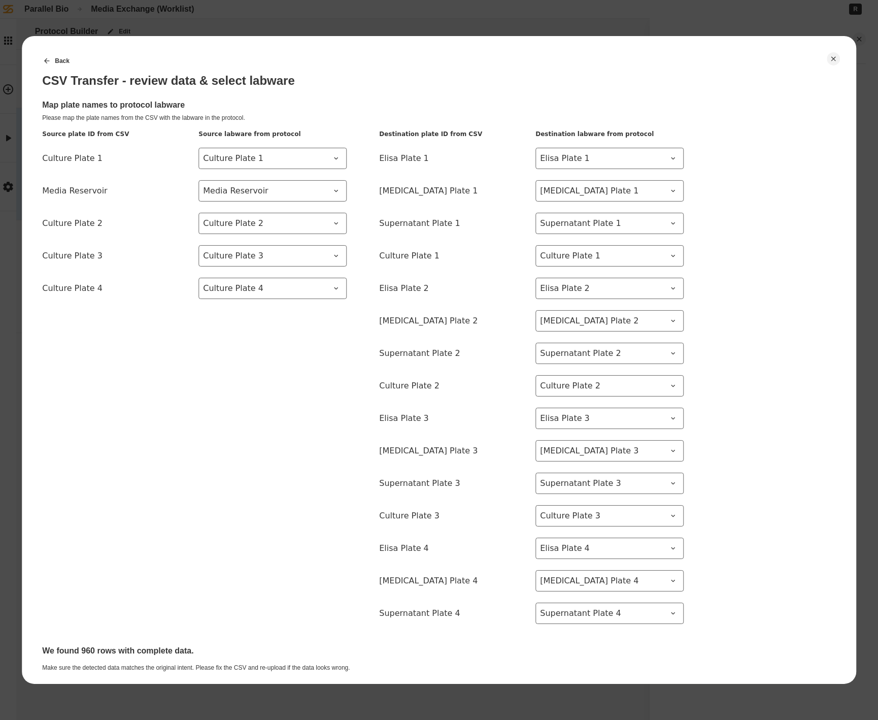
scroll to position [364, 0]
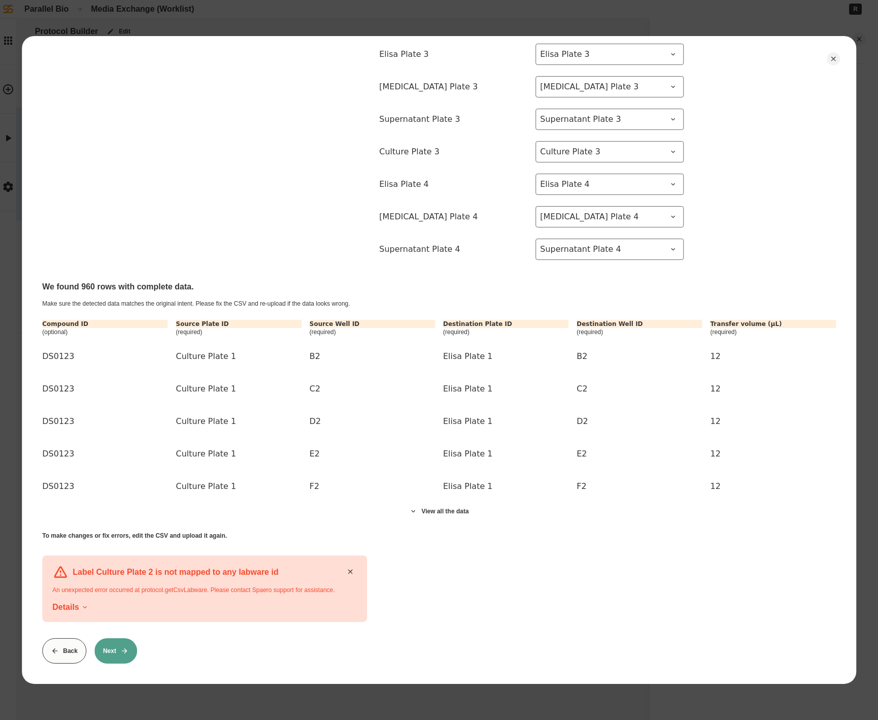
click at [110, 649] on button "Next" at bounding box center [115, 650] width 43 height 25
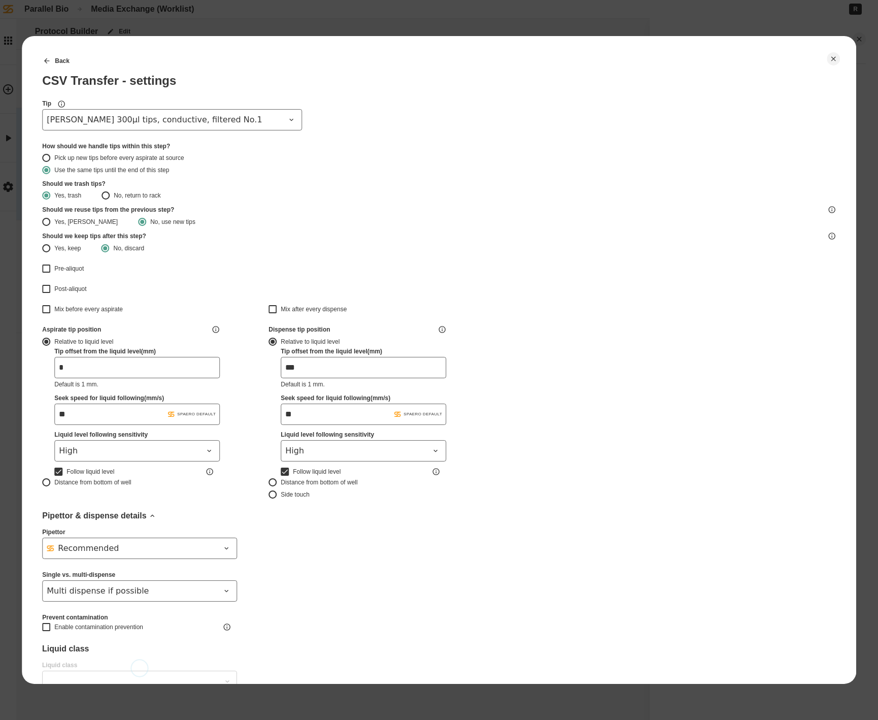
type input "*******"
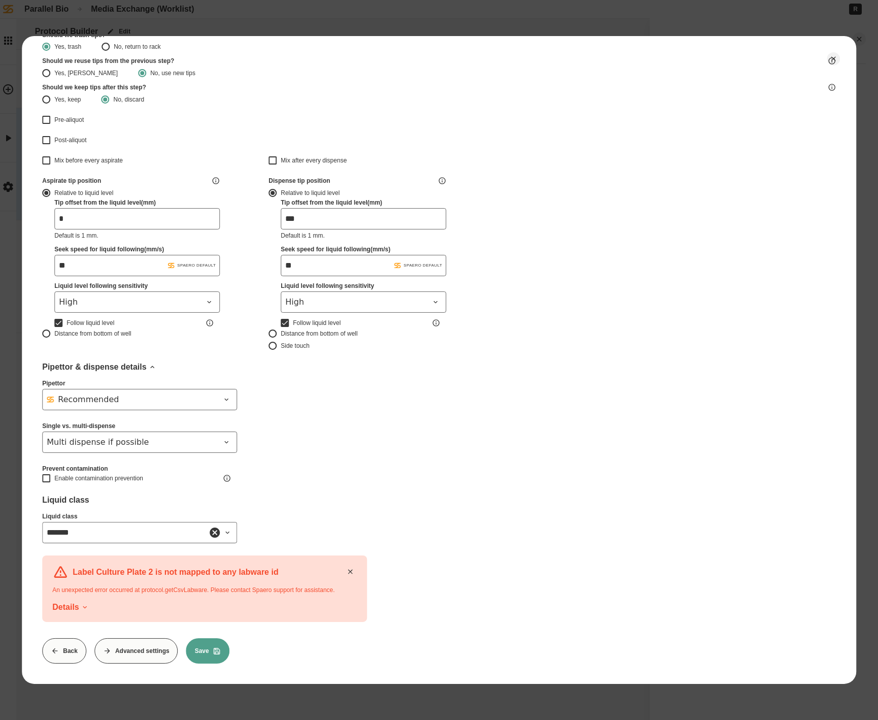
click at [202, 659] on button "Save" at bounding box center [208, 650] width 44 height 25
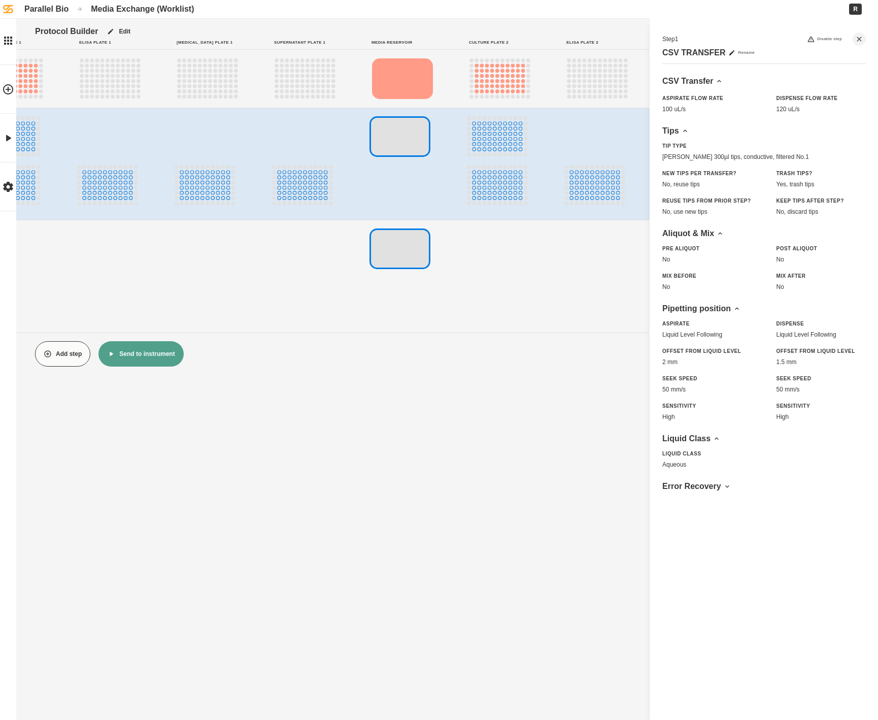
scroll to position [0, 0]
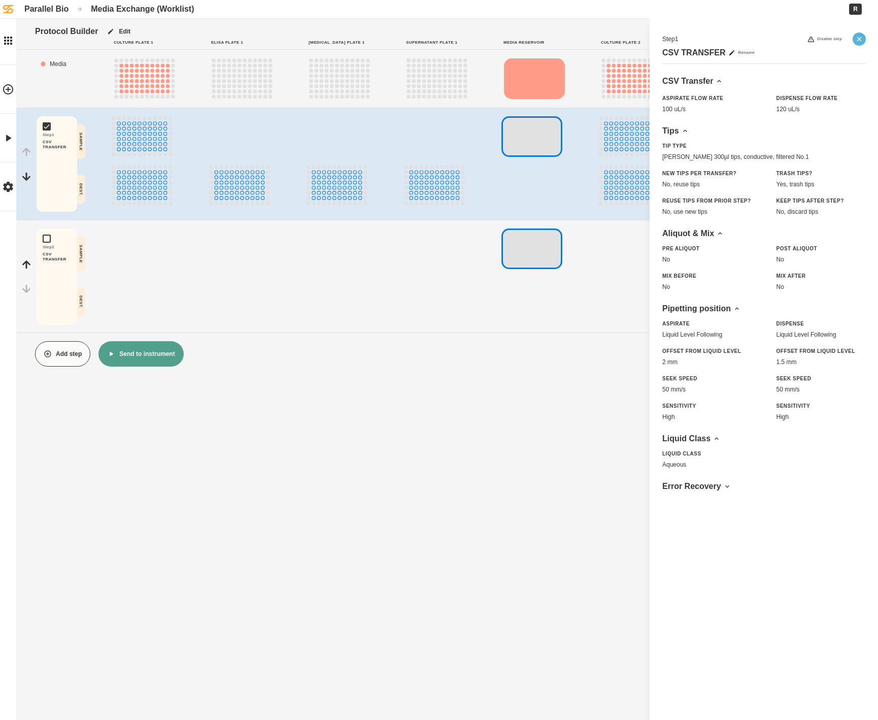
click at [862, 43] on icon "Close" at bounding box center [859, 39] width 8 height 8
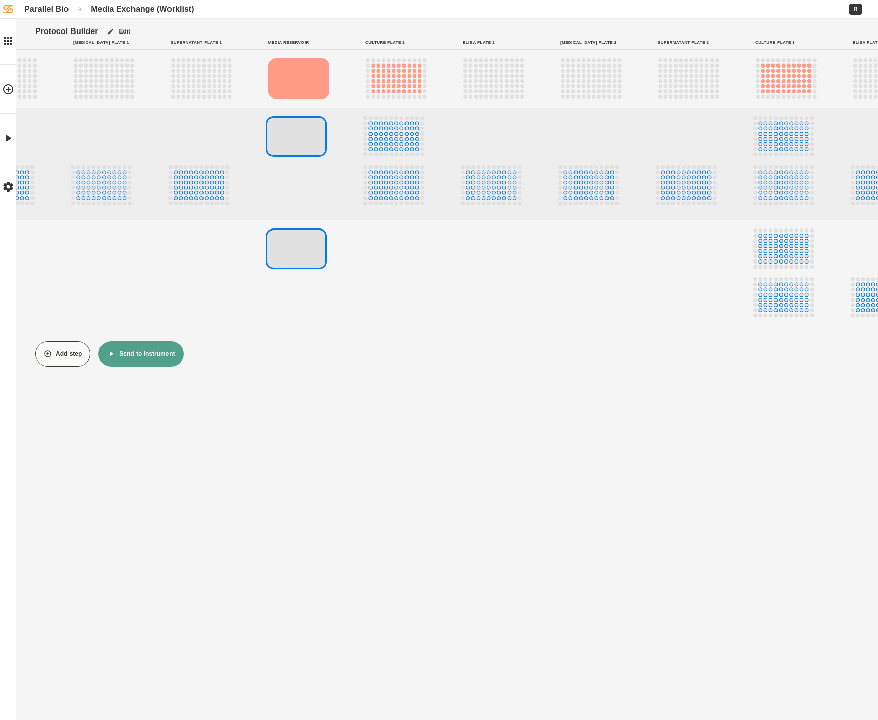
scroll to position [0, 264]
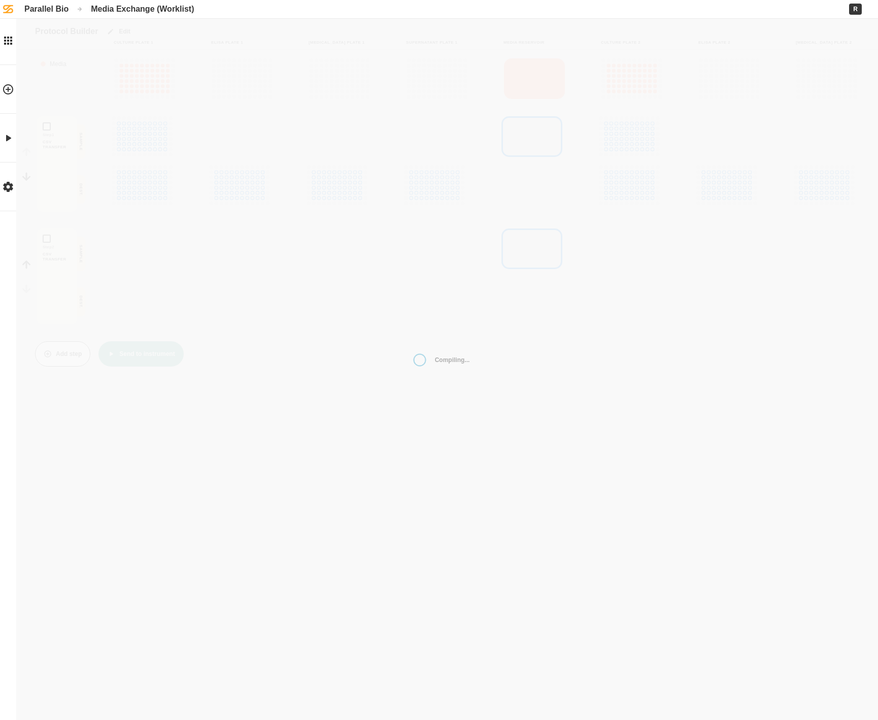
click at [210, 504] on div "Compiling... Protocol Builder Edit Culture Plate 1 Elisa Plate 1 [MEDICAL_DATA]…" at bounding box center [439, 360] width 878 height 720
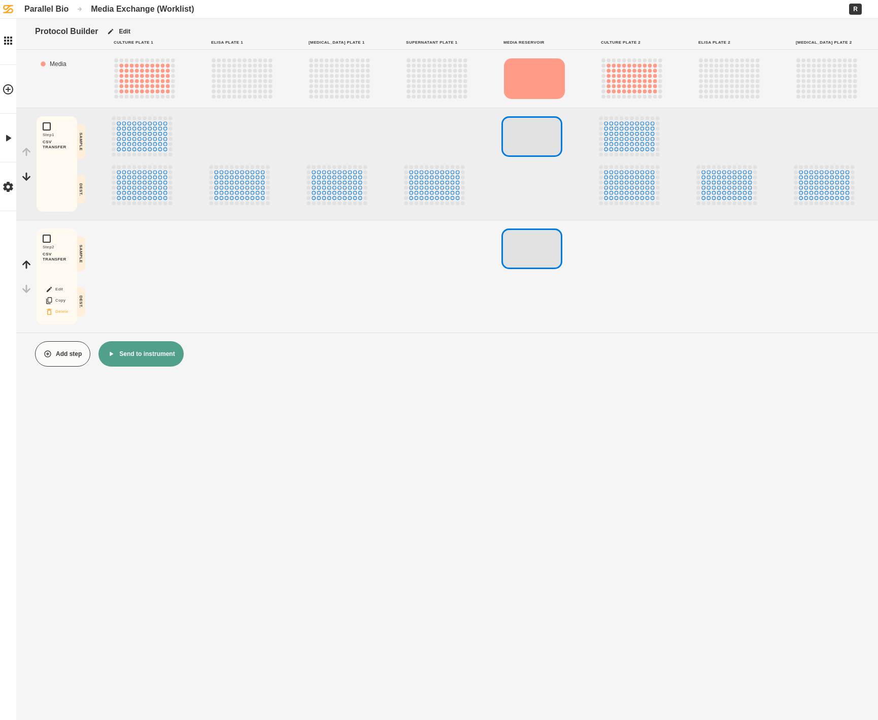
click at [60, 312] on button "Delete" at bounding box center [57, 311] width 32 height 13
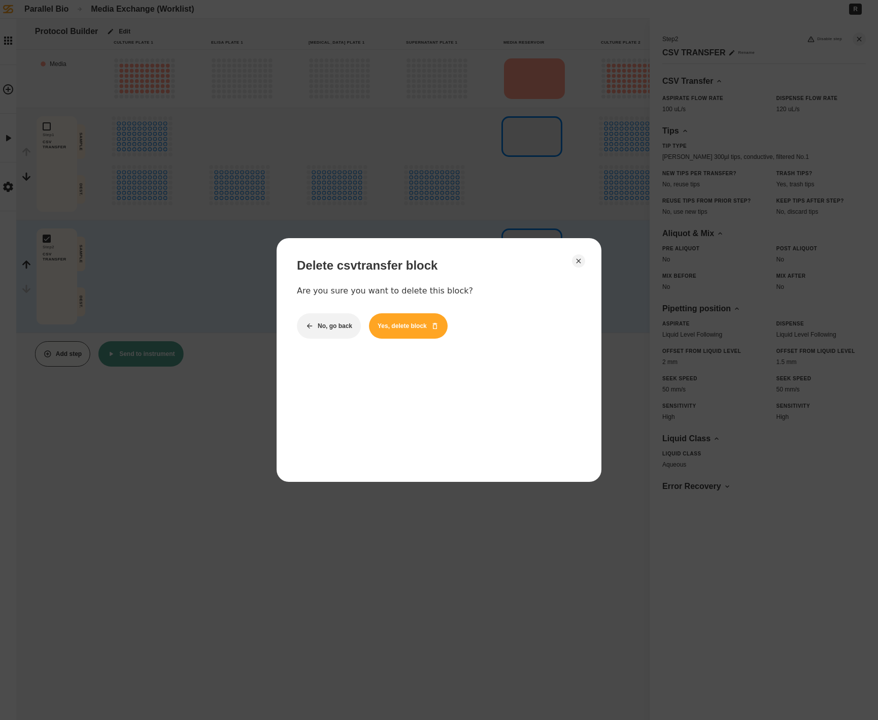
click at [400, 328] on button "Yes, delete block" at bounding box center [408, 325] width 79 height 25
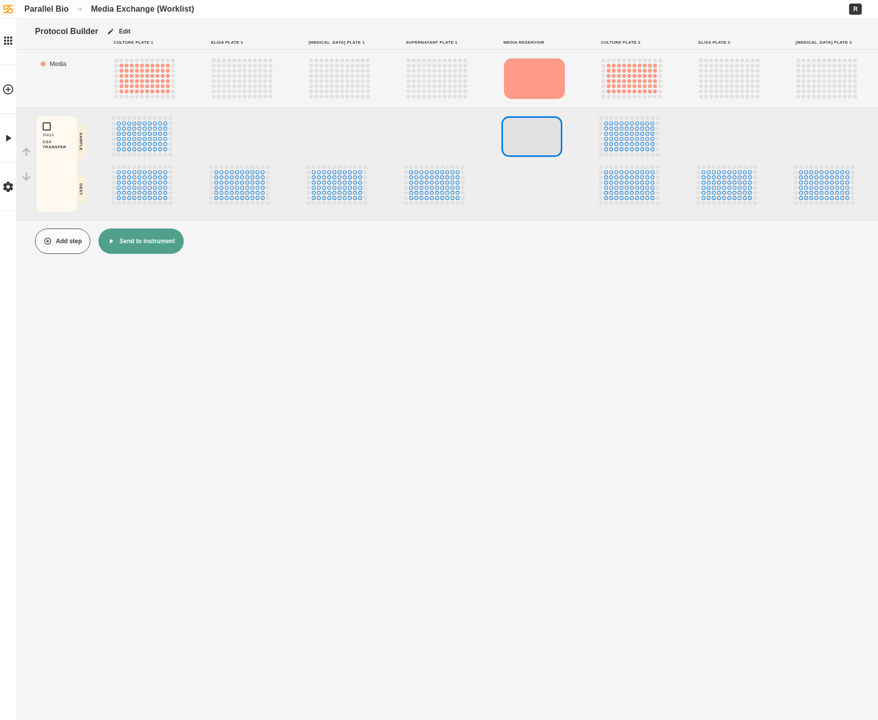
click at [169, 249] on button "Send to instrument" at bounding box center [140, 240] width 85 height 25
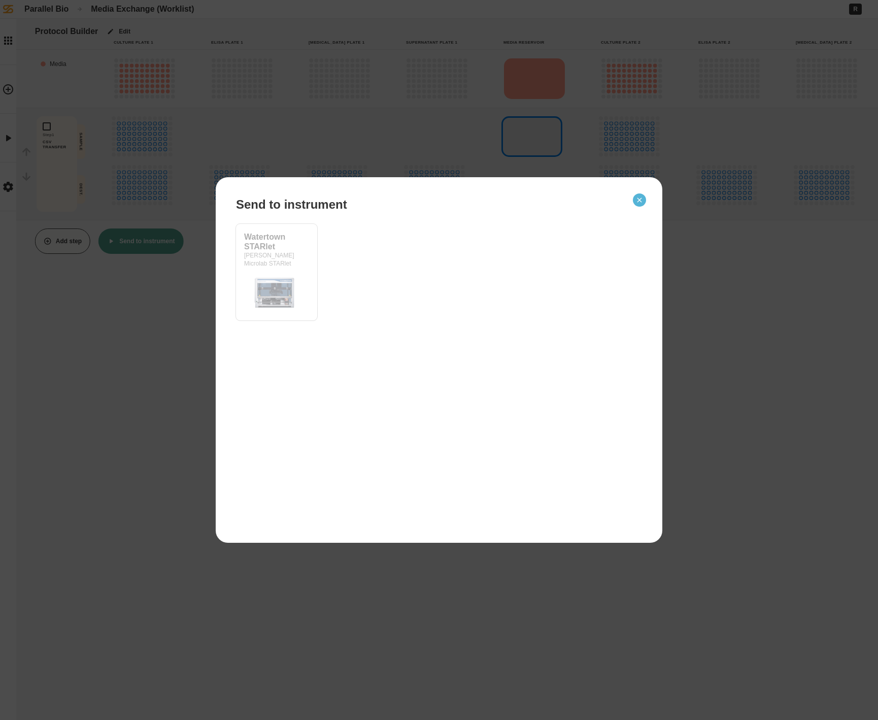
click at [638, 196] on icon "Close" at bounding box center [640, 200] width 8 height 8
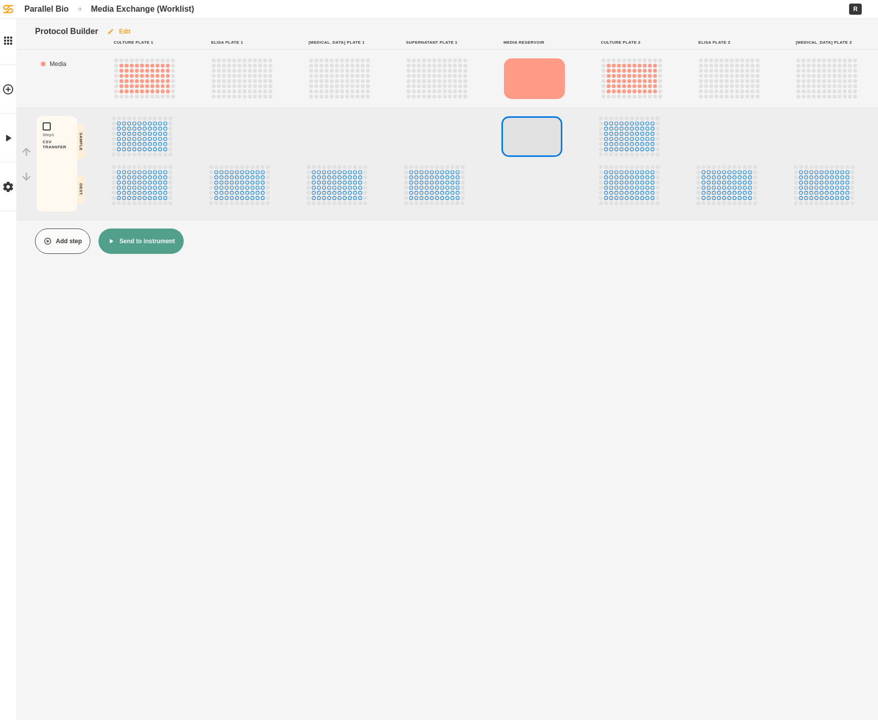
click at [125, 27] on button "Edit" at bounding box center [118, 31] width 41 height 25
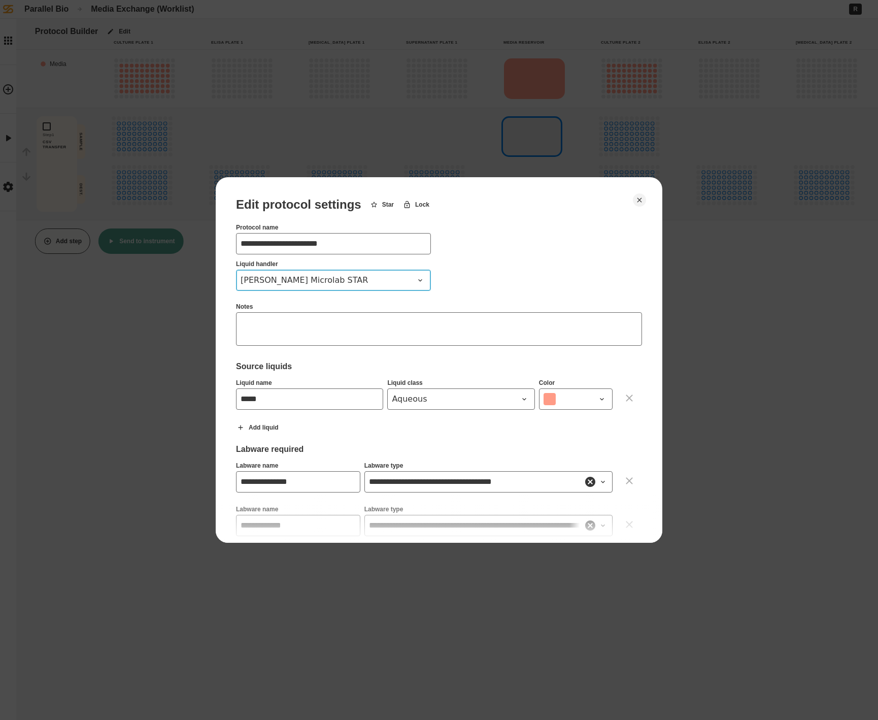
click at [318, 289] on button "[PERSON_NAME] Microlab STAR" at bounding box center [333, 280] width 195 height 21
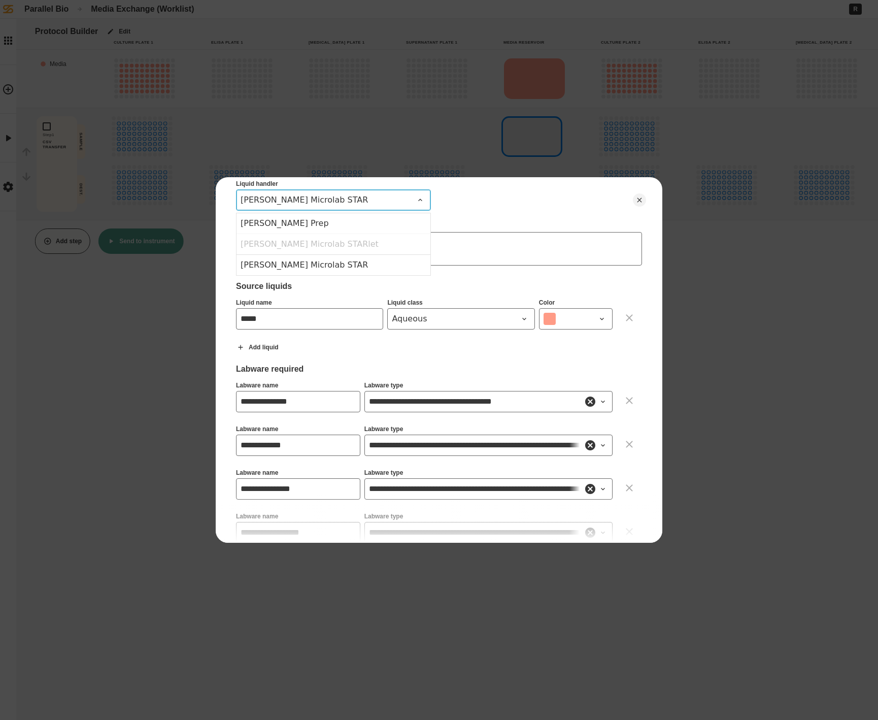
scroll to position [83, 0]
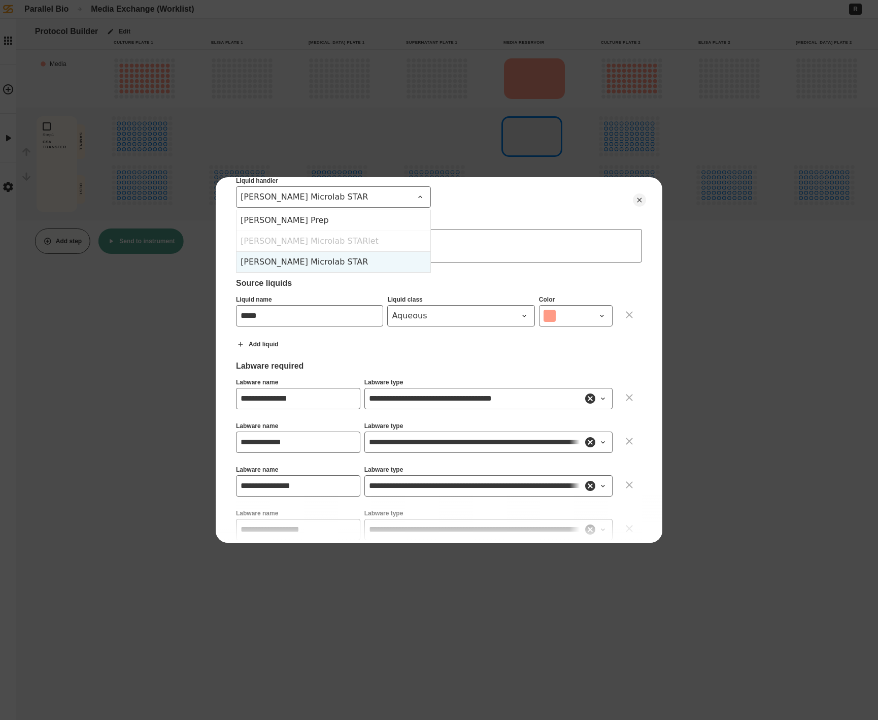
click at [323, 261] on div "[PERSON_NAME] Microlab STAR" at bounding box center [334, 261] width 194 height 21
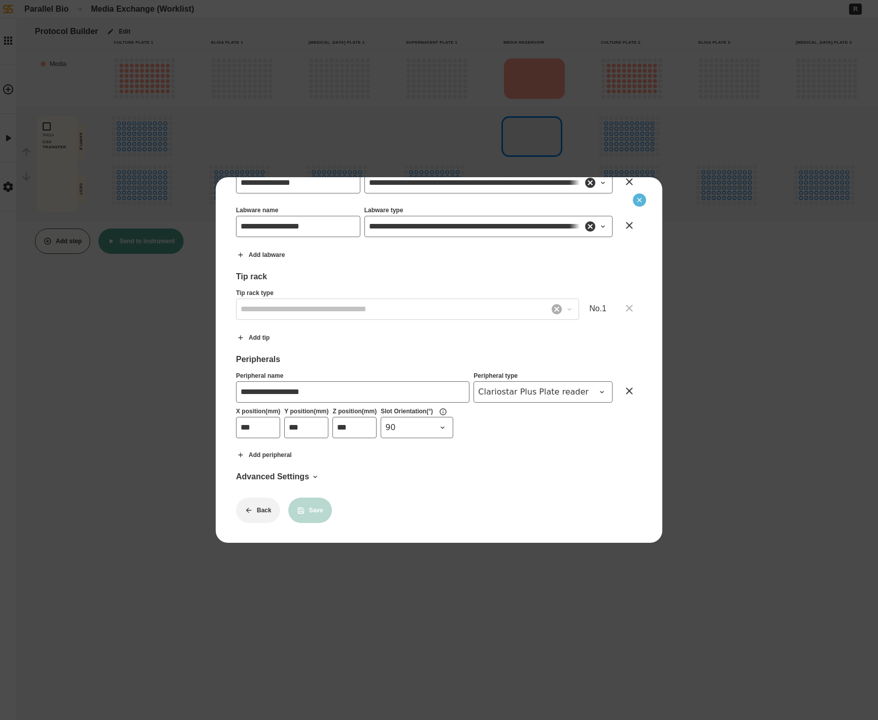
click at [638, 199] on icon "Close" at bounding box center [640, 200] width 8 height 8
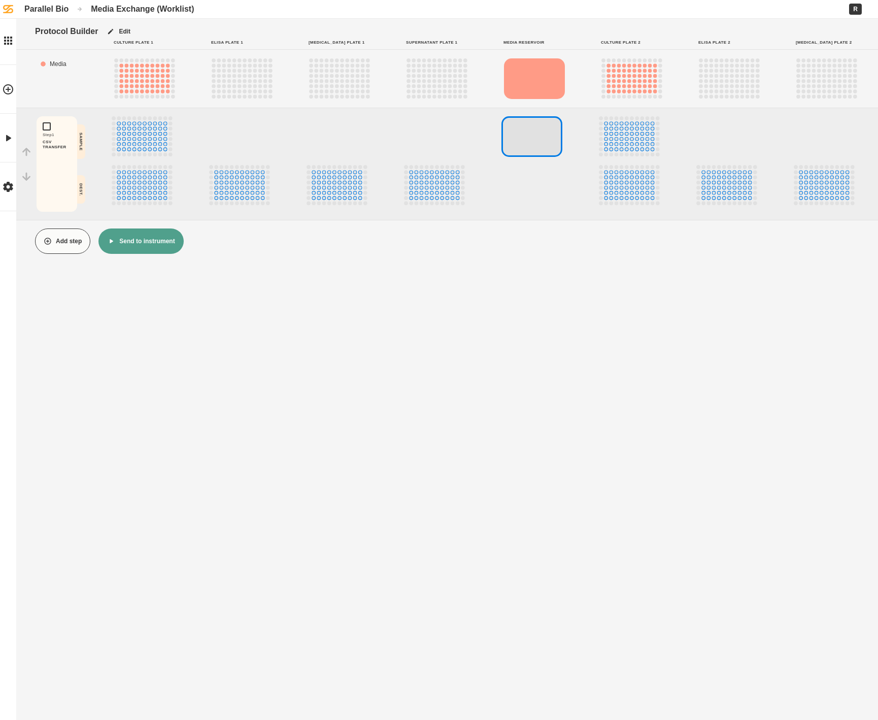
click at [621, 413] on div "Protocol Builder Edit Culture Plate 1 Elisa Plate 1 [MEDICAL_DATA] Plate 1 Supe…" at bounding box center [439, 360] width 878 height 720
click at [175, 245] on button "Send to instrument" at bounding box center [140, 240] width 85 height 25
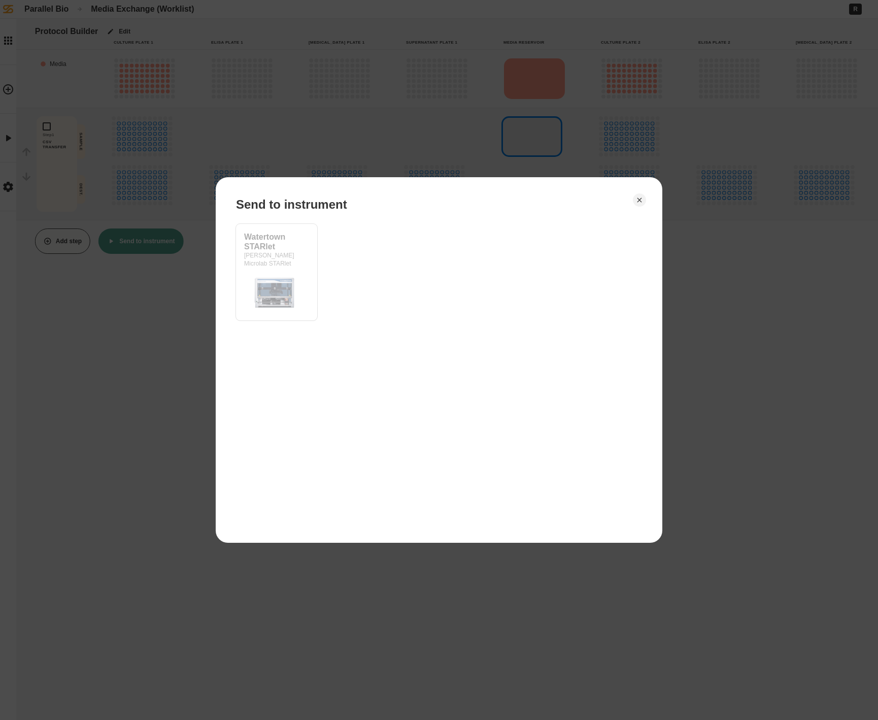
click at [161, 317] on div at bounding box center [439, 360] width 878 height 720
click at [644, 198] on button "Close" at bounding box center [639, 199] width 13 height 13
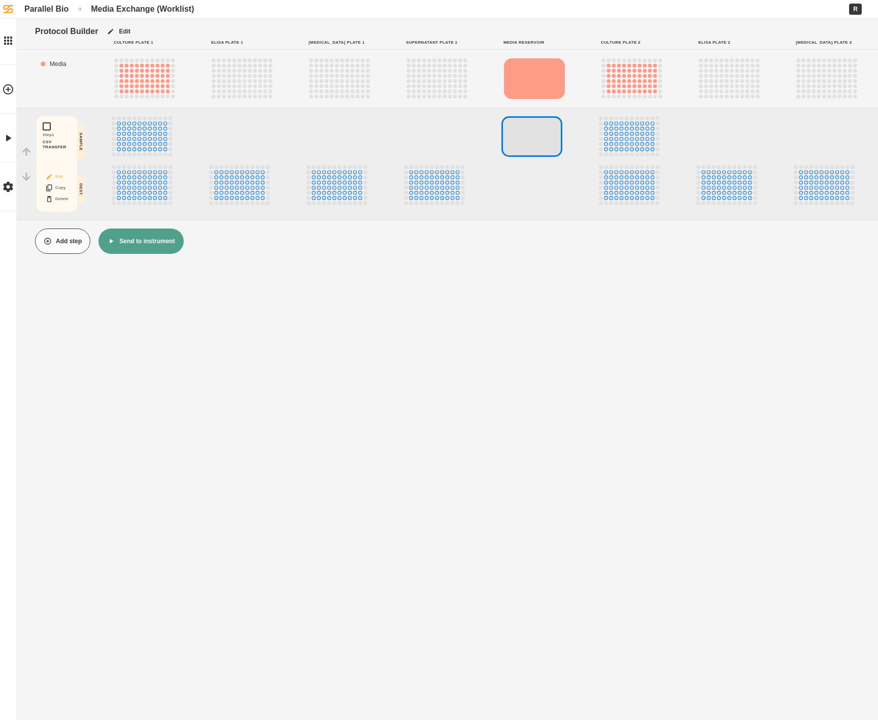
click at [53, 178] on button "Edit" at bounding box center [57, 176] width 32 height 13
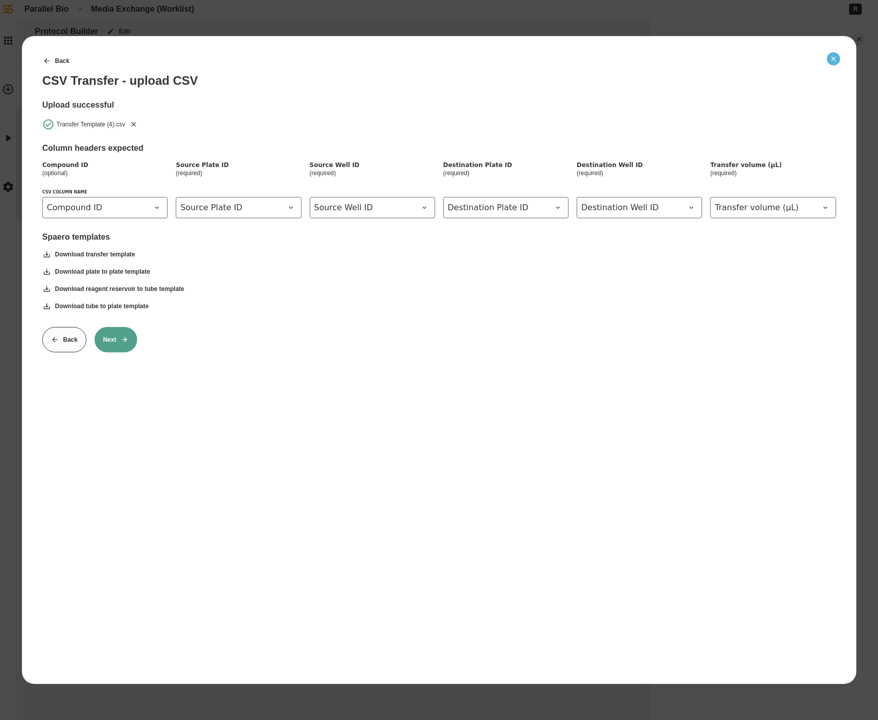
click at [837, 59] on icon "Close" at bounding box center [833, 59] width 8 height 8
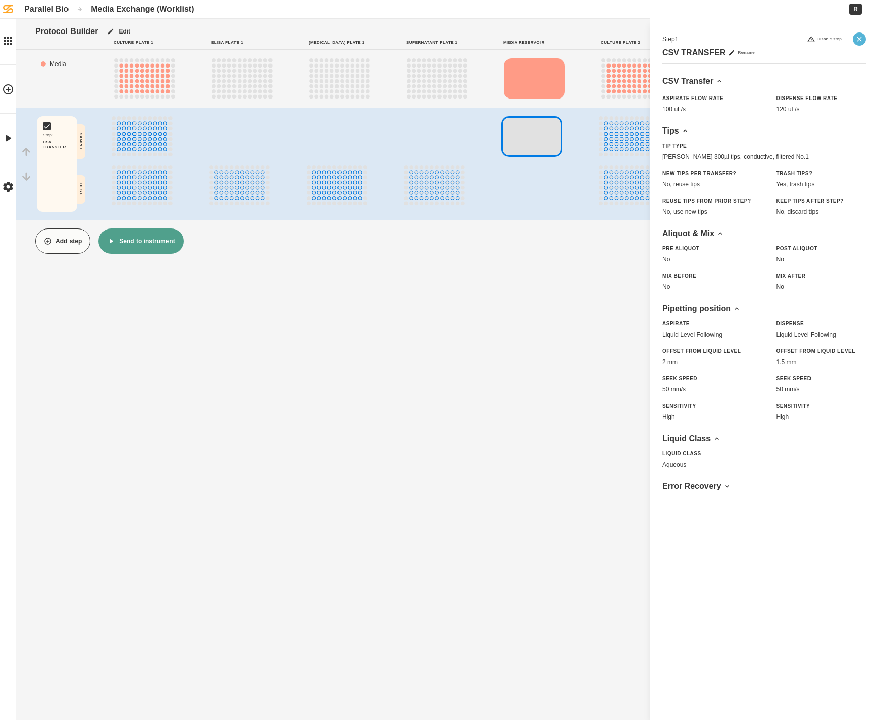
click at [859, 34] on button "Close" at bounding box center [859, 38] width 13 height 13
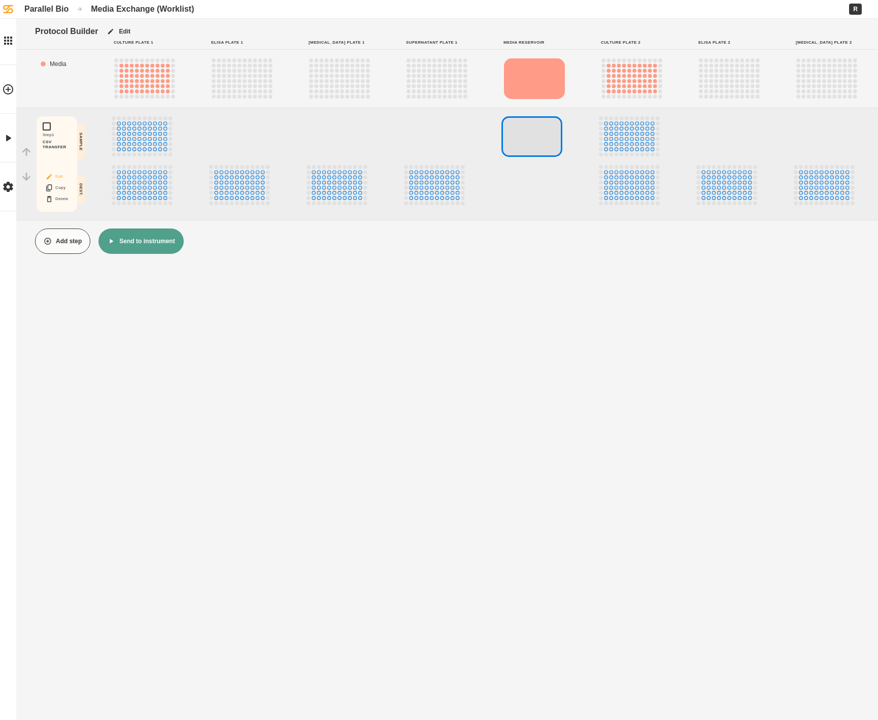
click at [65, 174] on button "Edit" at bounding box center [57, 176] width 32 height 13
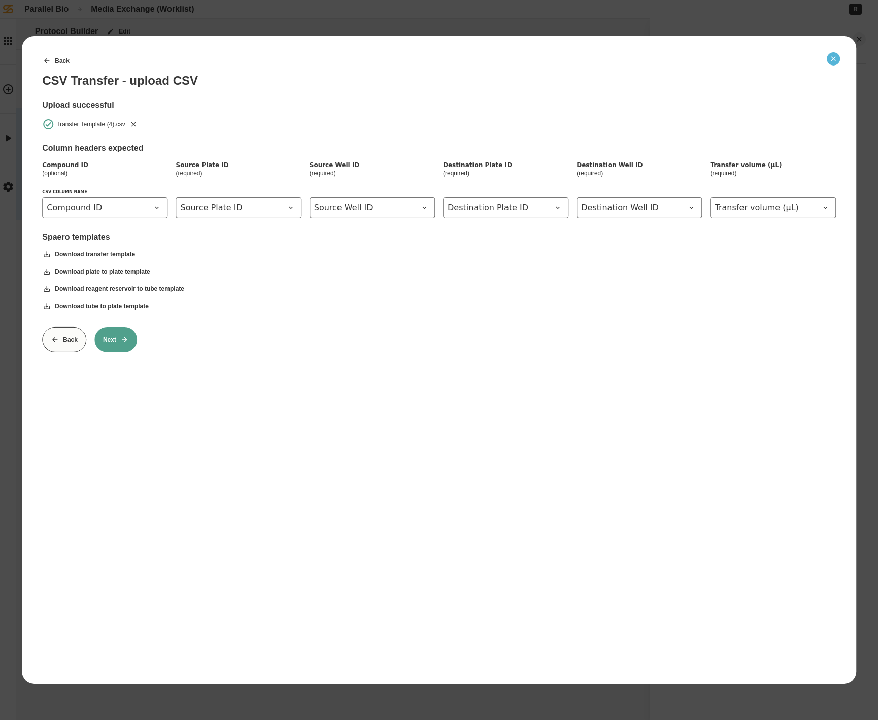
click at [830, 62] on icon "Close" at bounding box center [833, 59] width 8 height 8
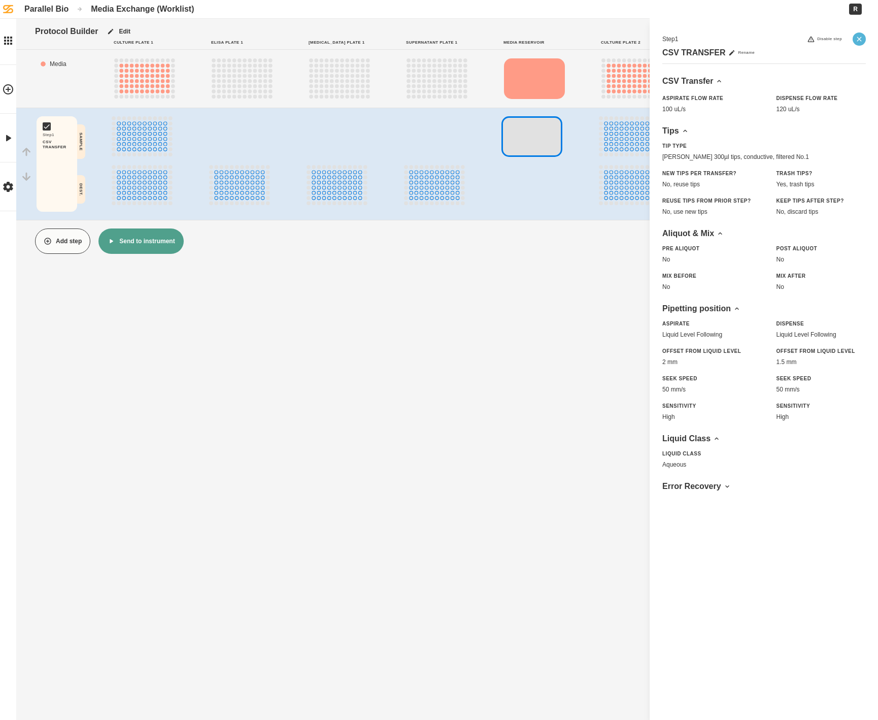
click at [861, 37] on icon "Close" at bounding box center [859, 39] width 5 height 5
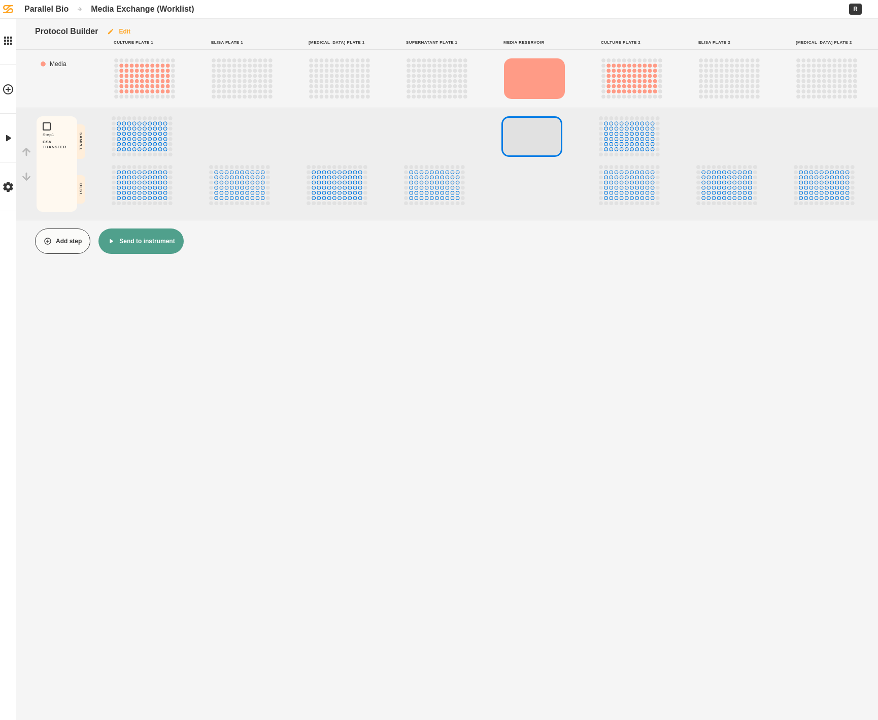
click at [122, 26] on button "Edit" at bounding box center [118, 31] width 41 height 25
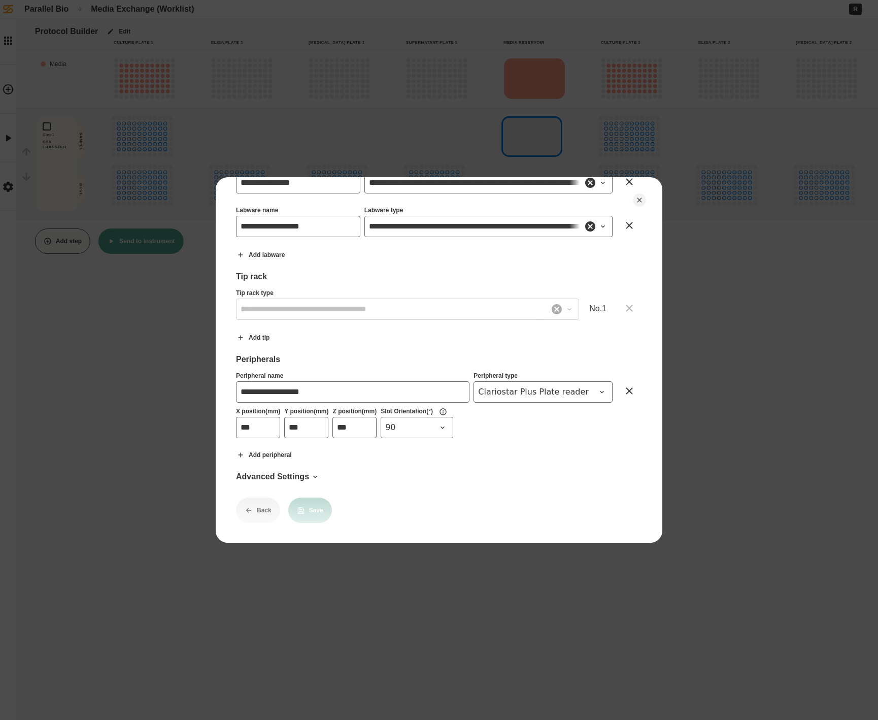
scroll to position [0, 0]
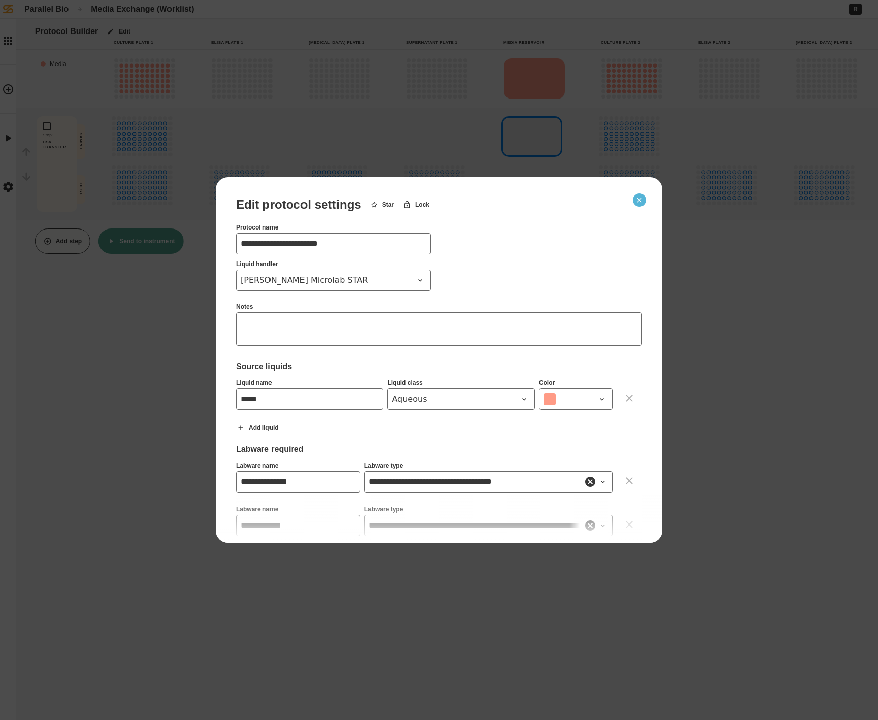
click at [642, 194] on button "Close" at bounding box center [639, 199] width 13 height 13
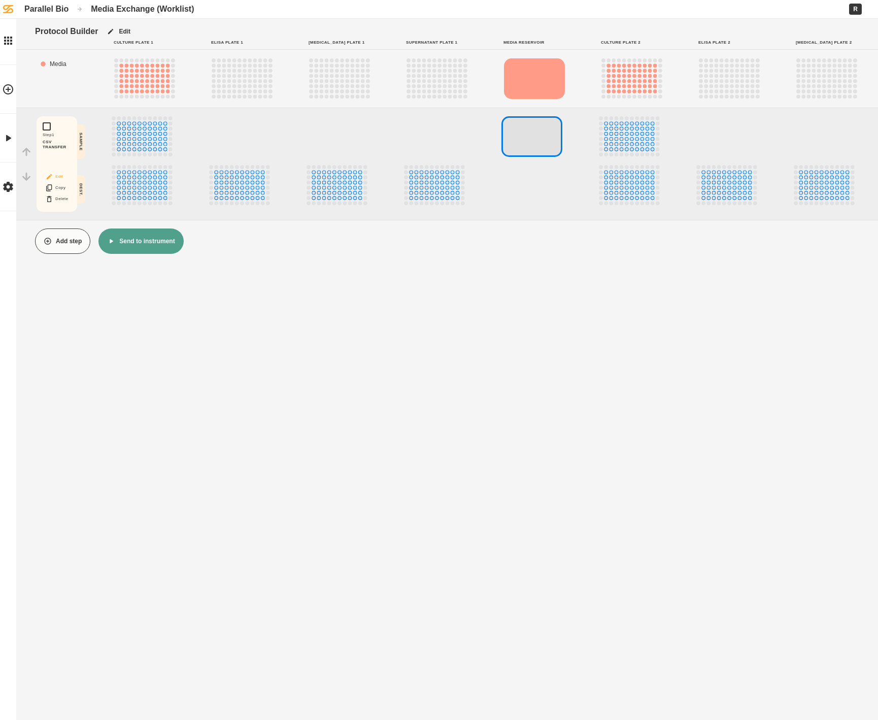
click at [60, 177] on button "Edit" at bounding box center [57, 176] width 32 height 13
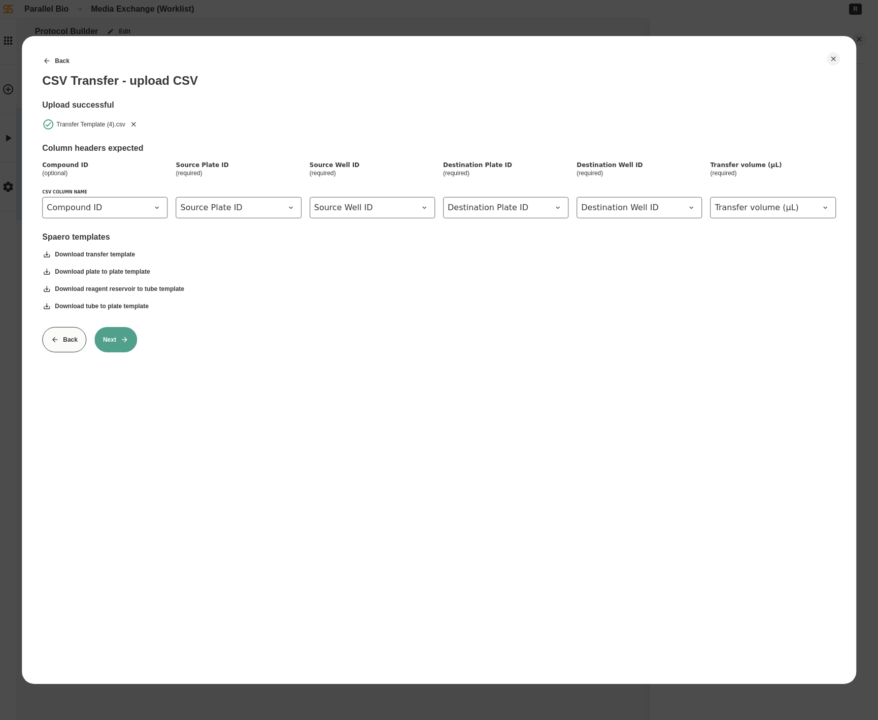
click at [137, 125] on icon "Remove" at bounding box center [134, 124] width 8 height 8
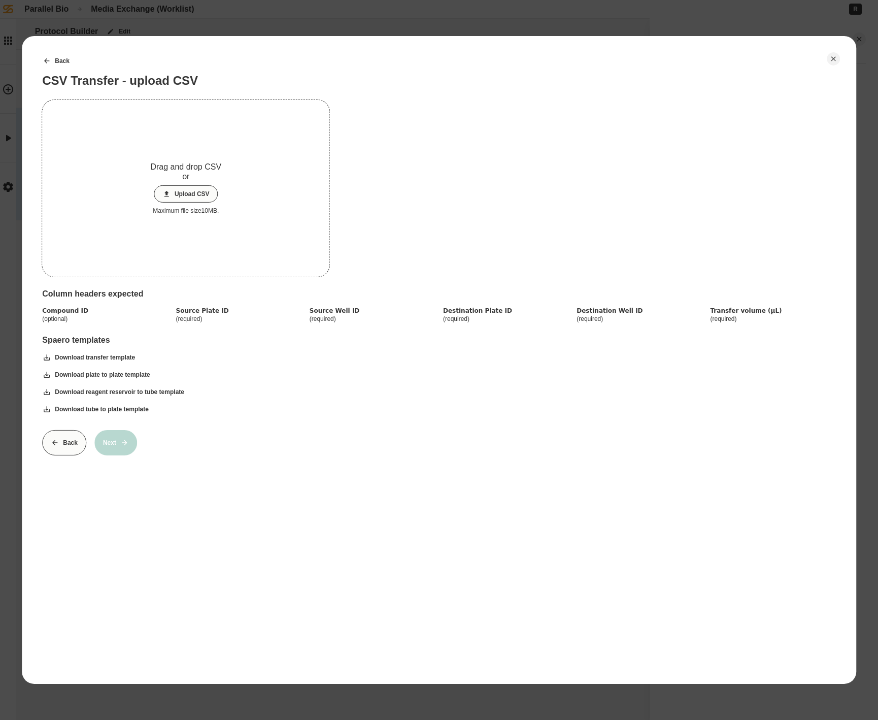
click at [199, 194] on button "Upload CSV" at bounding box center [186, 193] width 64 height 17
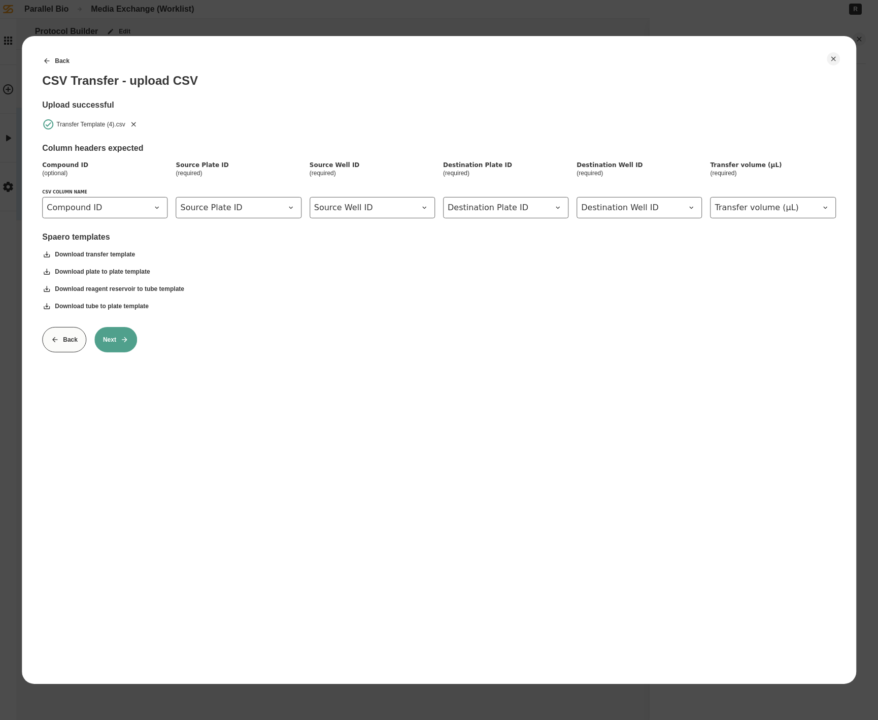
click at [121, 340] on icon at bounding box center [124, 340] width 8 height 8
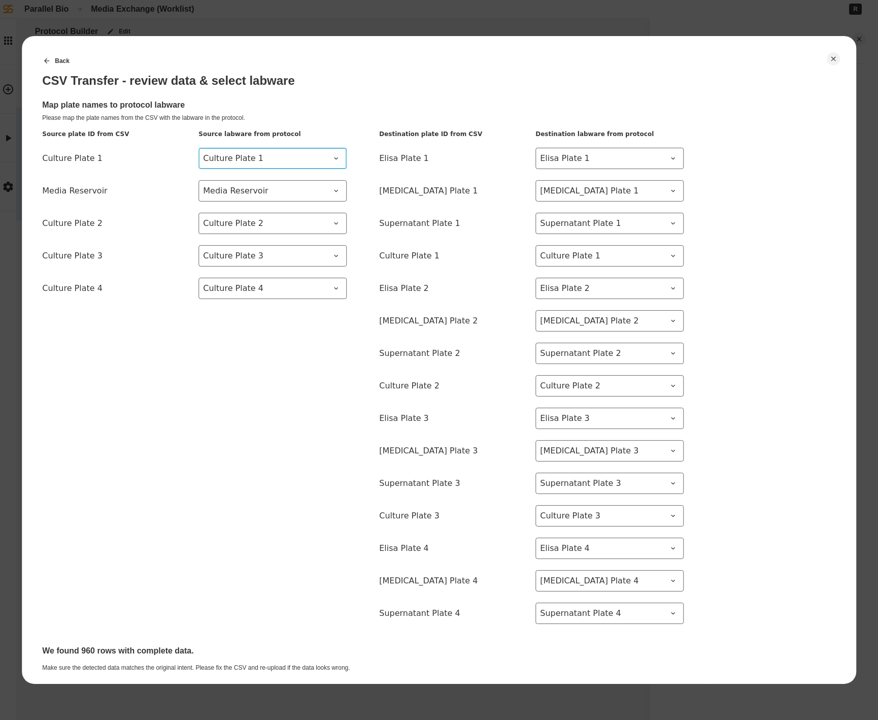
click at [282, 157] on span "Culture Plate 1" at bounding box center [266, 158] width 127 height 12
click at [251, 156] on span "Culture Plate 1" at bounding box center [266, 158] width 127 height 12
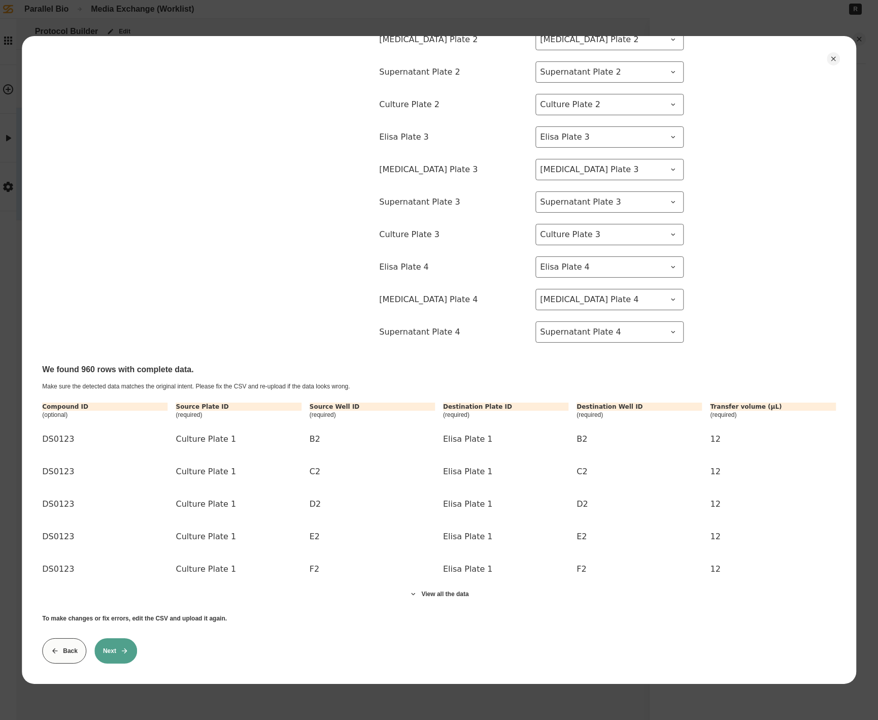
click at [127, 650] on icon at bounding box center [124, 651] width 8 height 8
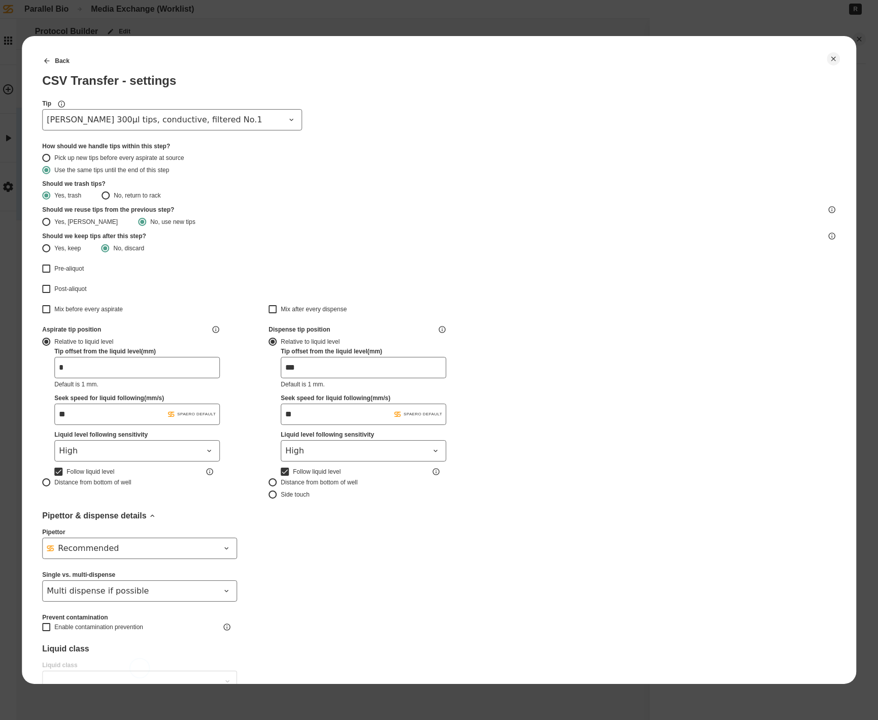
type input "*******"
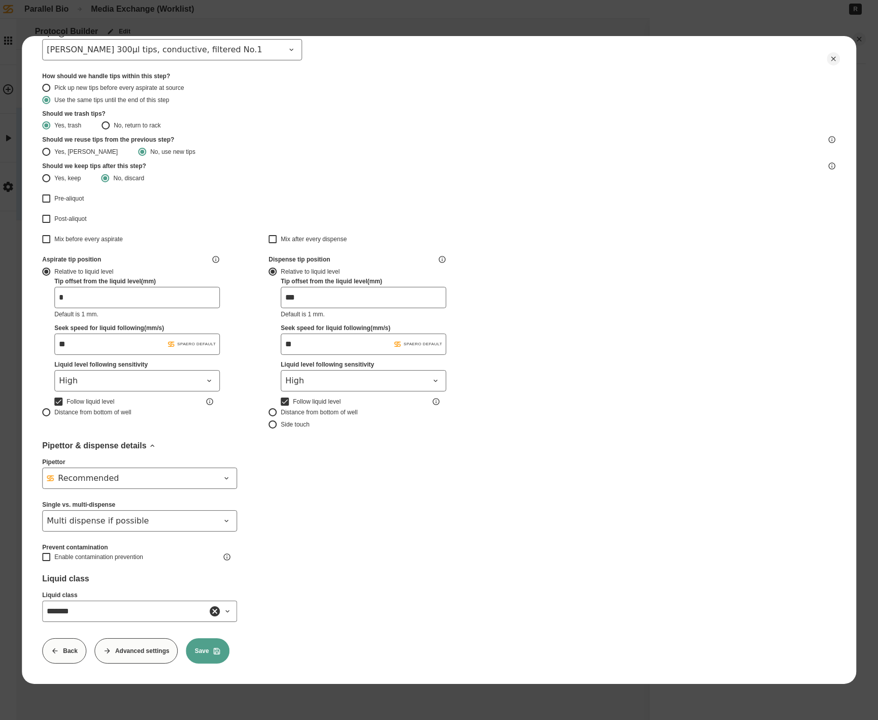
click at [211, 655] on button "Save" at bounding box center [208, 650] width 44 height 25
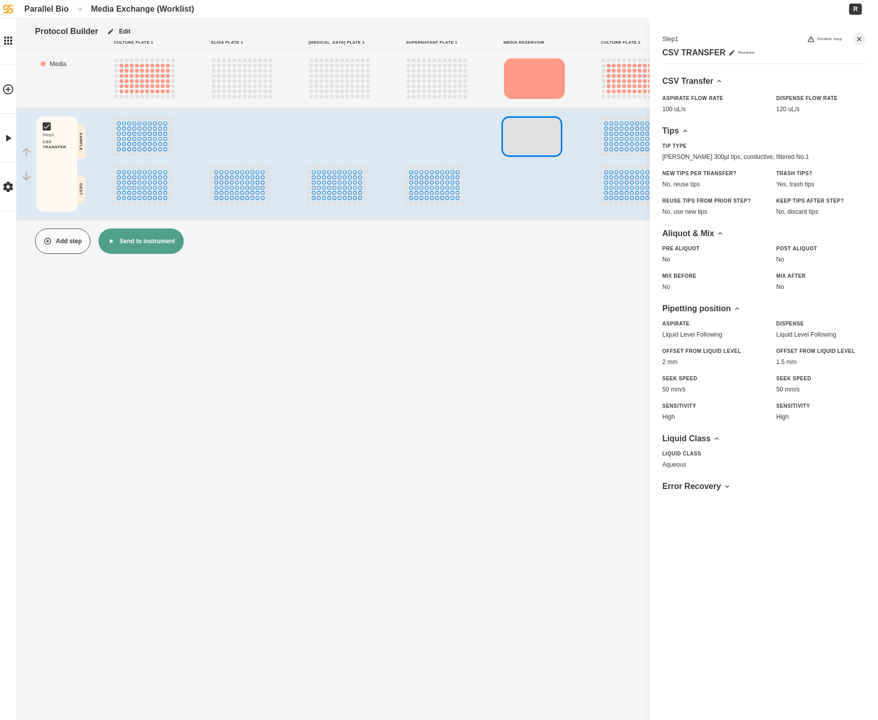
click at [134, 242] on button "Send to instrument" at bounding box center [140, 240] width 85 height 25
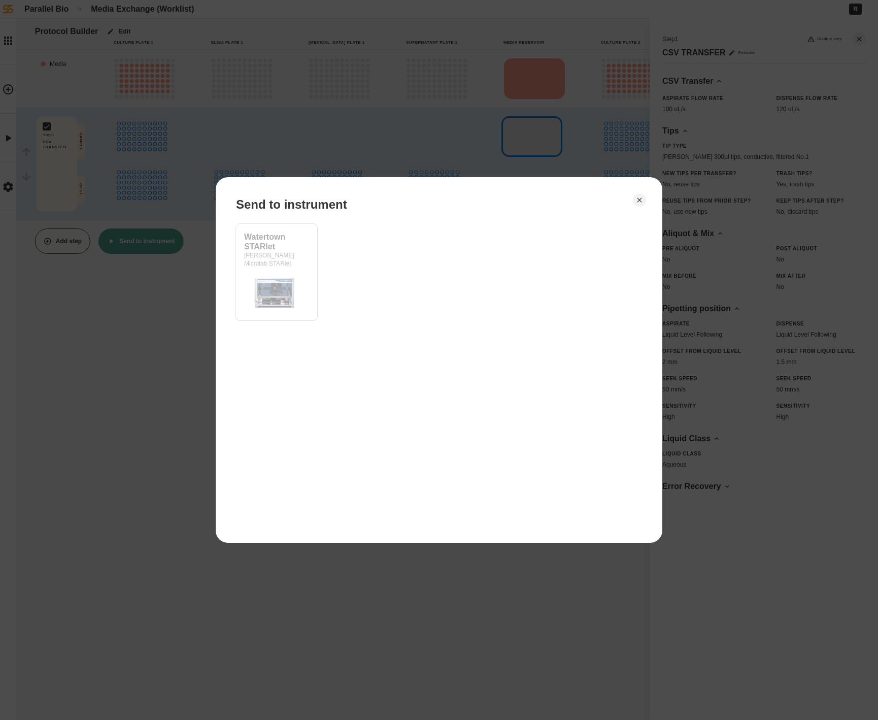
click at [175, 297] on div at bounding box center [439, 360] width 878 height 720
click at [636, 203] on icon "Close" at bounding box center [640, 200] width 8 height 8
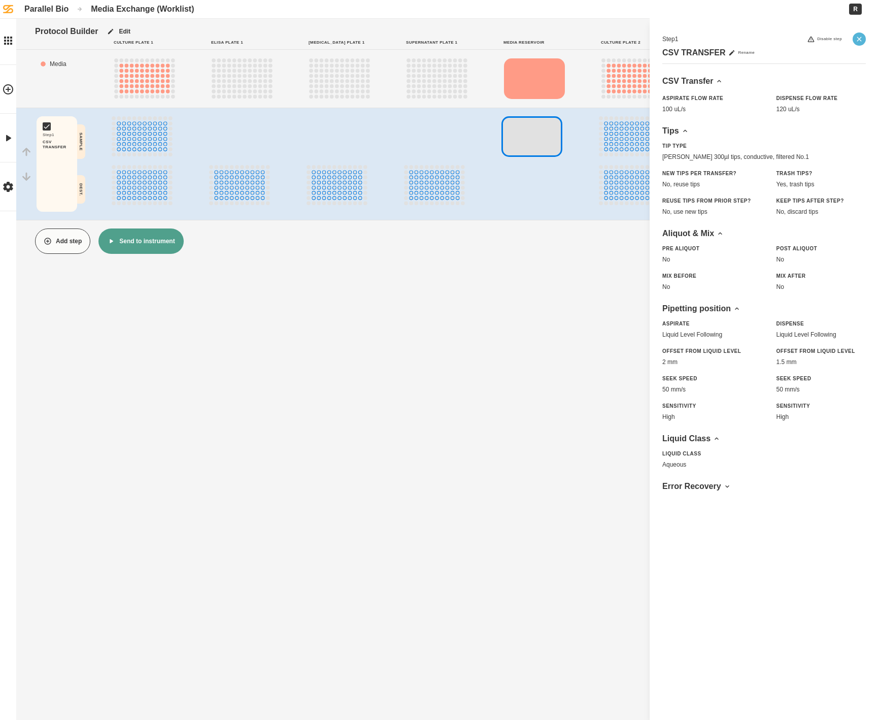
click at [860, 41] on icon "Close" at bounding box center [859, 39] width 8 height 8
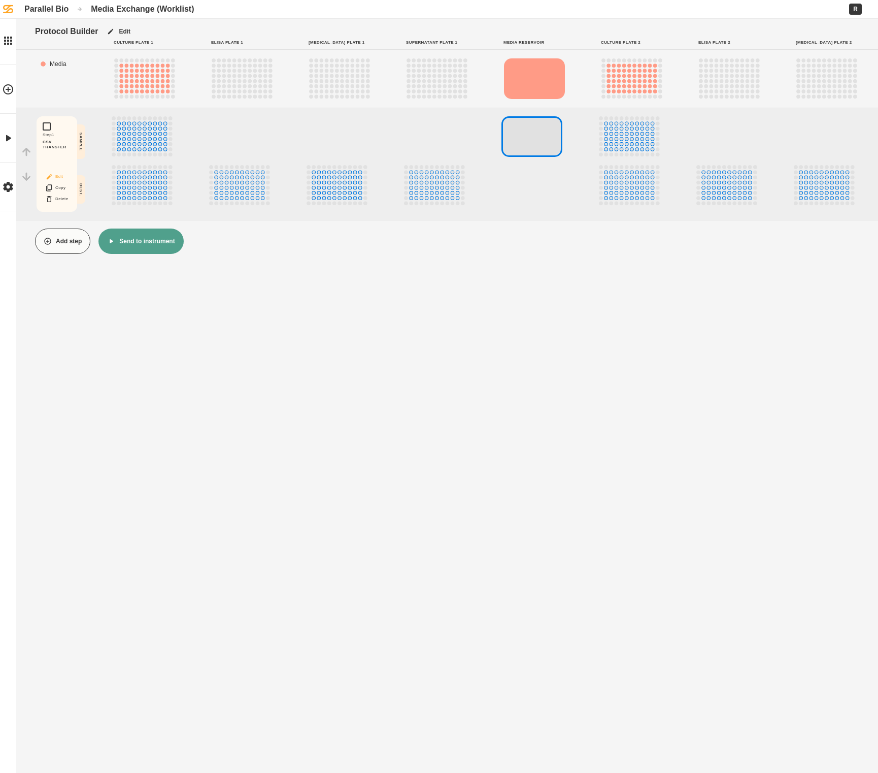
click at [66, 174] on button "Edit" at bounding box center [57, 176] width 32 height 13
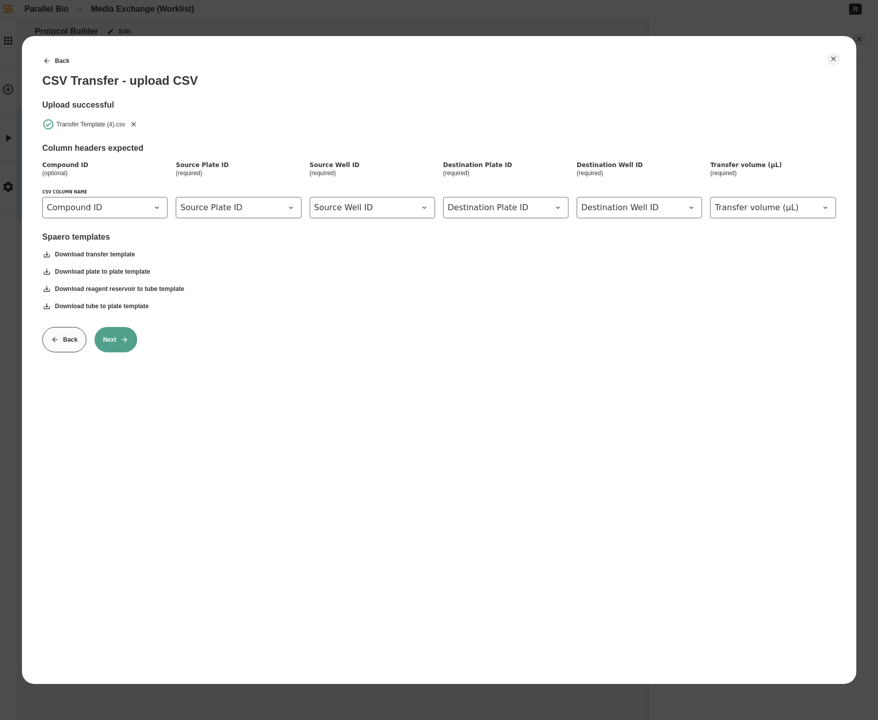
click at [121, 327] on button "Next" at bounding box center [115, 339] width 43 height 25
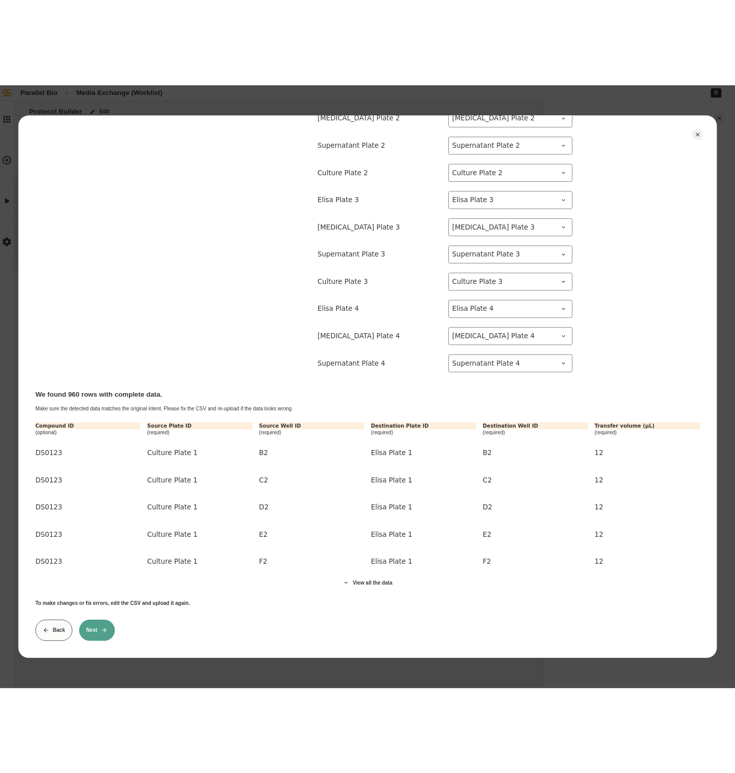
scroll to position [0, 0]
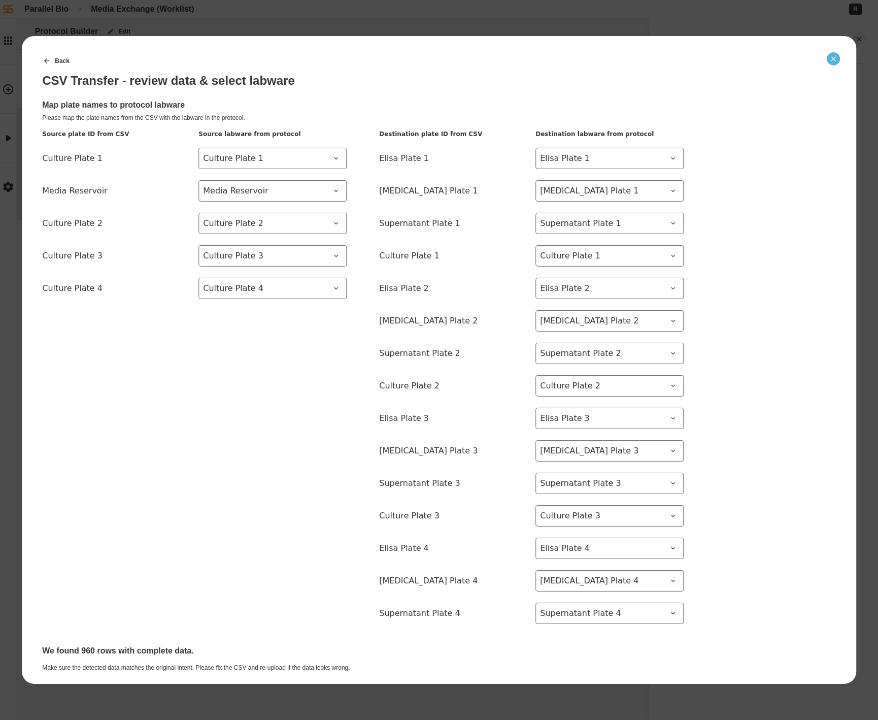
click at [838, 59] on button "Close" at bounding box center [833, 58] width 13 height 13
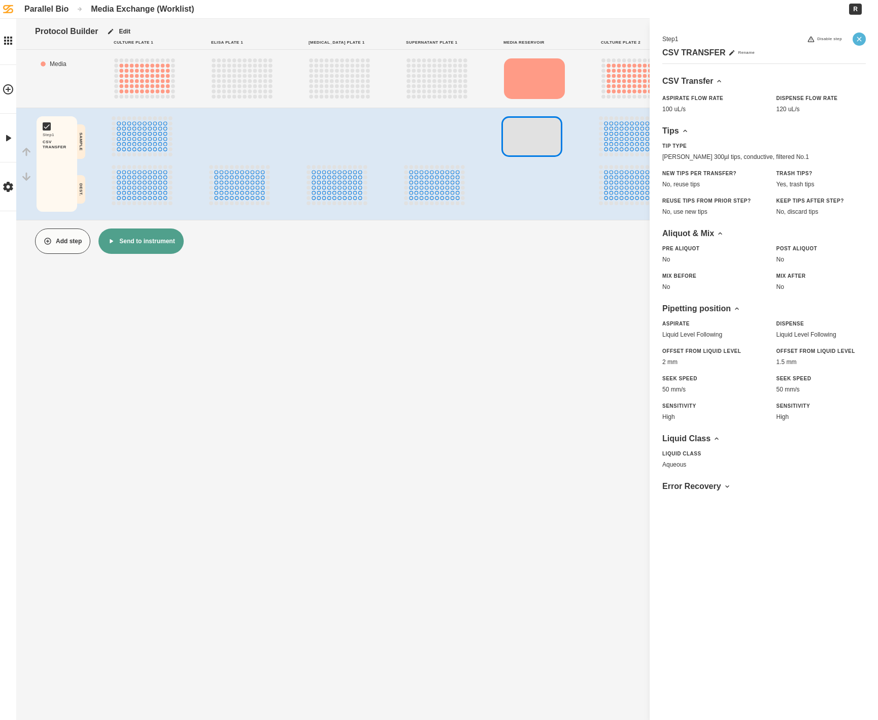
click at [862, 41] on icon "Close" at bounding box center [859, 39] width 8 height 8
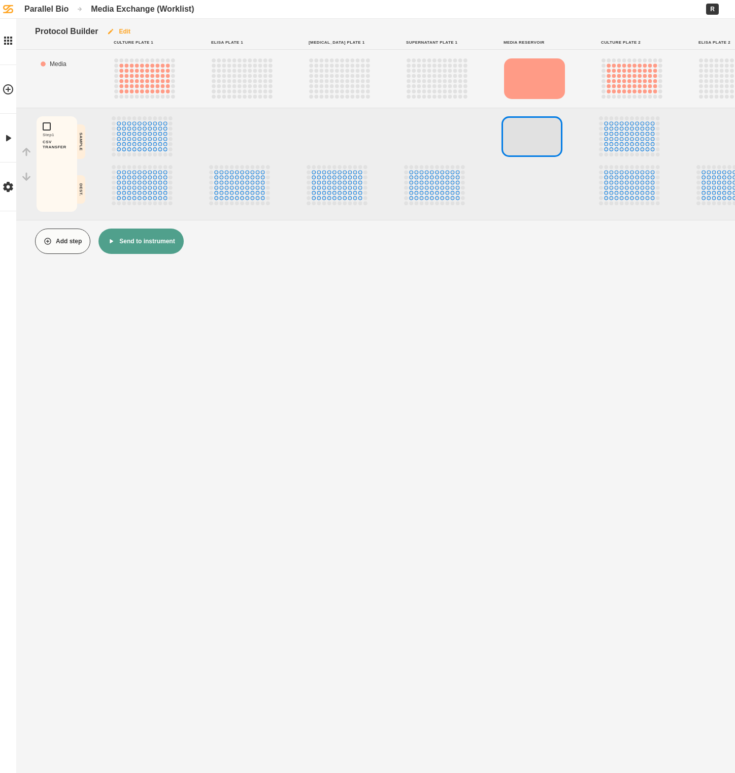
click at [124, 26] on button "Edit" at bounding box center [118, 31] width 41 height 25
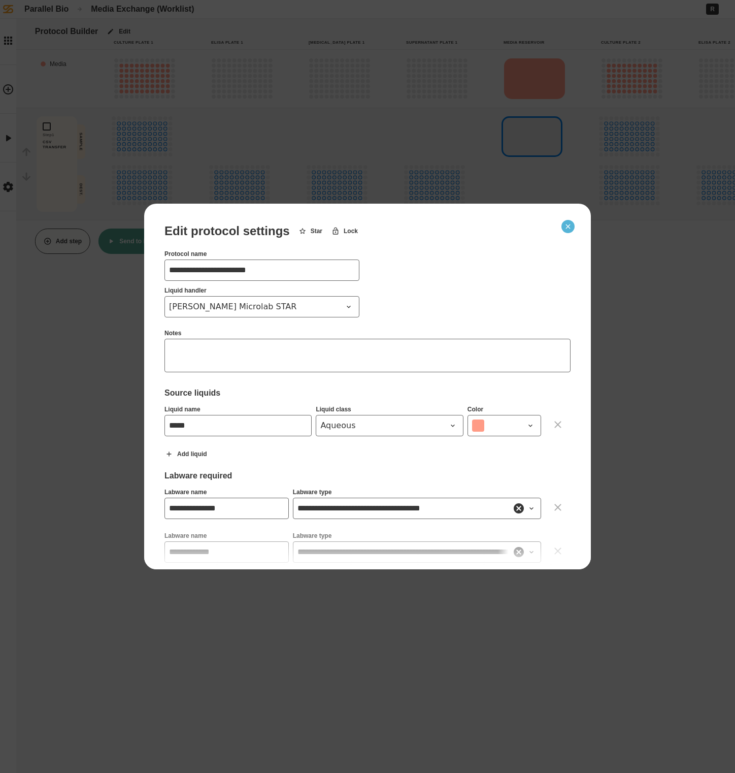
click at [574, 225] on button "Close" at bounding box center [567, 226] width 13 height 13
